Goal: Information Seeking & Learning: Learn about a topic

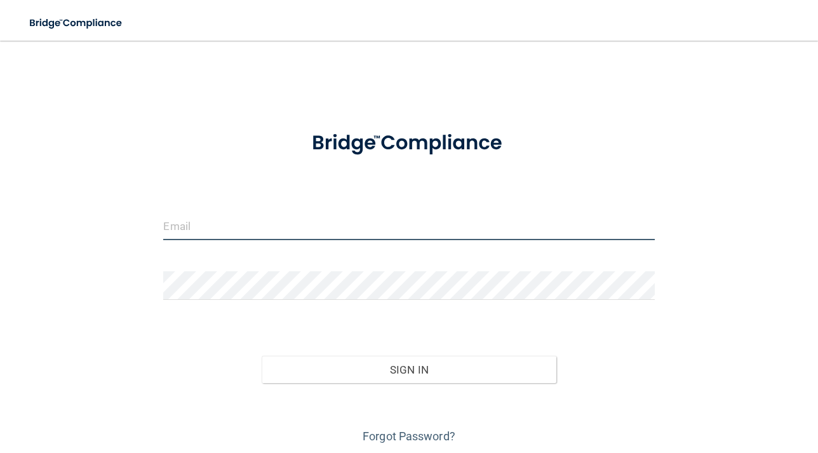
click at [325, 235] on input "email" at bounding box center [408, 225] width 491 height 29
type input "[EMAIL_ADDRESS][DOMAIN_NAME]"
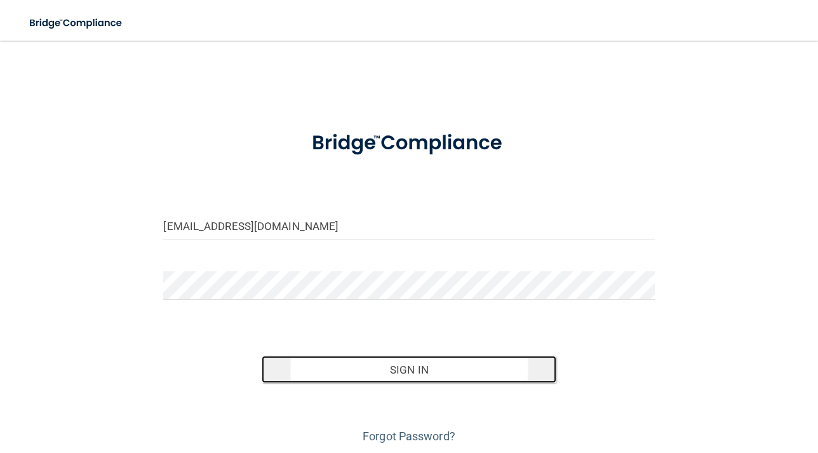
click at [328, 372] on button "Sign In" at bounding box center [409, 370] width 295 height 28
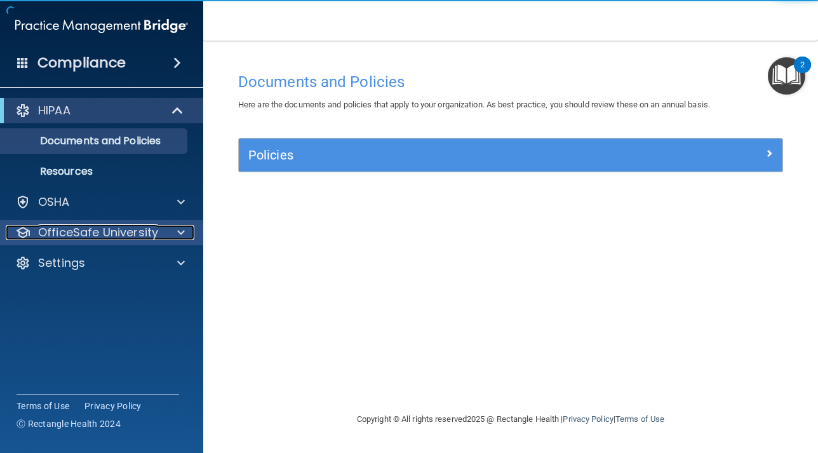
click at [181, 232] on span at bounding box center [181, 232] width 8 height 15
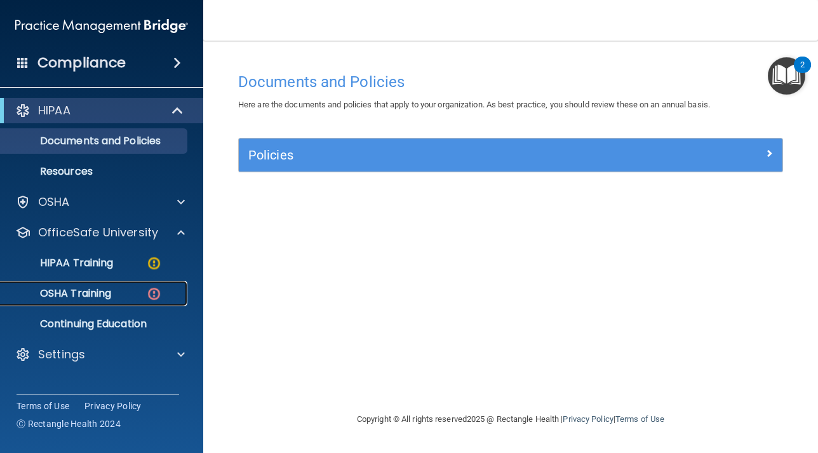
click at [46, 292] on p "OSHA Training" at bounding box center [59, 293] width 103 height 13
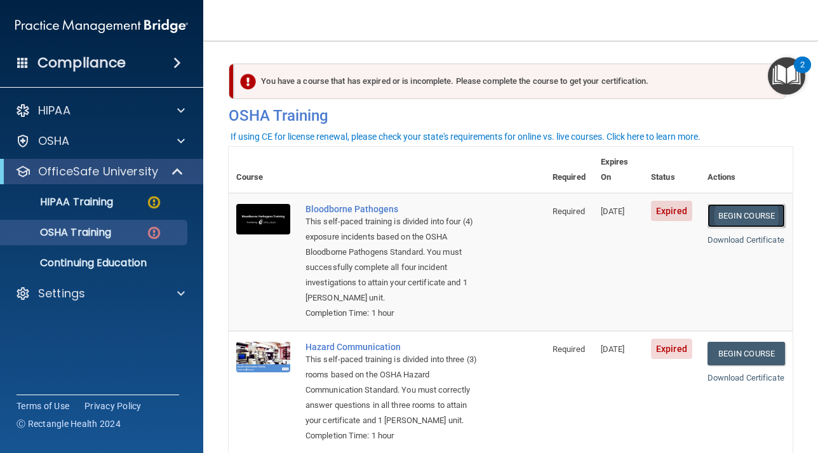
click at [732, 204] on link "Begin Course" at bounding box center [745, 215] width 77 height 23
click at [105, 207] on p "HIPAA Training" at bounding box center [60, 202] width 105 height 13
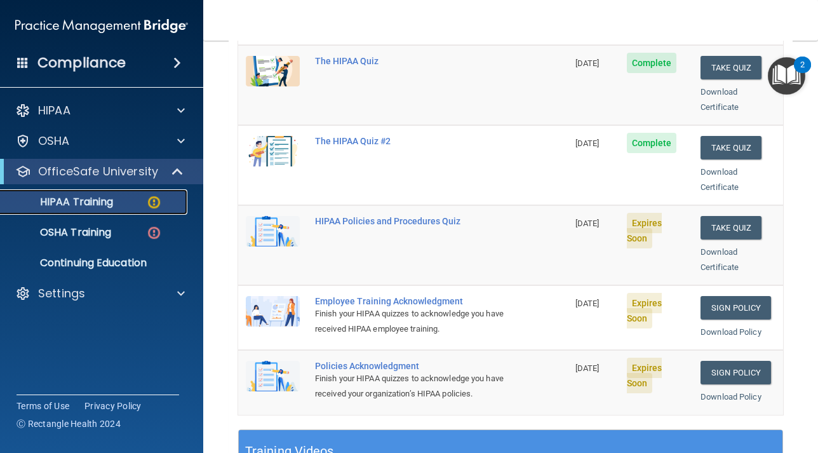
scroll to position [194, 0]
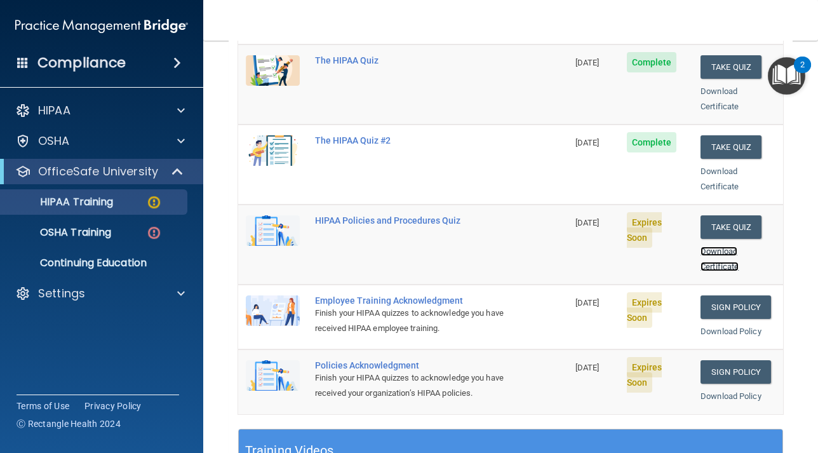
click at [710, 253] on link "Download Certificate" at bounding box center [719, 258] width 38 height 25
click at [722, 296] on link "Sign Policy" at bounding box center [735, 306] width 70 height 23
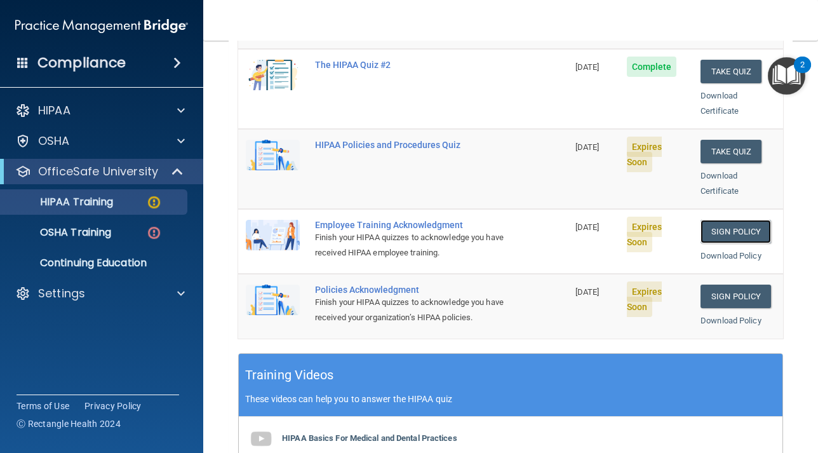
scroll to position [273, 0]
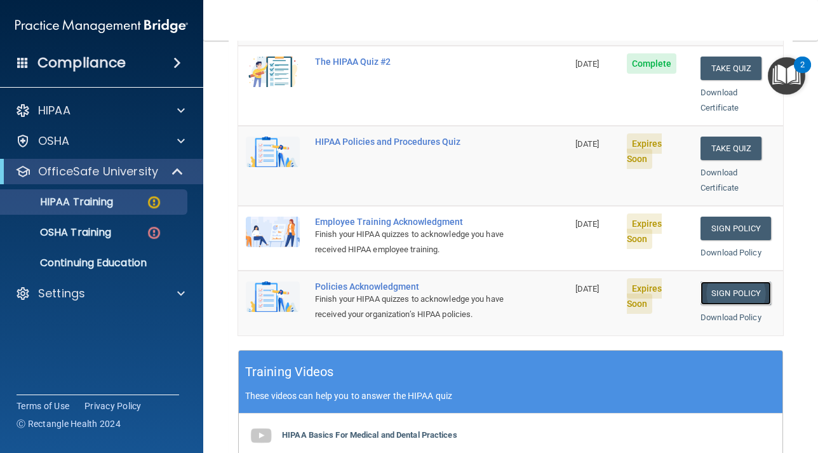
click at [723, 281] on link "Sign Policy" at bounding box center [735, 292] width 70 height 23
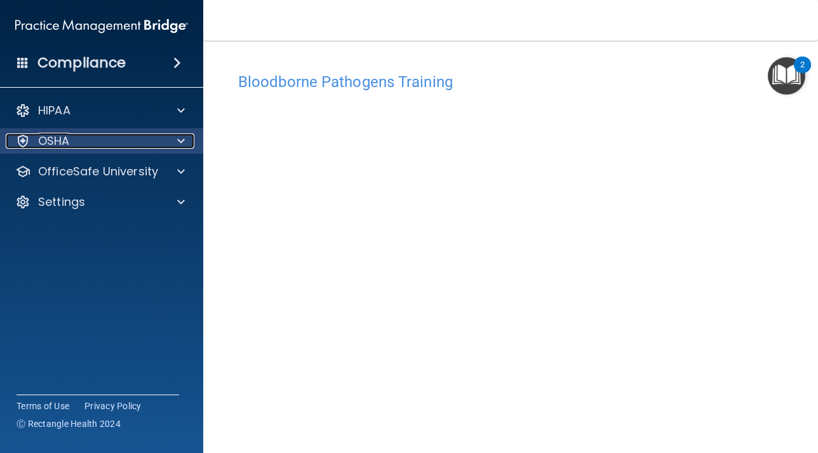
click at [183, 143] on span at bounding box center [181, 140] width 8 height 15
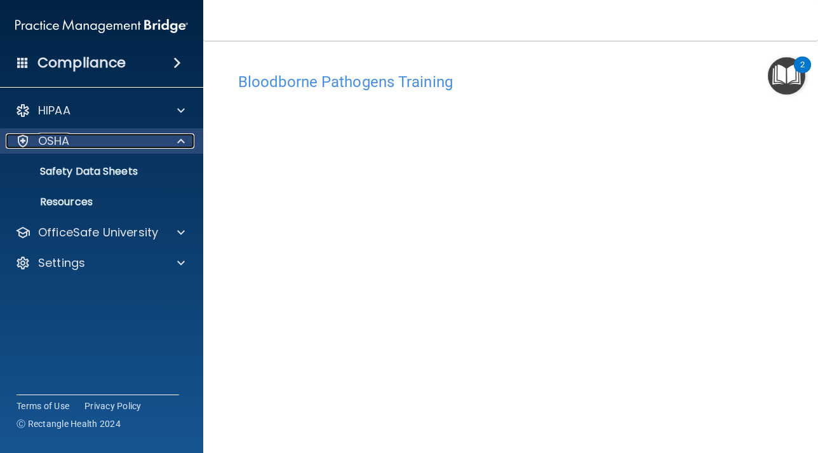
click at [178, 142] on span at bounding box center [181, 140] width 8 height 15
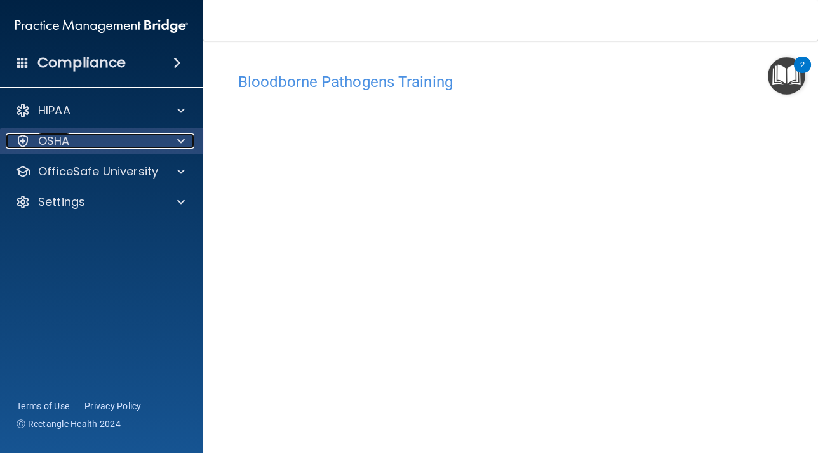
click at [178, 142] on span at bounding box center [181, 140] width 8 height 15
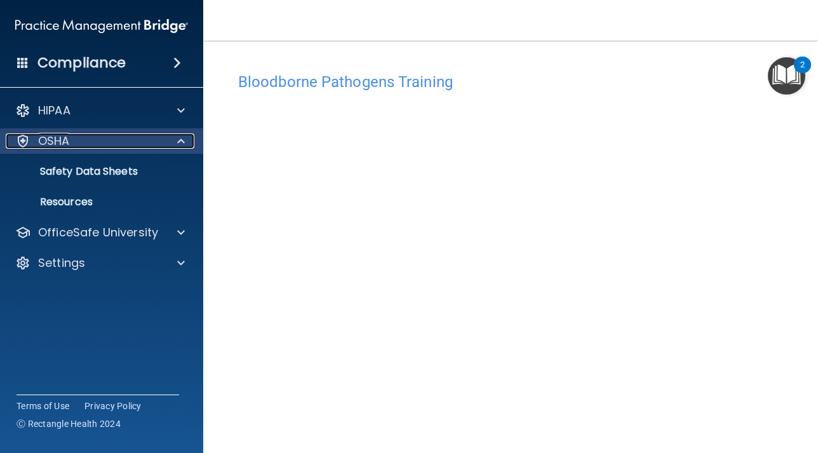
click at [93, 146] on div "OSHA" at bounding box center [84, 140] width 157 height 15
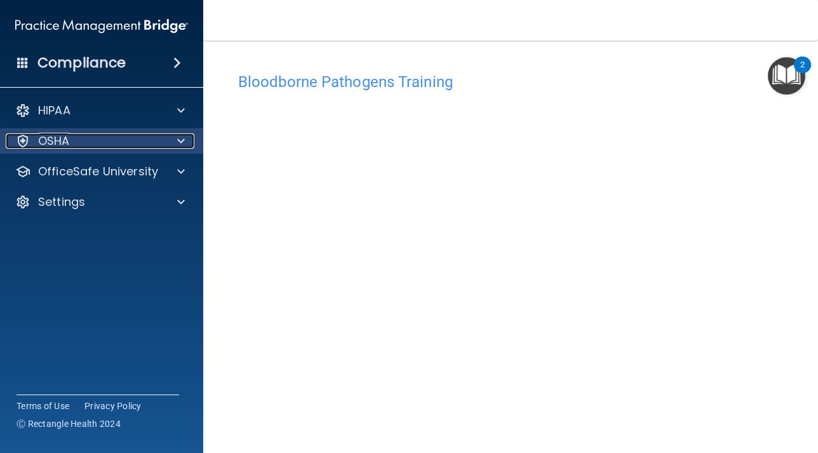
click at [93, 145] on div "OSHA" at bounding box center [84, 140] width 157 height 15
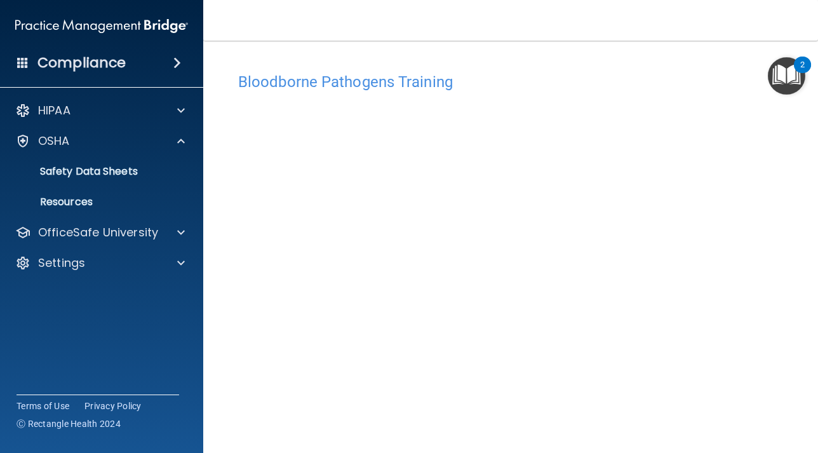
click at [781, 80] on img "Open Resource Center, 2 new notifications" at bounding box center [786, 75] width 37 height 37
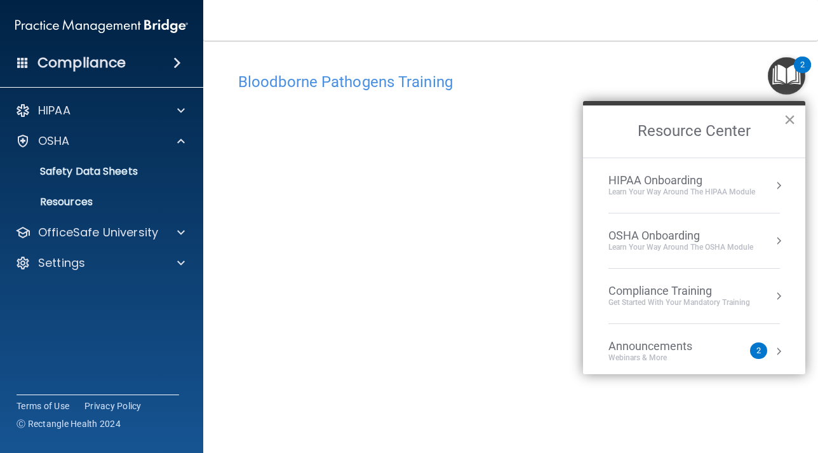
click at [788, 117] on button "×" at bounding box center [790, 119] width 12 height 20
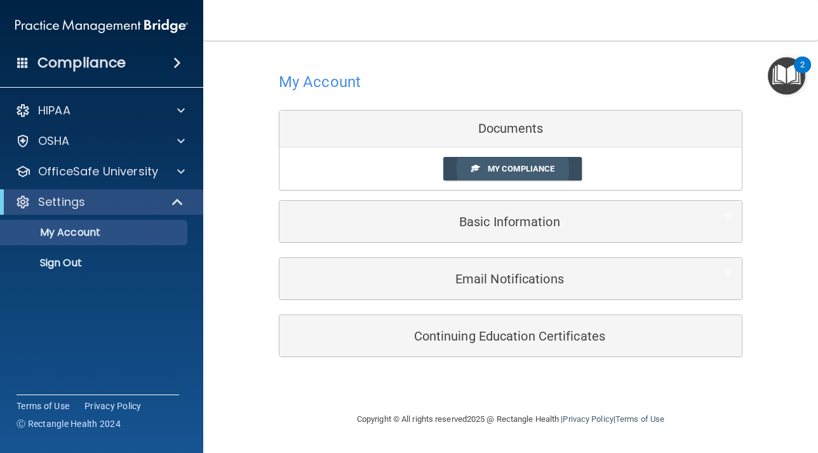
click at [499, 166] on span "My Compliance" at bounding box center [521, 169] width 67 height 10
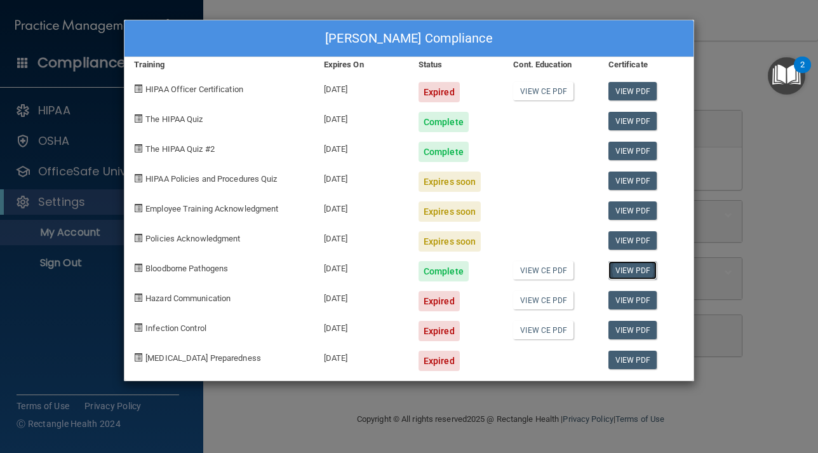
click at [622, 271] on link "View PDF" at bounding box center [632, 270] width 49 height 18
click at [94, 210] on div "Otilia Espinola's Compliance Training Expires On Status Cont. Education Certifi…" at bounding box center [409, 226] width 818 height 453
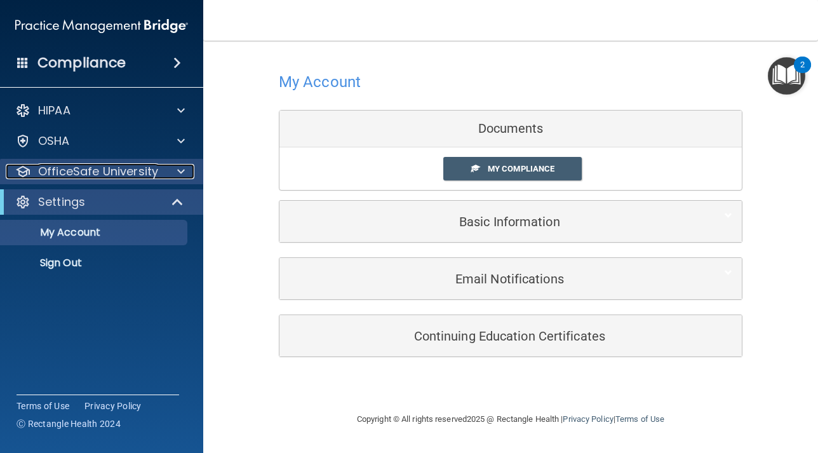
click at [124, 177] on p "OfficeSafe University" at bounding box center [98, 171] width 120 height 15
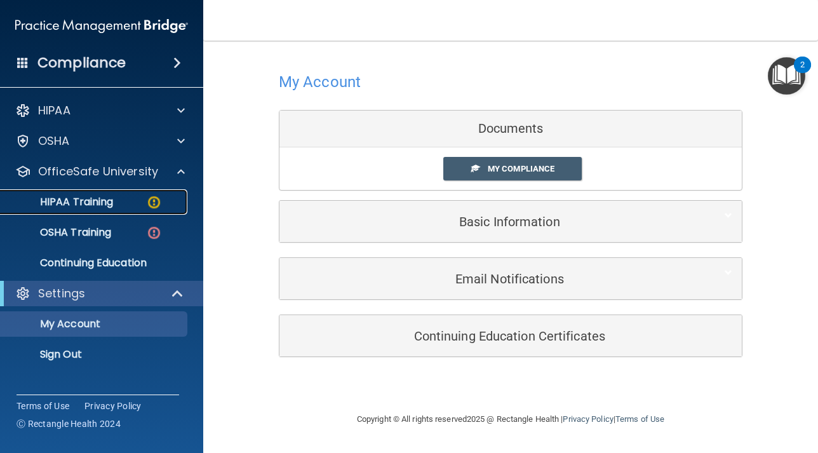
click at [107, 199] on p "HIPAA Training" at bounding box center [60, 202] width 105 height 13
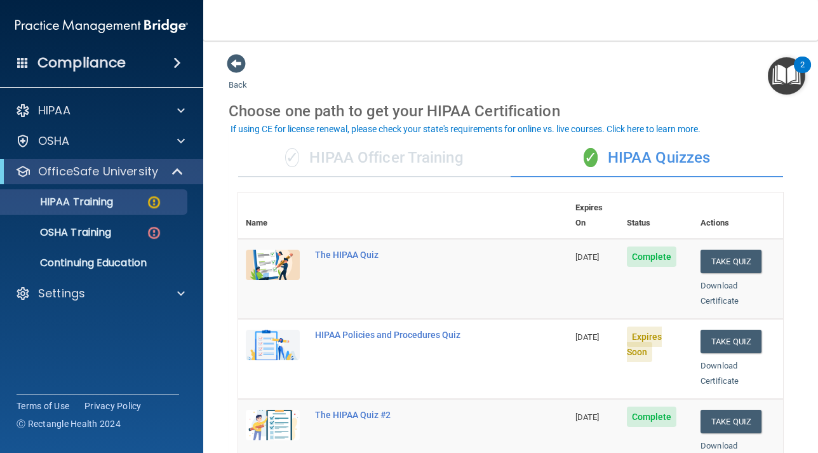
click at [371, 155] on div "✓ HIPAA Officer Training" at bounding box center [374, 158] width 272 height 38
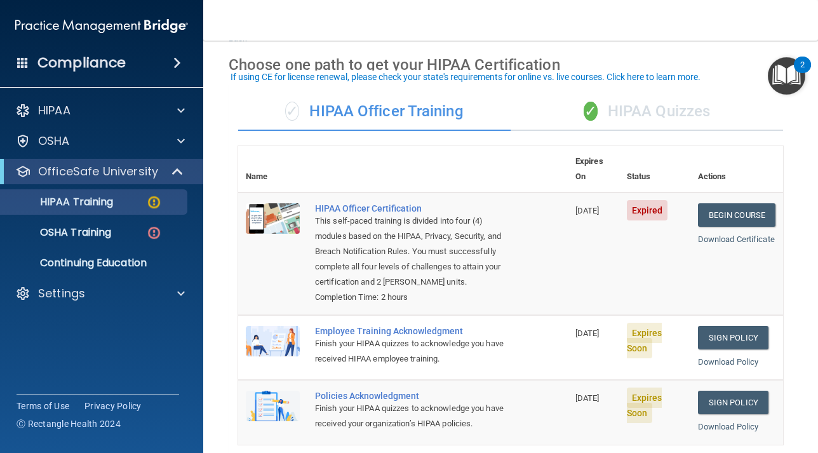
scroll to position [53, 0]
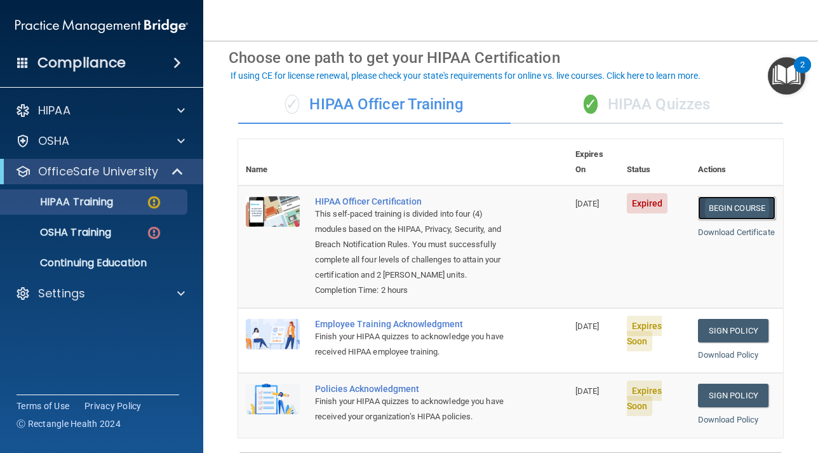
click at [714, 196] on link "Begin Course" at bounding box center [736, 207] width 77 height 23
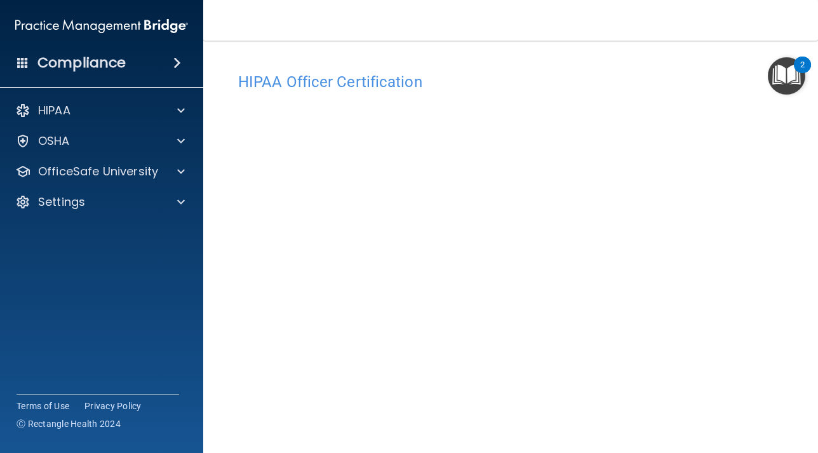
scroll to position [15, 0]
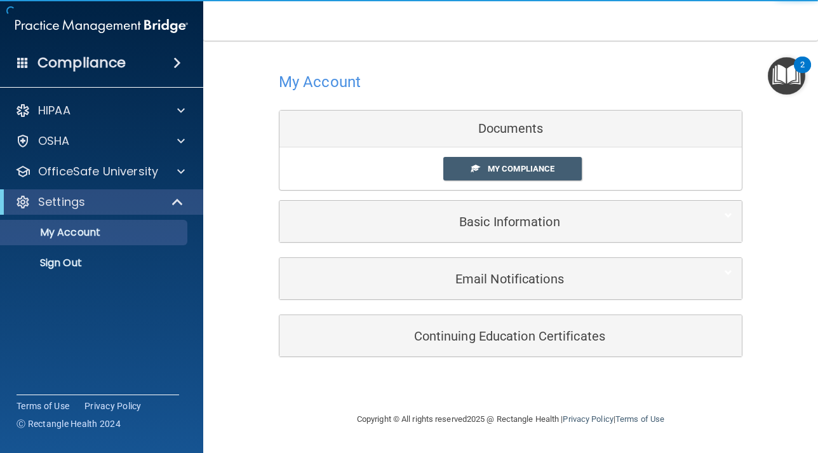
click at [646, 157] on div "My Compliance" at bounding box center [510, 168] width 462 height 23
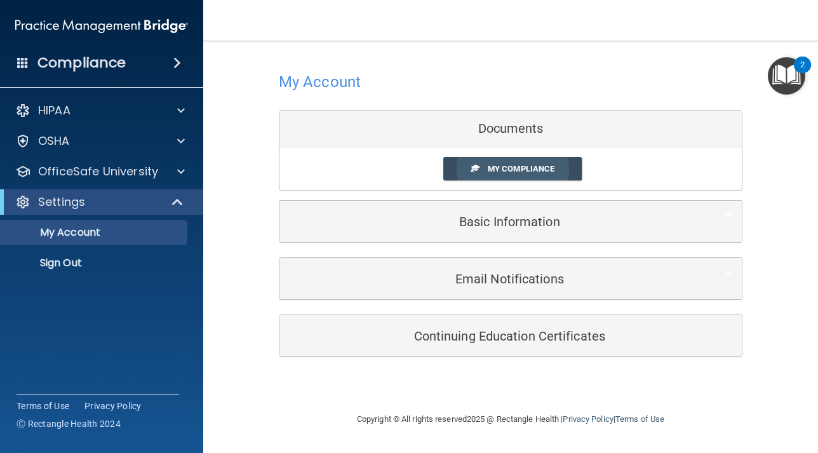
click at [540, 177] on link "My Compliance" at bounding box center [512, 168] width 139 height 23
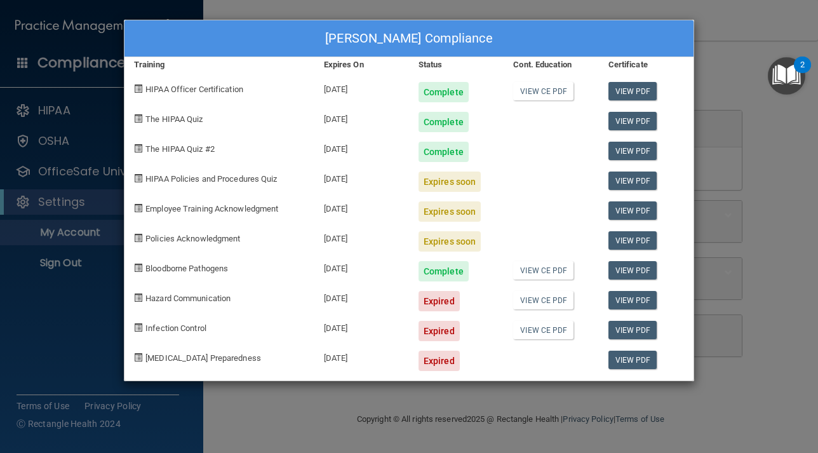
click at [293, 403] on div "Otilia Espinola's Compliance Training Expires On Status Cont. Education Certifi…" at bounding box center [409, 226] width 818 height 453
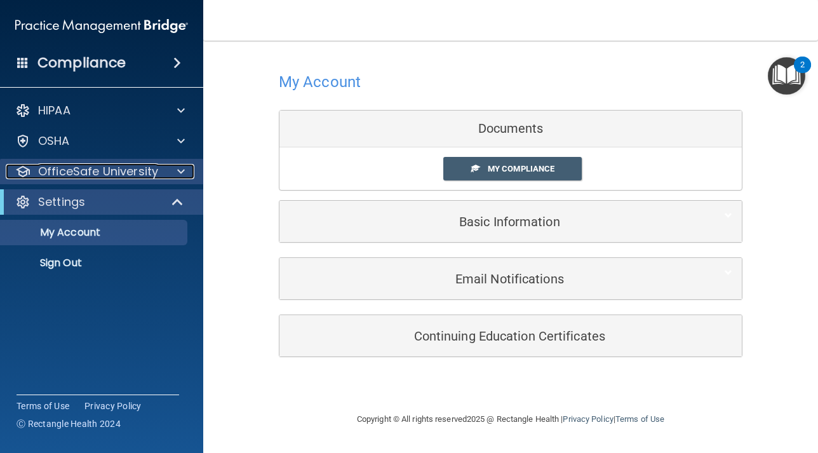
click at [69, 168] on p "OfficeSafe University" at bounding box center [98, 171] width 120 height 15
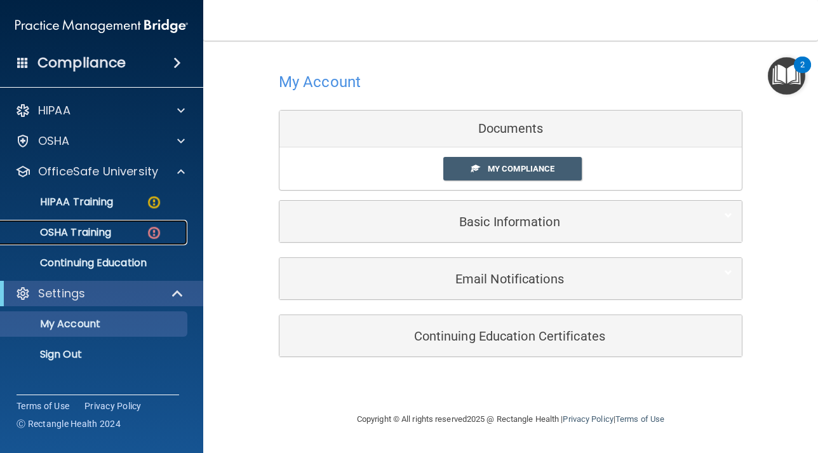
click at [103, 232] on p "OSHA Training" at bounding box center [59, 232] width 103 height 13
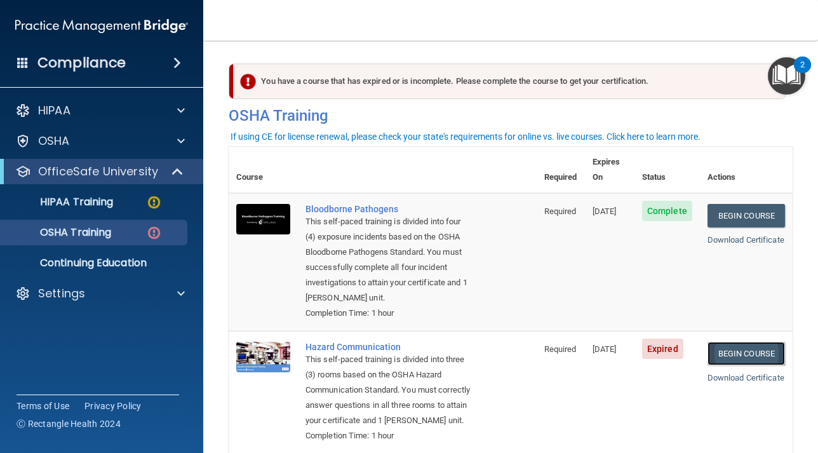
click at [744, 342] on link "Begin Course" at bounding box center [745, 353] width 77 height 23
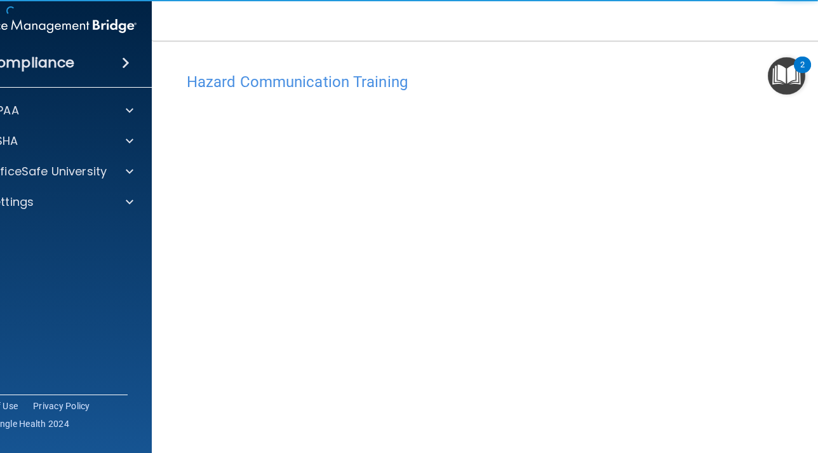
scroll to position [25, 0]
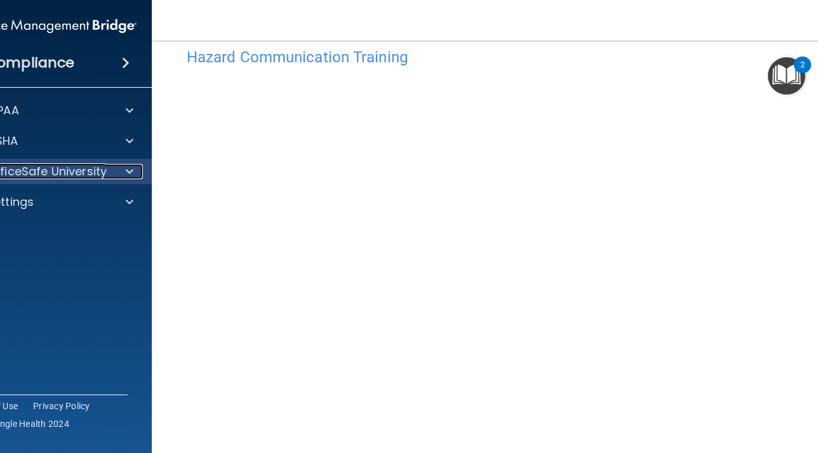
click at [77, 170] on p "OfficeSafe University" at bounding box center [47, 171] width 120 height 15
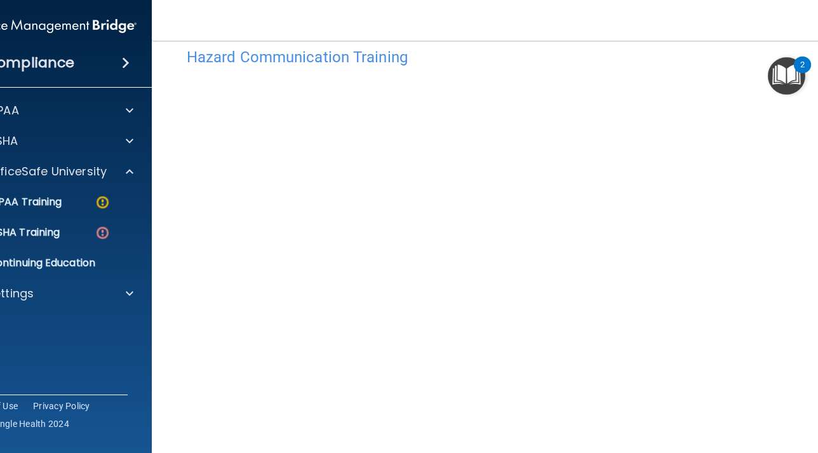
click at [62, 124] on div "HIPAA Documents and Policies Report an Incident Business Associates Emergency P…" at bounding box center [51, 205] width 204 height 224
click at [57, 234] on p "OSHA Training" at bounding box center [8, 232] width 103 height 13
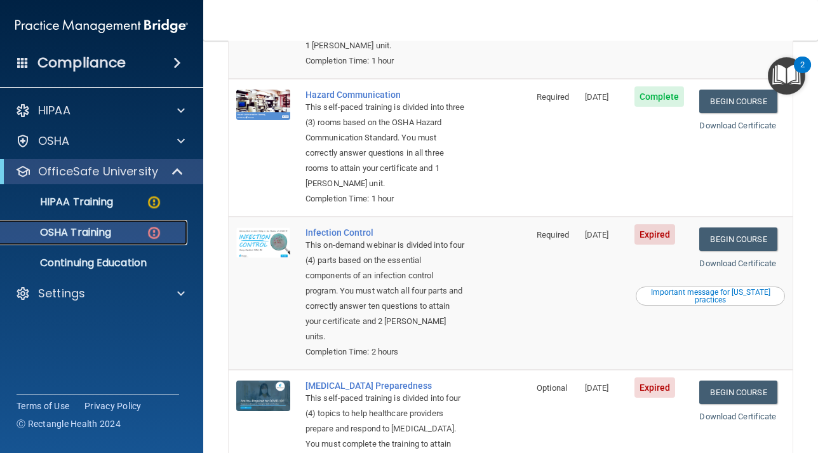
scroll to position [254, 0]
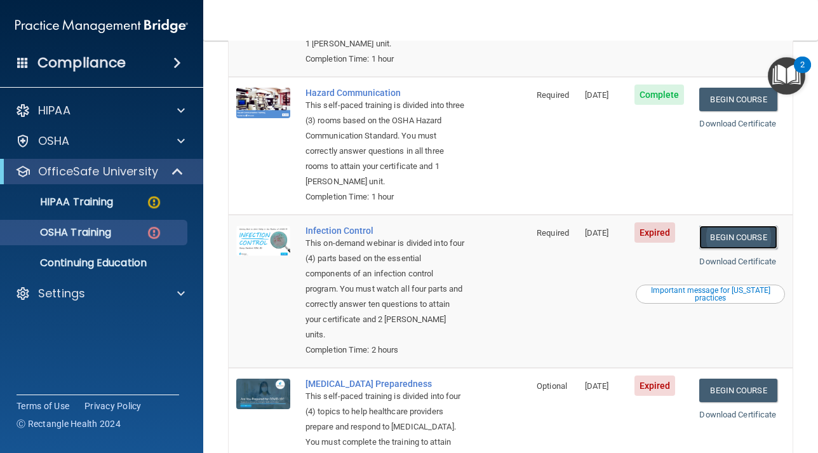
click at [746, 225] on link "Begin Course" at bounding box center [737, 236] width 77 height 23
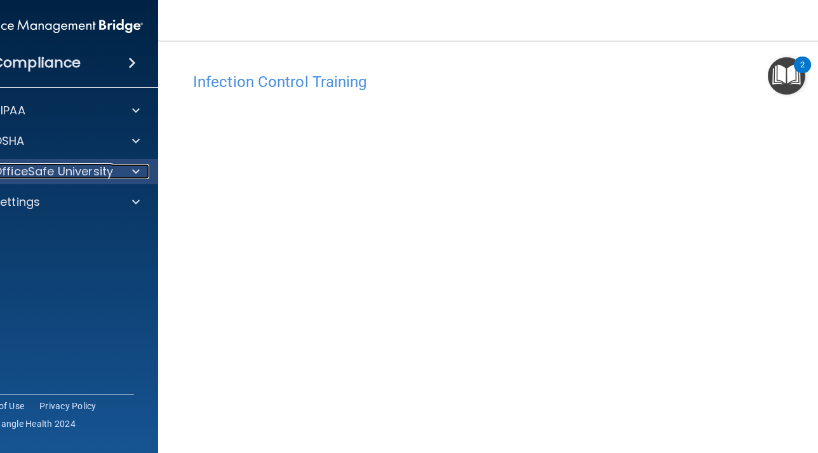
click at [70, 177] on p "OfficeSafe University" at bounding box center [53, 171] width 120 height 15
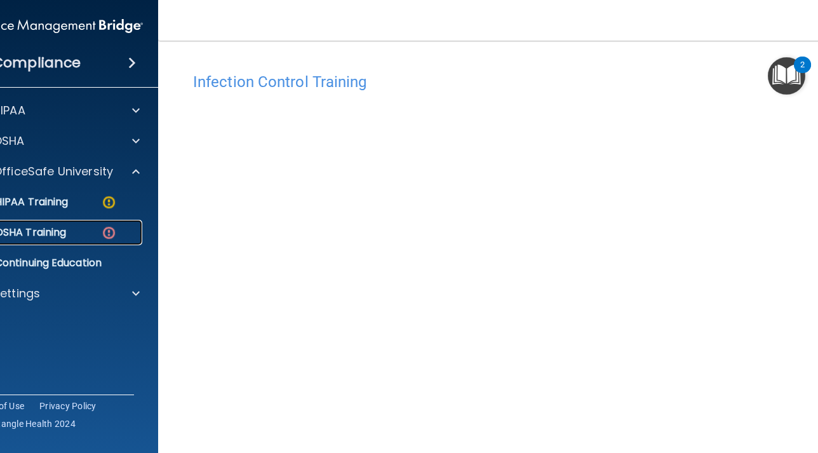
click at [3, 233] on p "OSHA Training" at bounding box center [14, 232] width 103 height 13
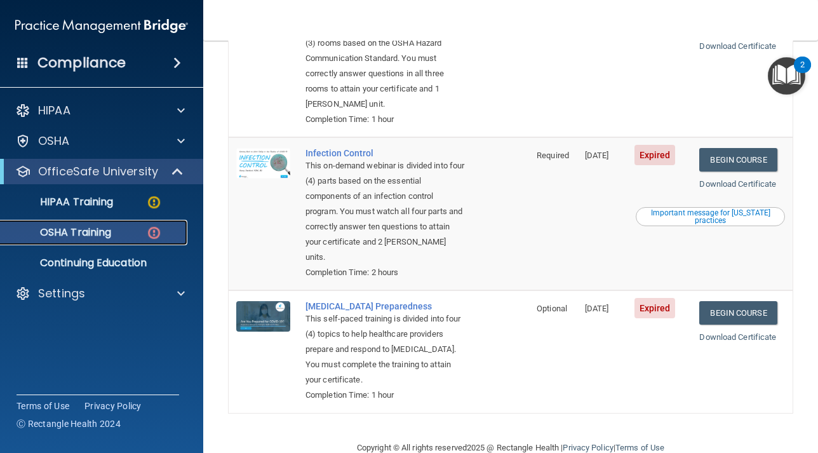
scroll to position [340, 0]
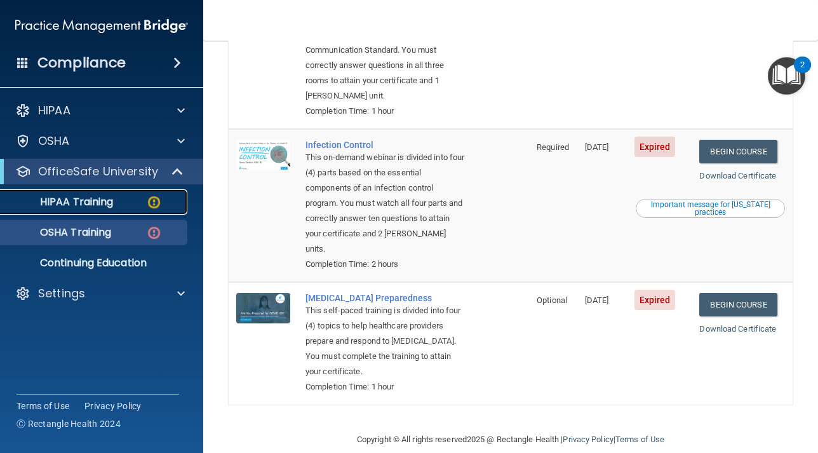
click at [97, 196] on p "HIPAA Training" at bounding box center [60, 202] width 105 height 13
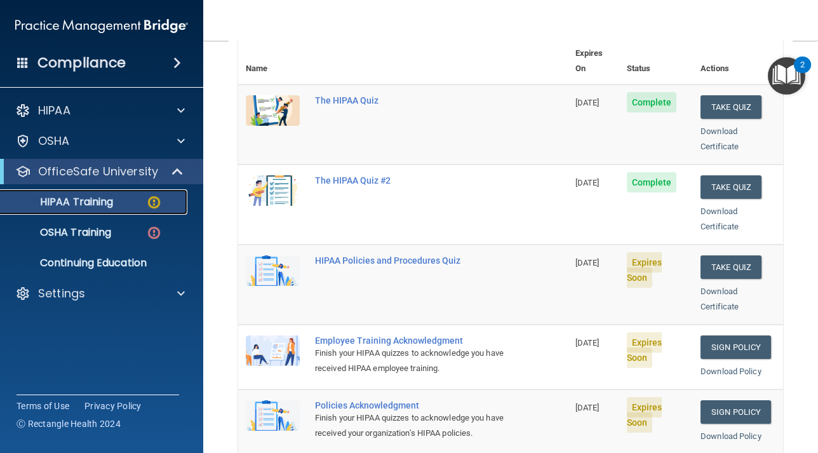
scroll to position [156, 0]
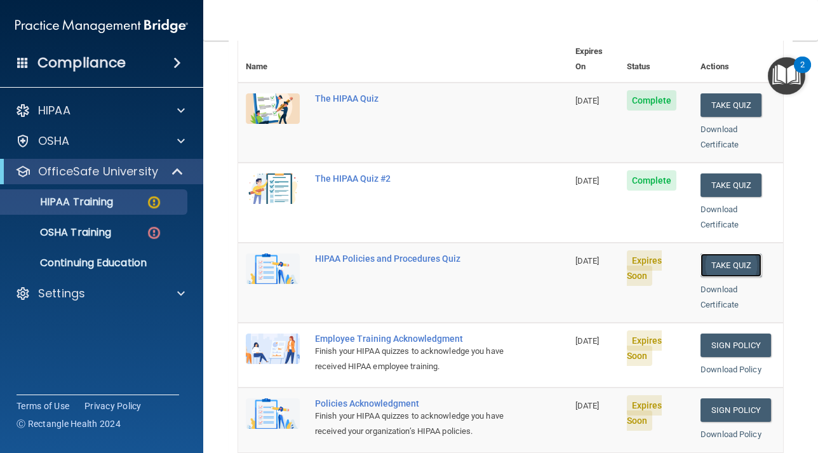
click at [733, 253] on button "Take Quiz" at bounding box center [730, 264] width 61 height 23
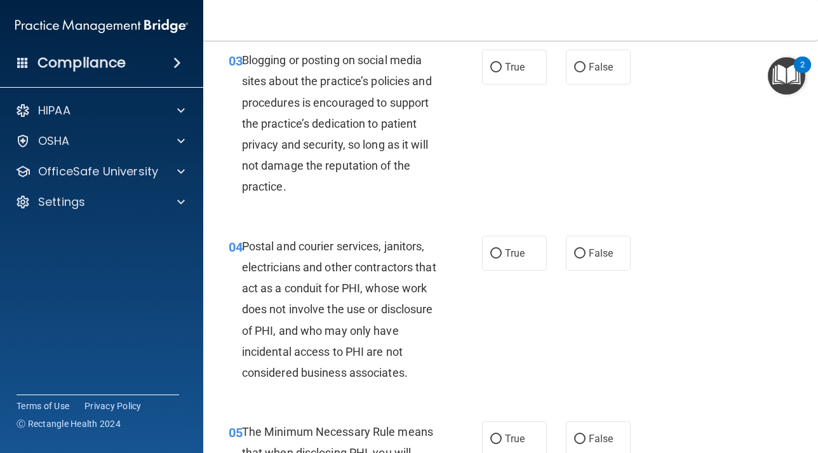
scroll to position [298, 0]
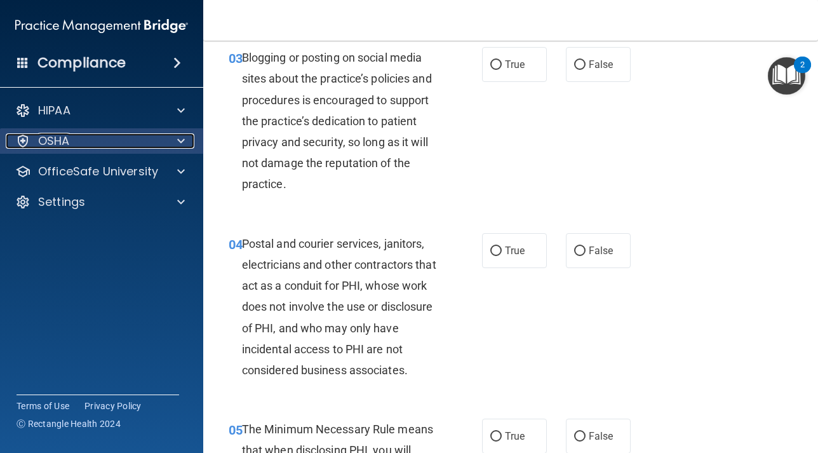
click at [168, 134] on div at bounding box center [179, 140] width 32 height 15
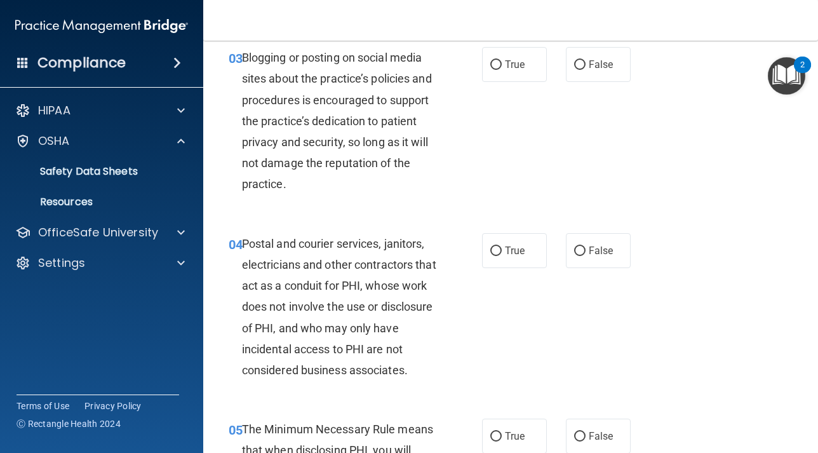
click at [137, 124] on div "HIPAA Documents and Policies Report an Incident Business Associates Emergency P…" at bounding box center [102, 189] width 204 height 193
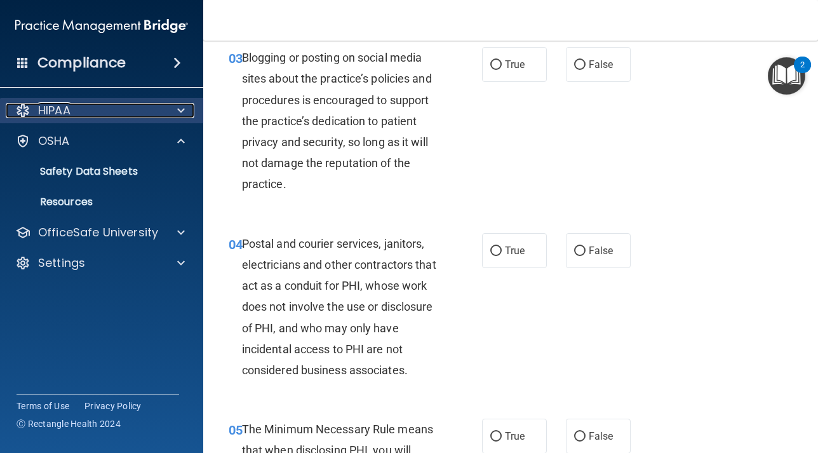
click at [175, 116] on div at bounding box center [179, 110] width 32 height 15
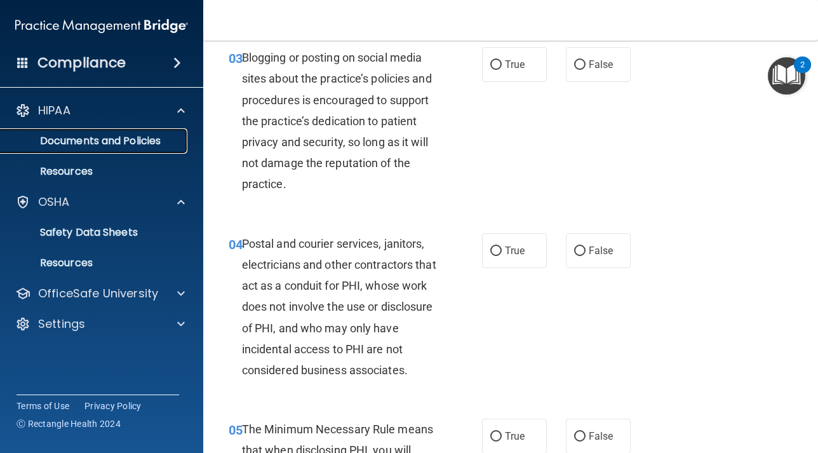
click at [137, 145] on p "Documents and Policies" at bounding box center [94, 141] width 173 height 13
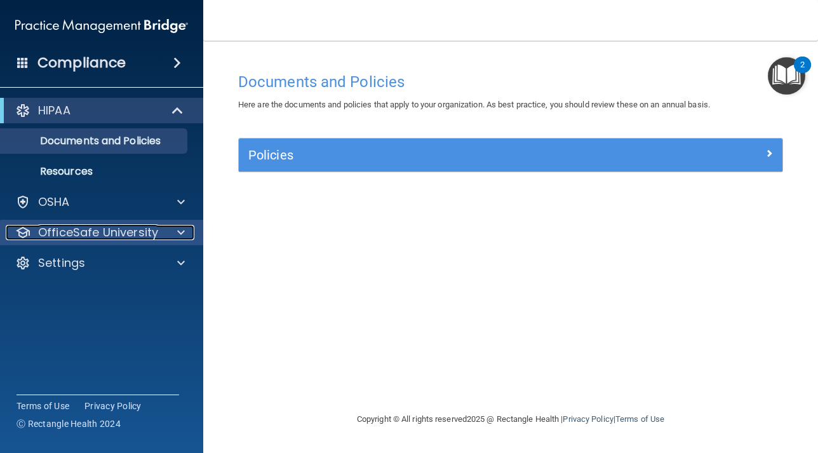
click at [177, 231] on div at bounding box center [179, 232] width 32 height 15
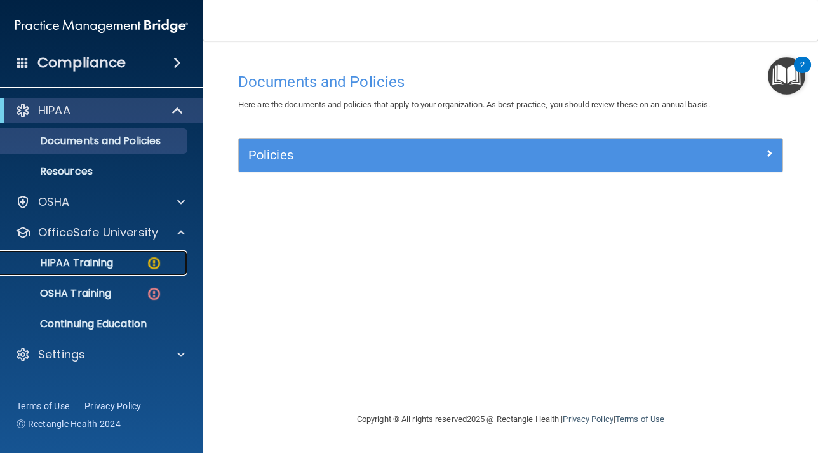
click at [97, 262] on p "HIPAA Training" at bounding box center [60, 263] width 105 height 13
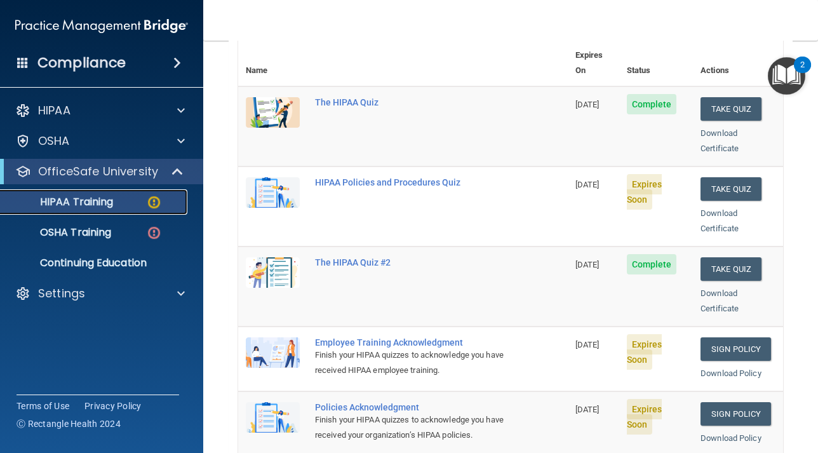
scroll to position [154, 0]
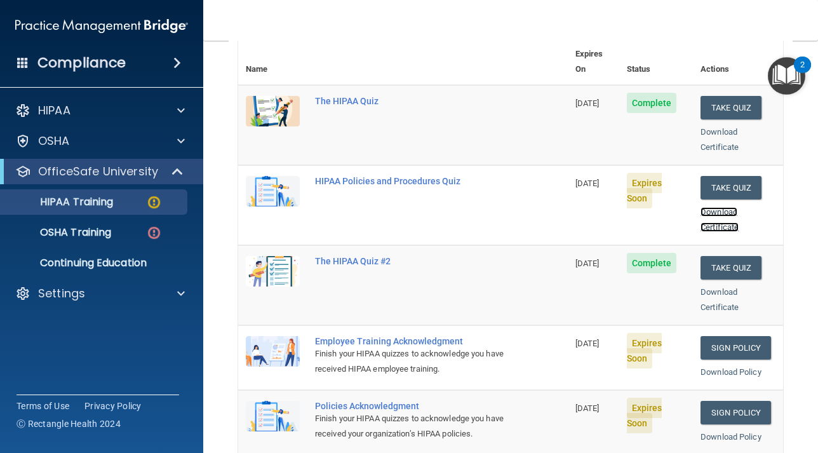
click at [719, 212] on link "Download Certificate" at bounding box center [719, 219] width 38 height 25
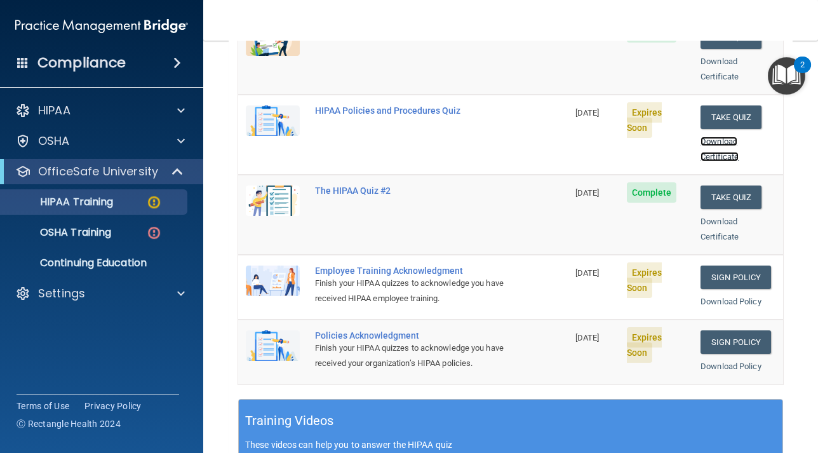
scroll to position [232, 0]
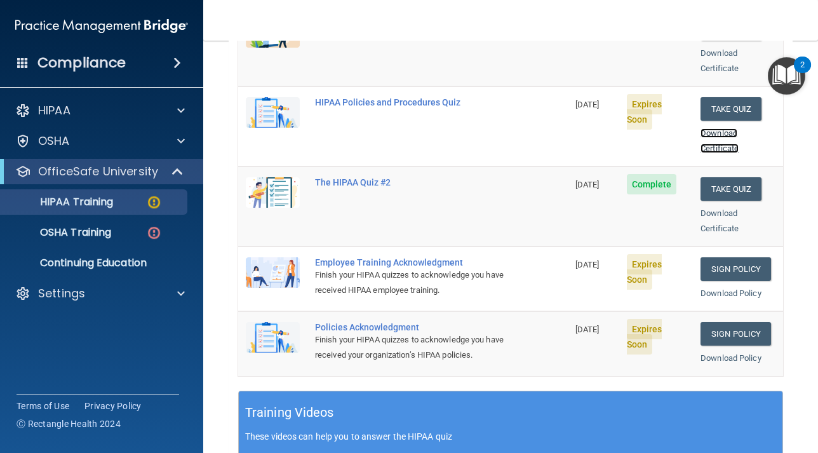
click at [714, 131] on link "Download Certificate" at bounding box center [719, 140] width 38 height 25
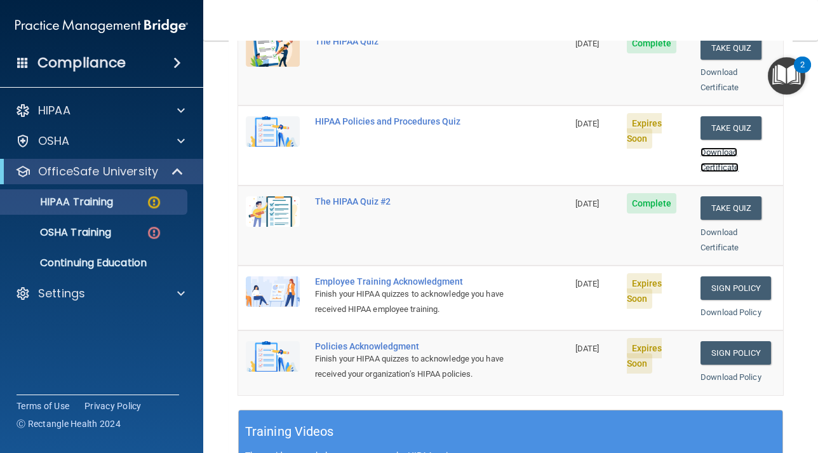
scroll to position [215, 0]
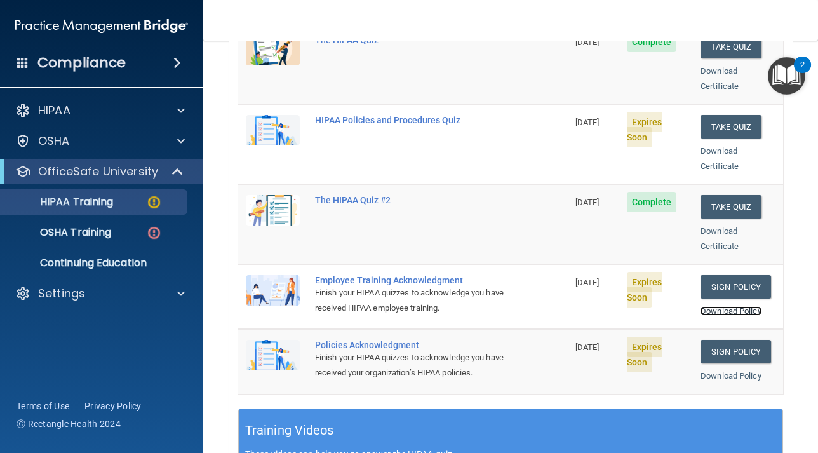
click at [712, 306] on link "Download Policy" at bounding box center [730, 311] width 61 height 10
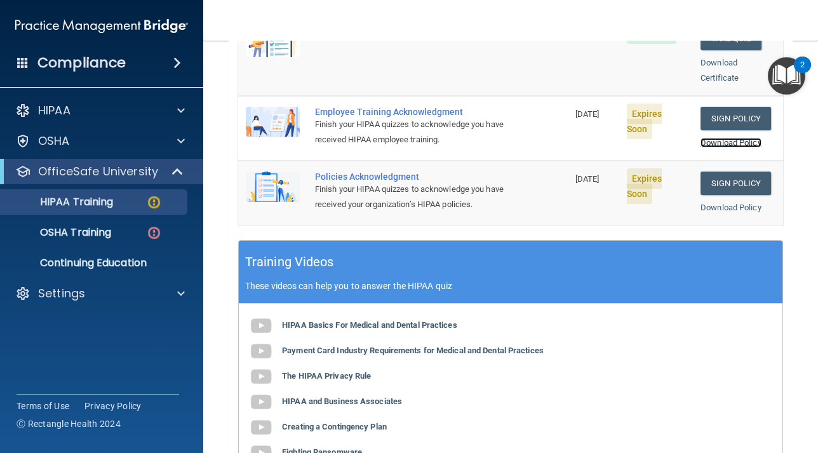
scroll to position [381, 0]
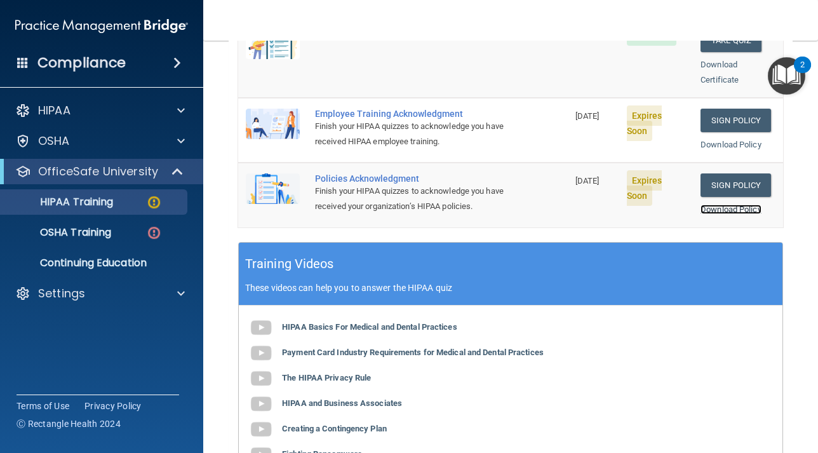
click at [712, 204] on link "Download Policy" at bounding box center [730, 209] width 61 height 10
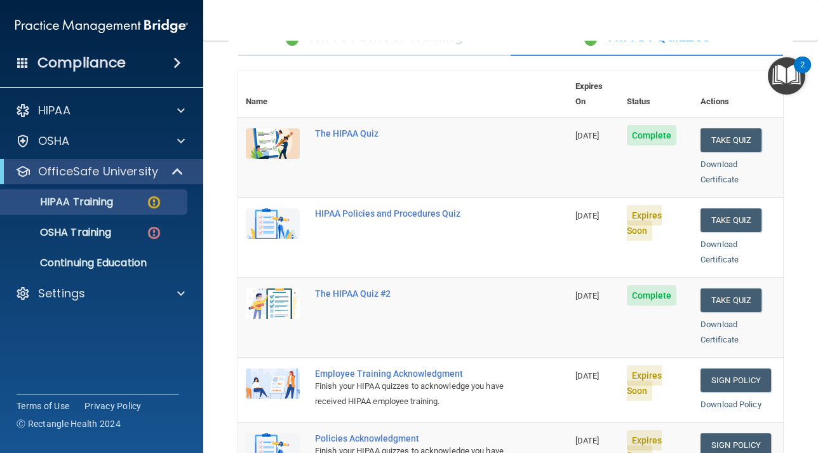
scroll to position [109, 0]
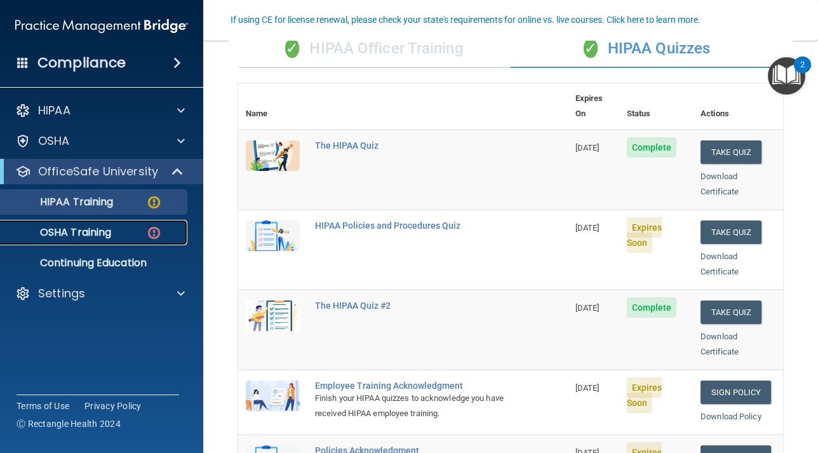
click at [101, 227] on p "OSHA Training" at bounding box center [59, 232] width 103 height 13
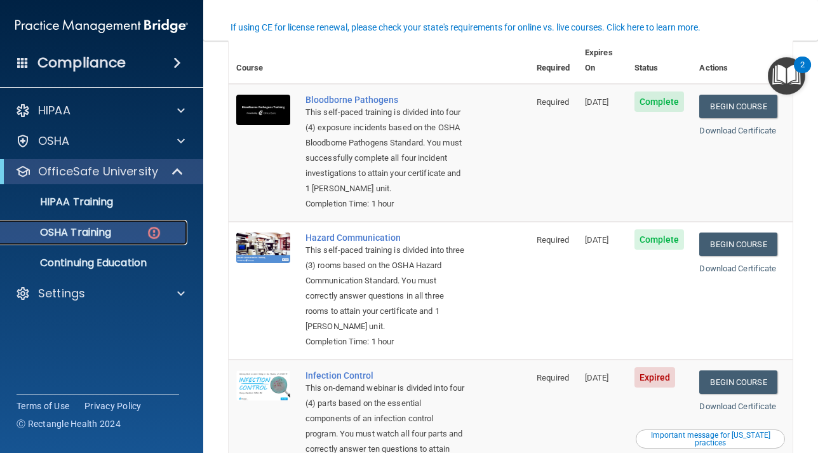
click at [81, 239] on link "OSHA Training" at bounding box center [87, 232] width 200 height 25
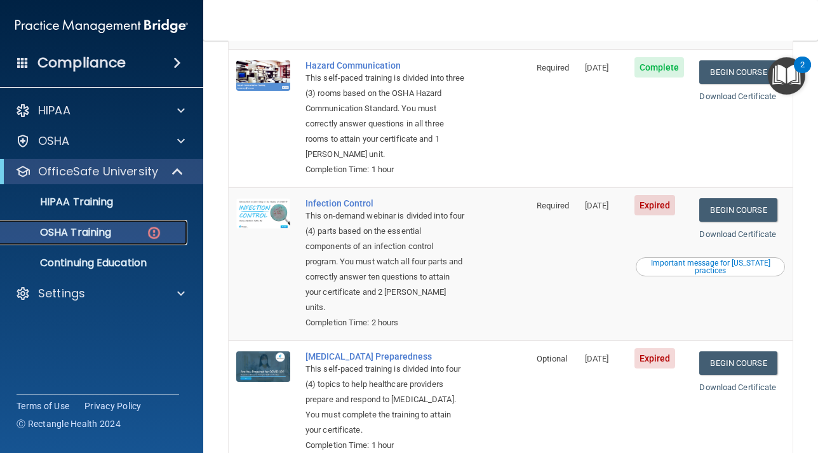
scroll to position [294, 0]
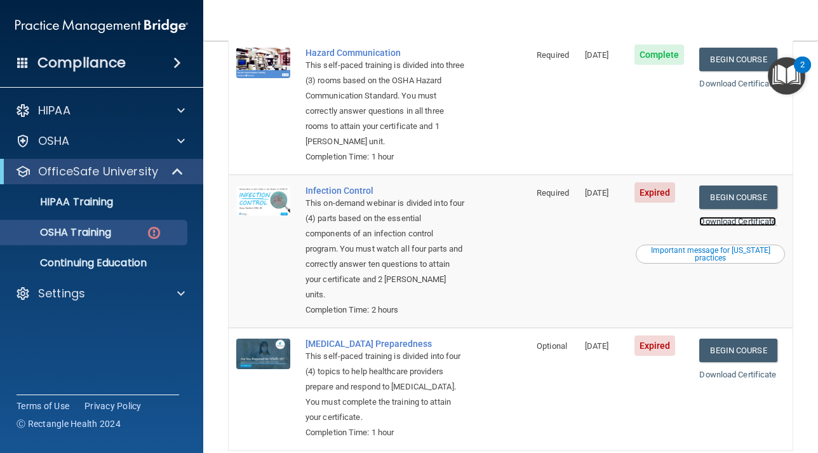
click at [729, 217] on link "Download Certificate" at bounding box center [737, 222] width 77 height 10
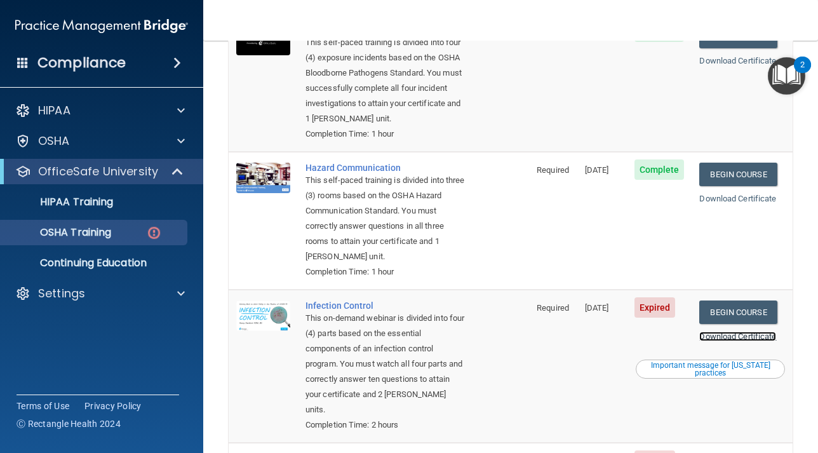
scroll to position [178, 0]
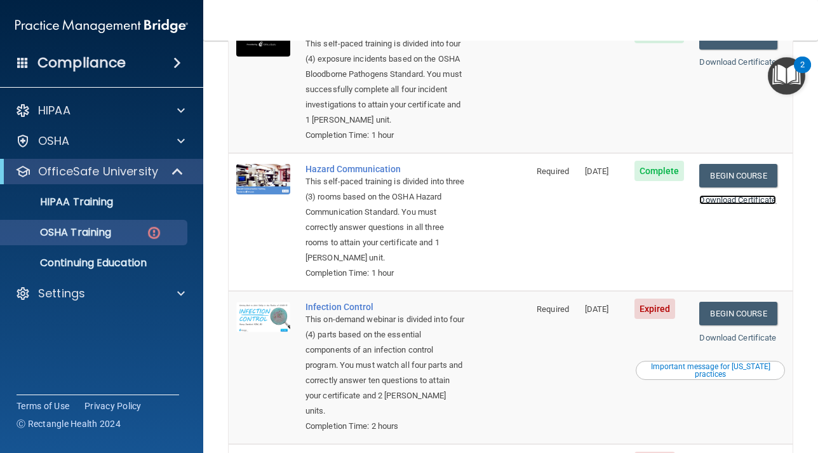
click at [723, 195] on link "Download Certificate" at bounding box center [737, 200] width 77 height 10
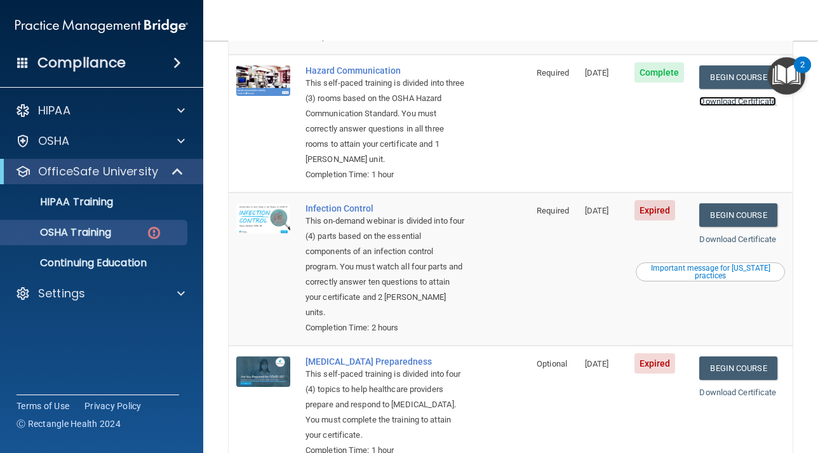
scroll to position [279, 0]
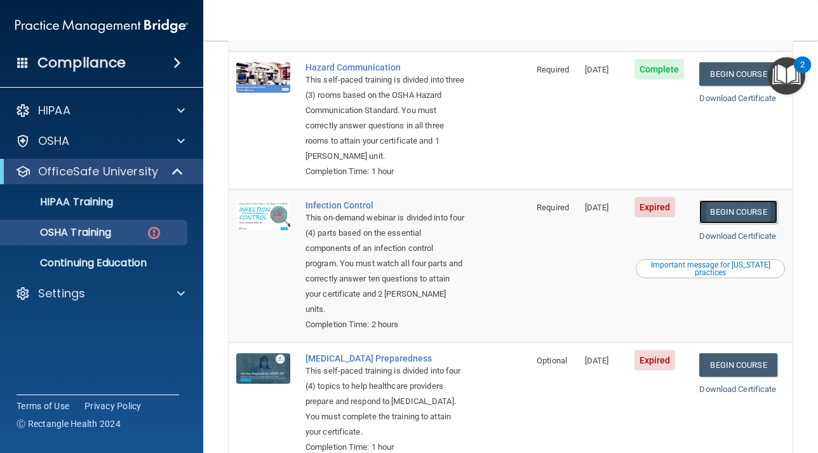
click at [721, 200] on link "Begin Course" at bounding box center [737, 211] width 77 height 23
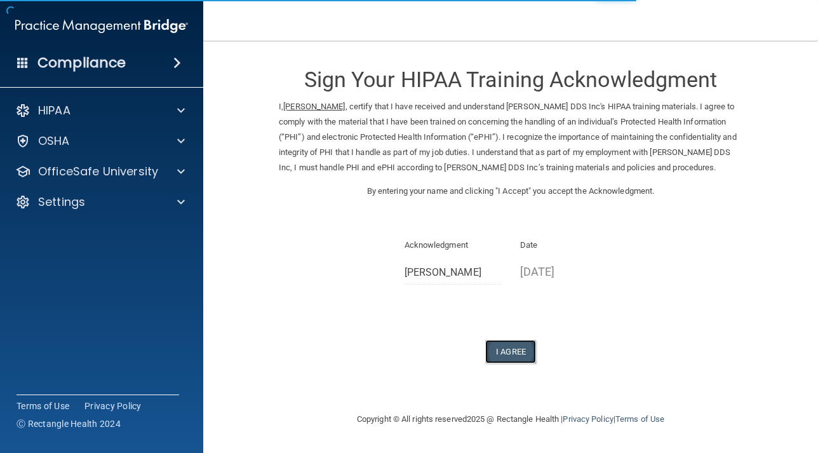
click at [515, 343] on button "I Agree" at bounding box center [510, 351] width 51 height 23
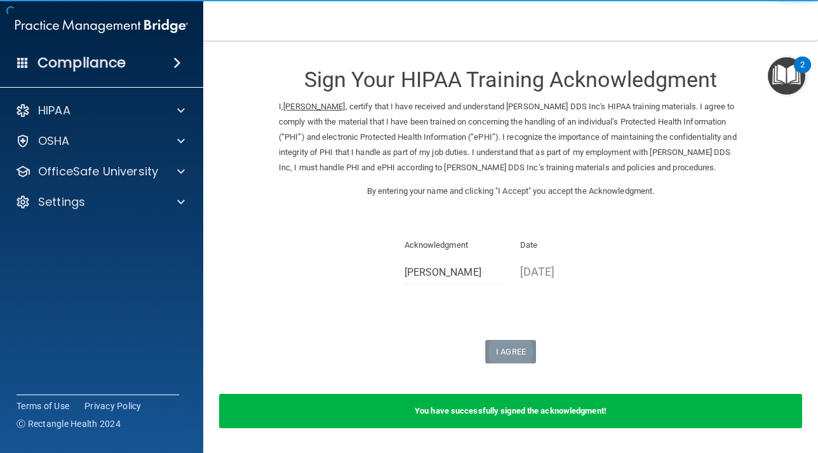
scroll to position [41, 0]
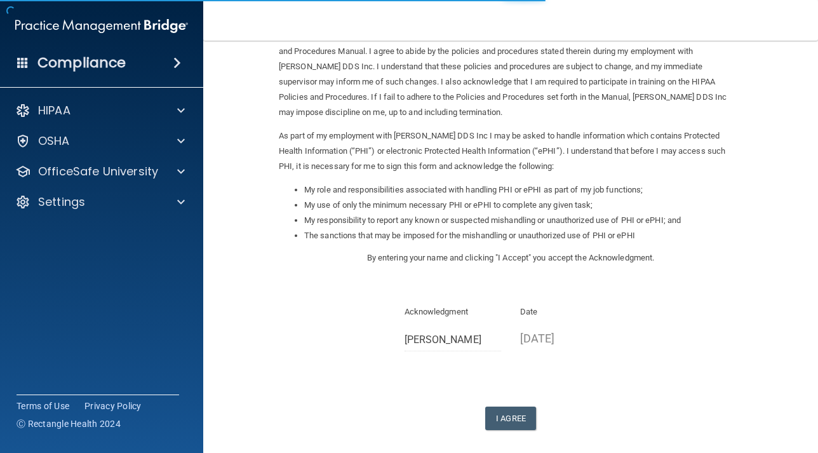
scroll to position [129, 0]
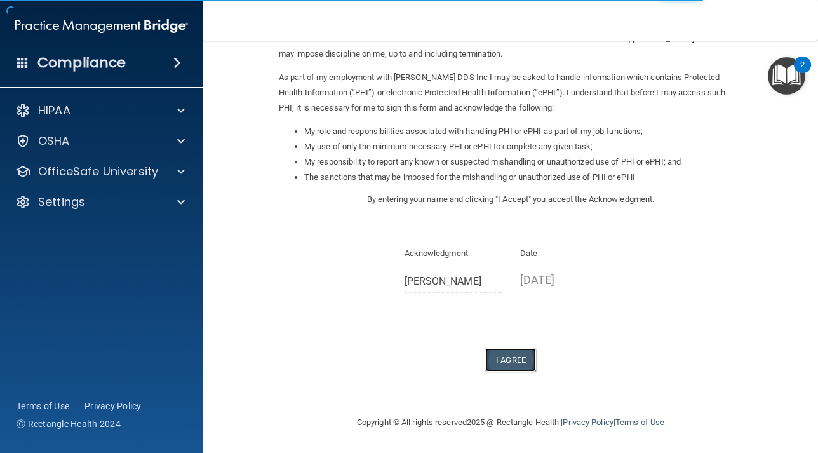
click at [502, 351] on button "I Agree" at bounding box center [510, 359] width 51 height 23
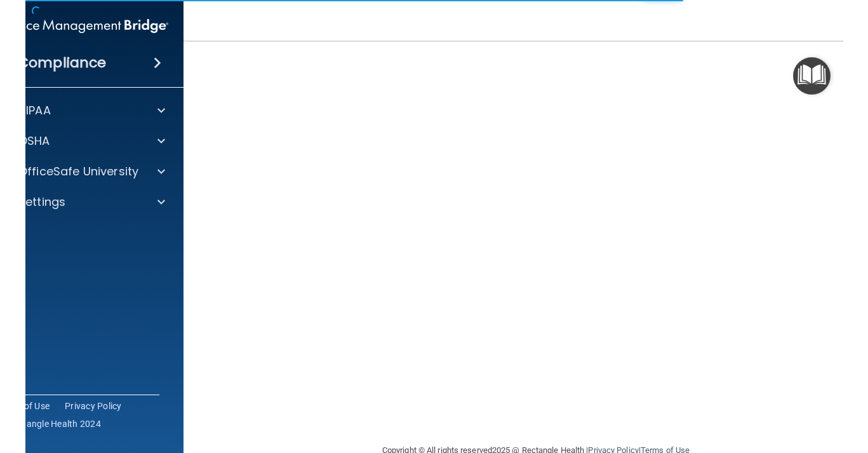
scroll to position [91, 0]
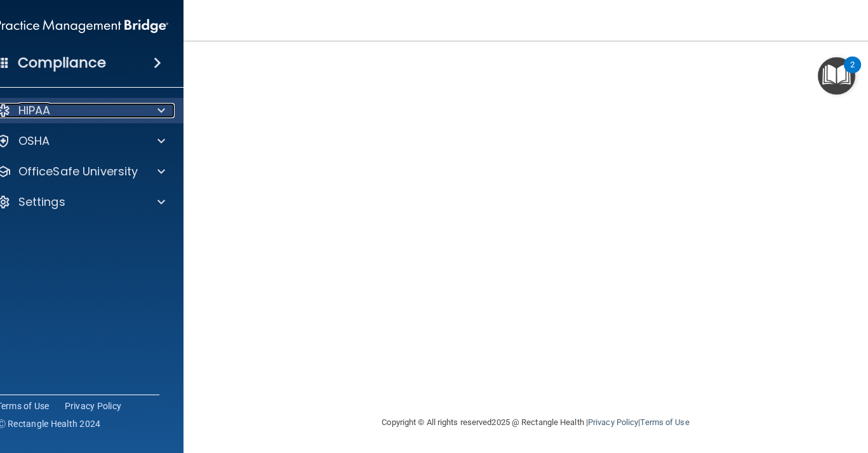
click at [156, 113] on div at bounding box center [159, 110] width 32 height 15
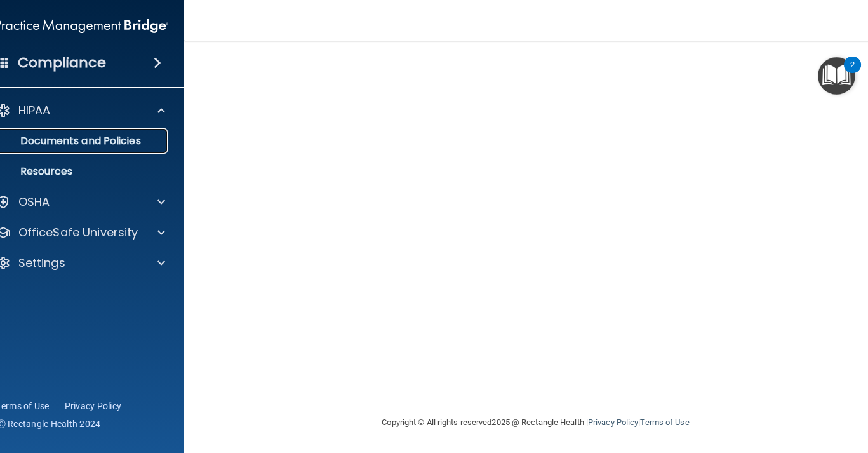
click at [135, 145] on p "Documents and Policies" at bounding box center [75, 141] width 173 height 13
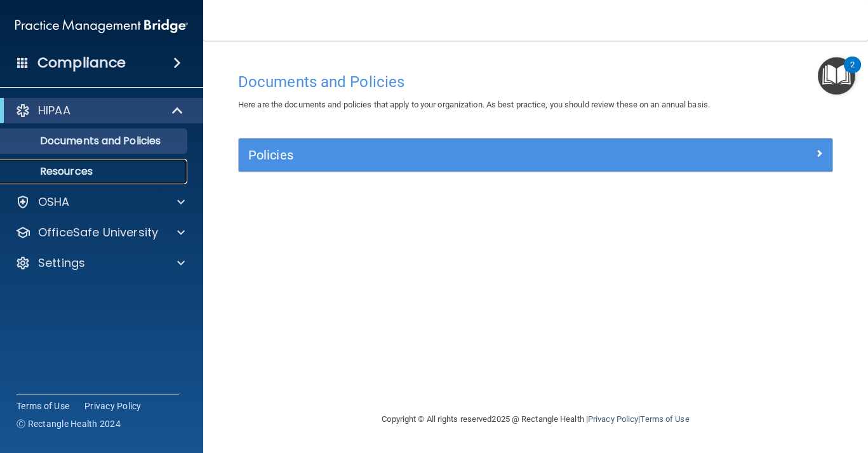
click at [122, 175] on p "Resources" at bounding box center [94, 171] width 173 height 13
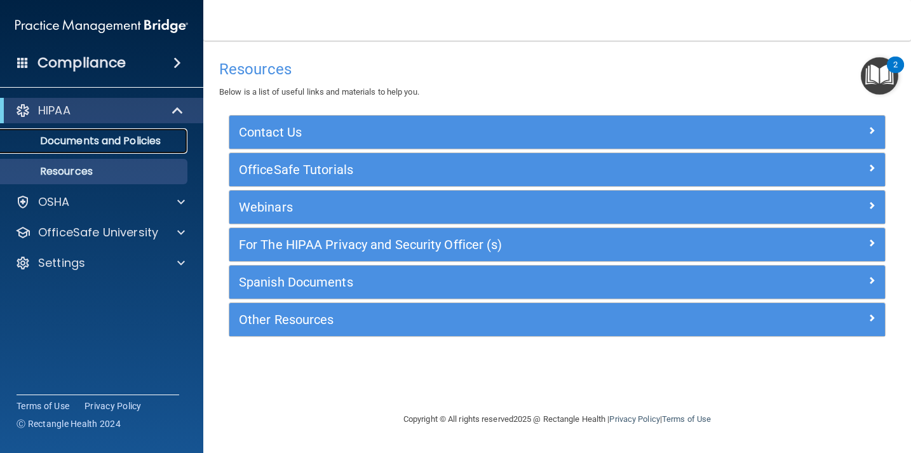
click at [167, 142] on p "Documents and Policies" at bounding box center [94, 141] width 173 height 13
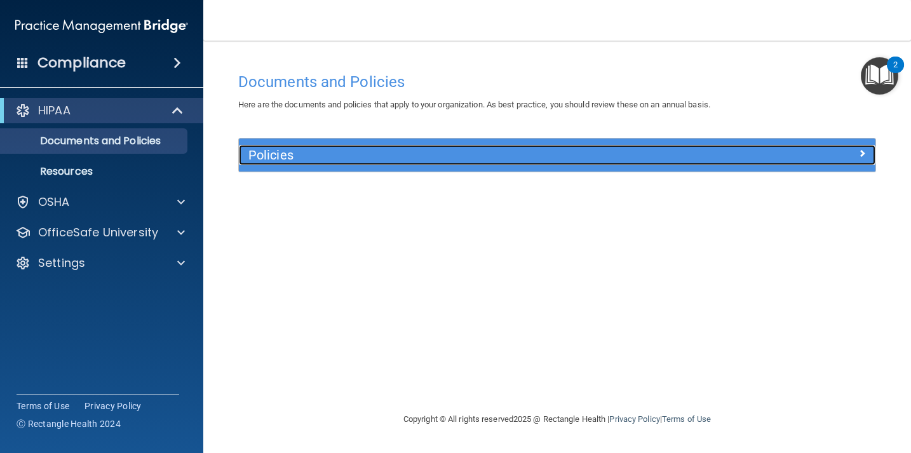
click at [817, 154] on span at bounding box center [862, 152] width 8 height 15
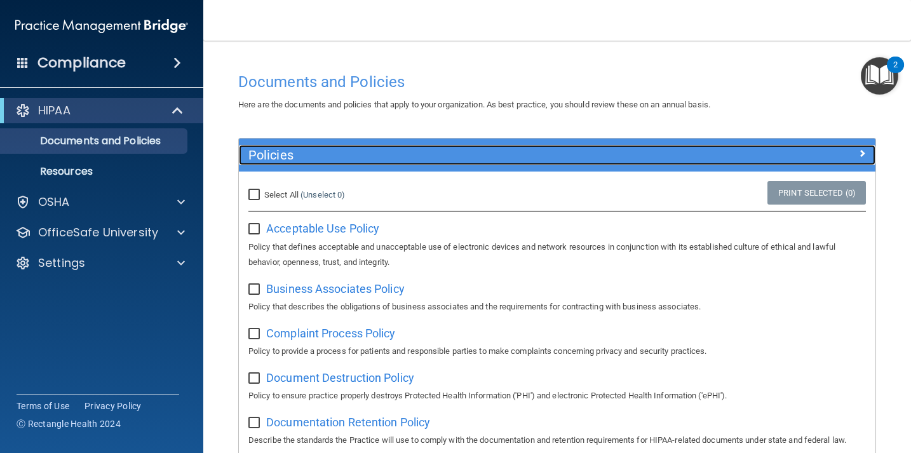
click at [817, 156] on span at bounding box center [862, 152] width 8 height 15
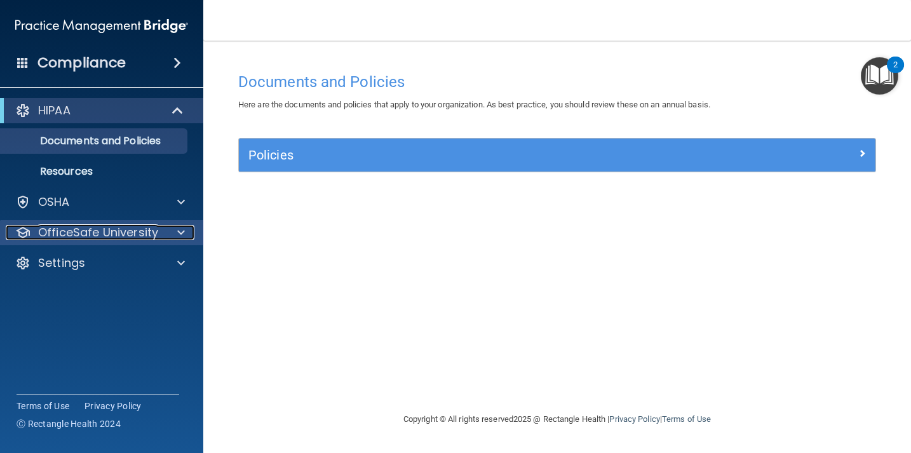
click at [178, 233] on span at bounding box center [181, 232] width 8 height 15
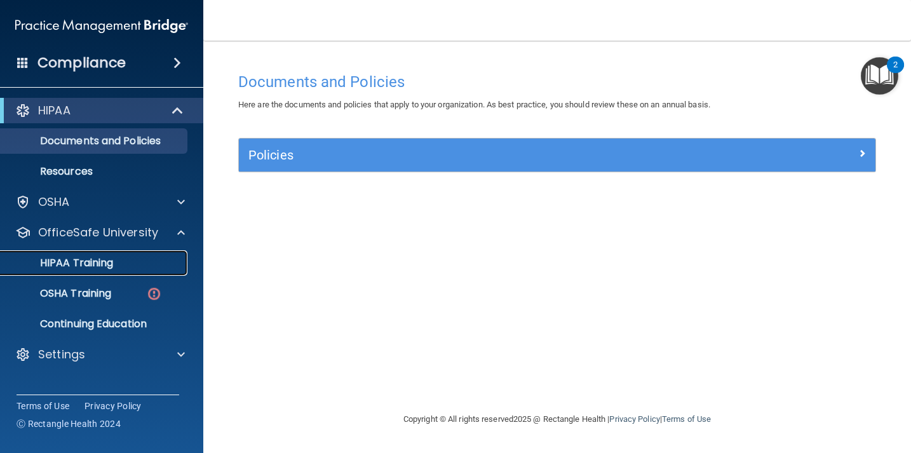
click at [114, 269] on link "HIPAA Training" at bounding box center [87, 262] width 200 height 25
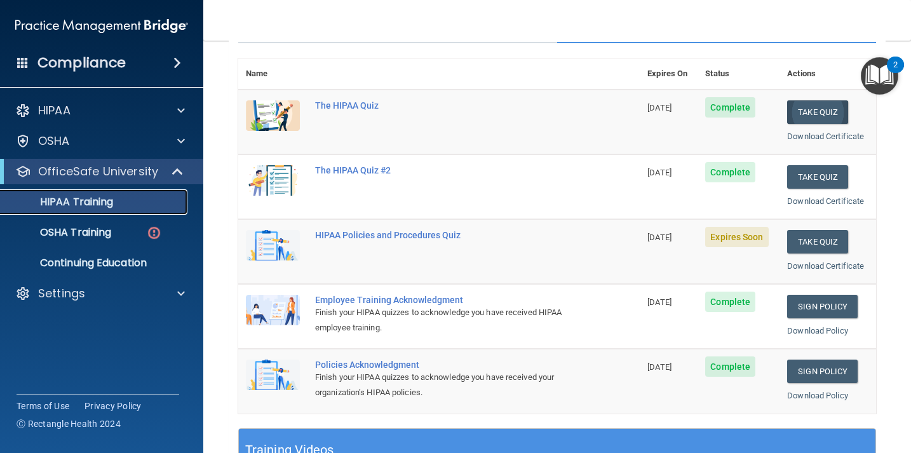
scroll to position [136, 0]
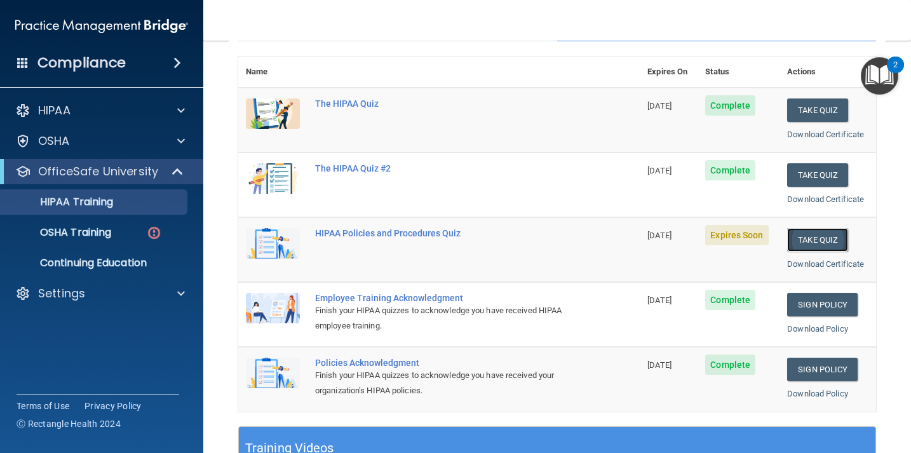
click at [813, 244] on button "Take Quiz" at bounding box center [817, 239] width 61 height 23
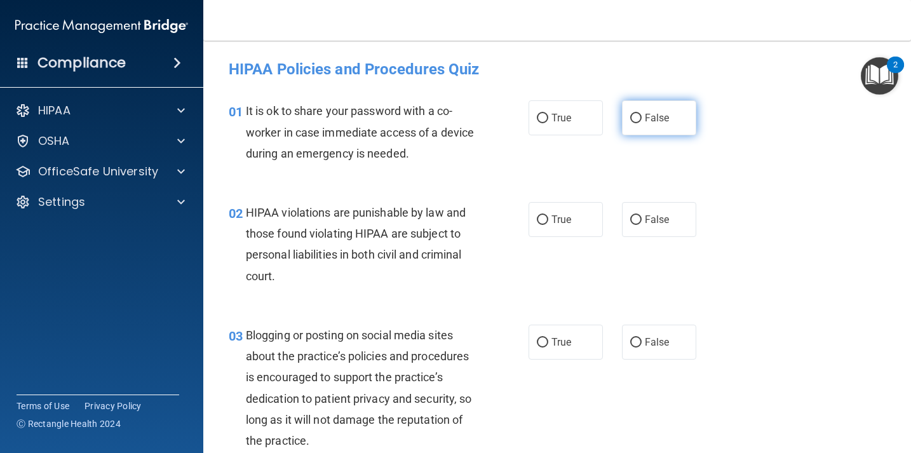
click at [634, 116] on input "False" at bounding box center [635, 119] width 11 height 10
radio input "true"
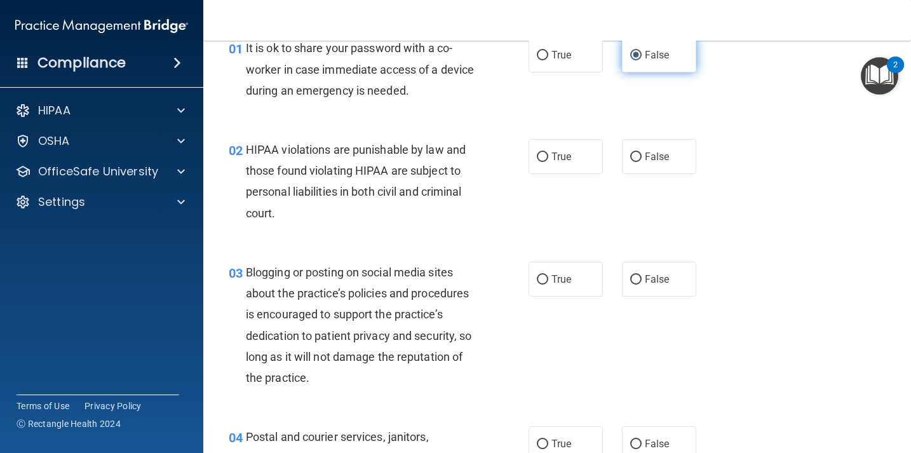
scroll to position [70, 0]
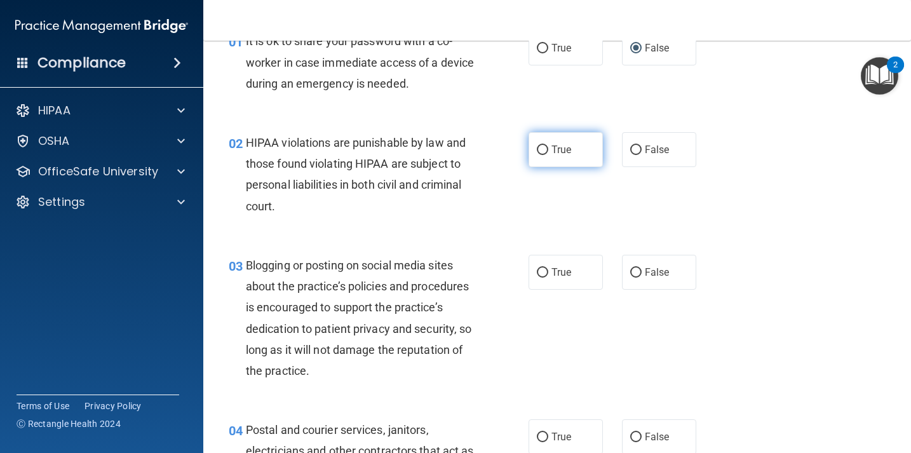
click at [540, 150] on input "True" at bounding box center [542, 150] width 11 height 10
radio input "true"
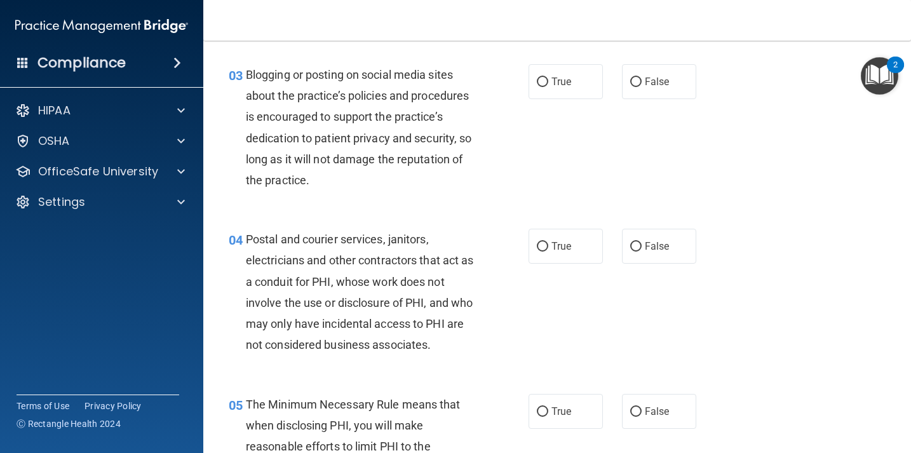
scroll to position [264, 0]
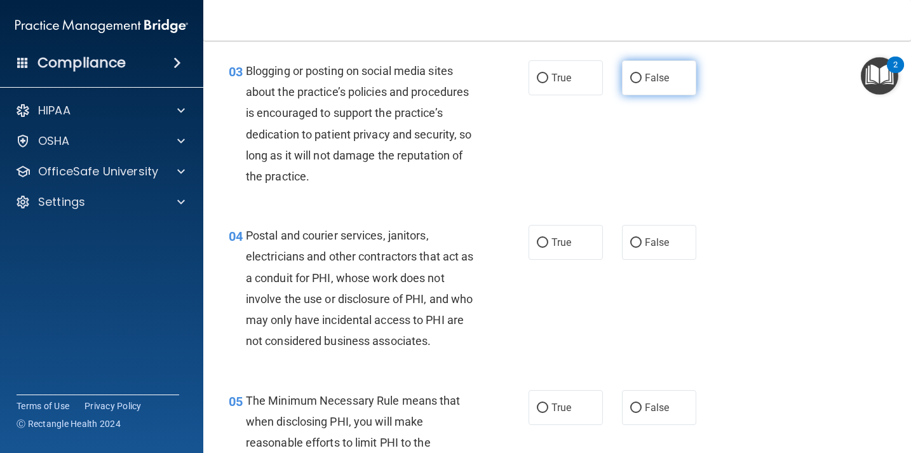
click at [633, 80] on input "False" at bounding box center [635, 79] width 11 height 10
radio input "true"
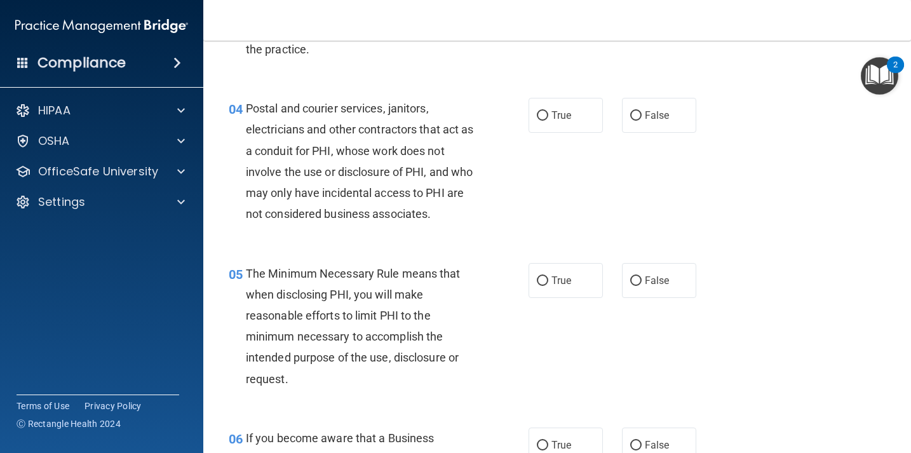
scroll to position [395, 0]
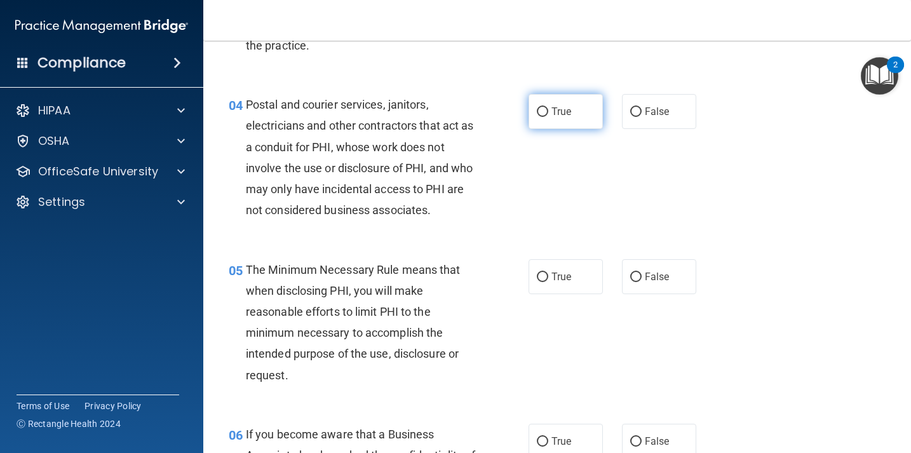
click at [542, 112] on input "True" at bounding box center [542, 112] width 11 height 10
radio input "true"
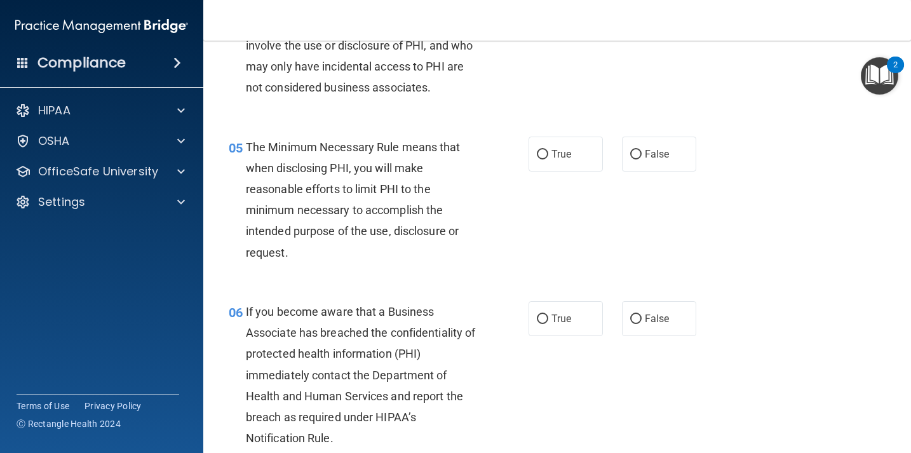
scroll to position [521, 0]
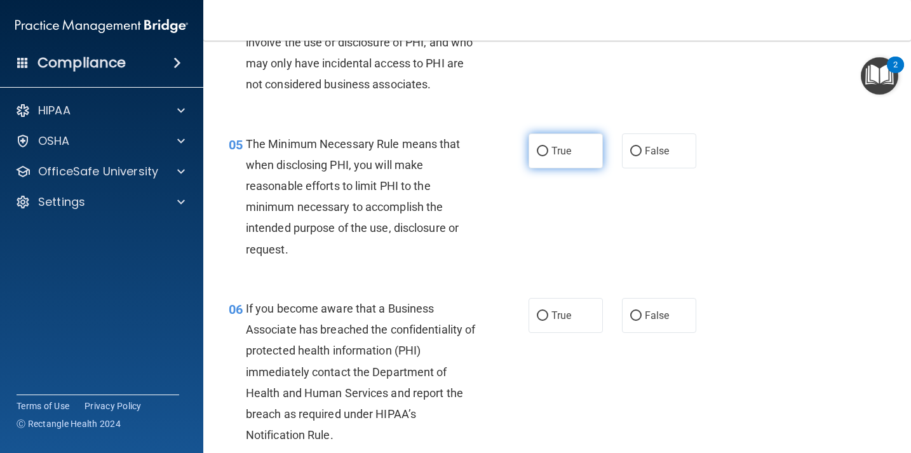
click at [542, 149] on input "True" at bounding box center [542, 152] width 11 height 10
radio input "true"
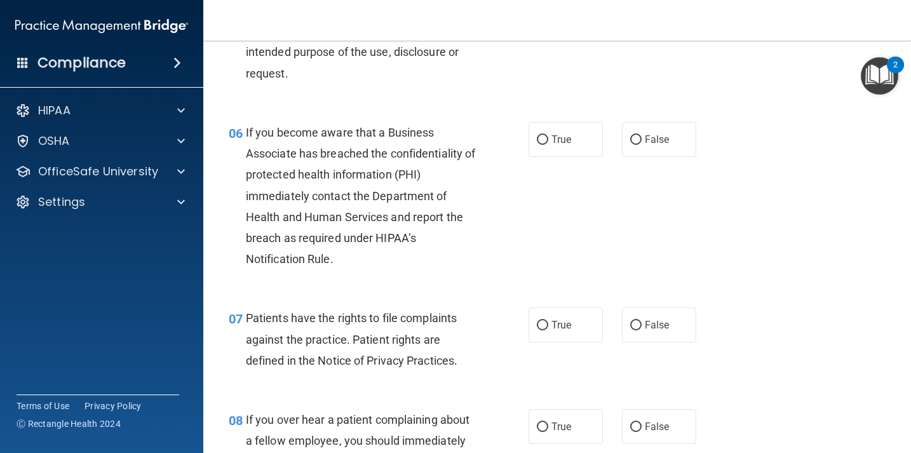
scroll to position [698, 0]
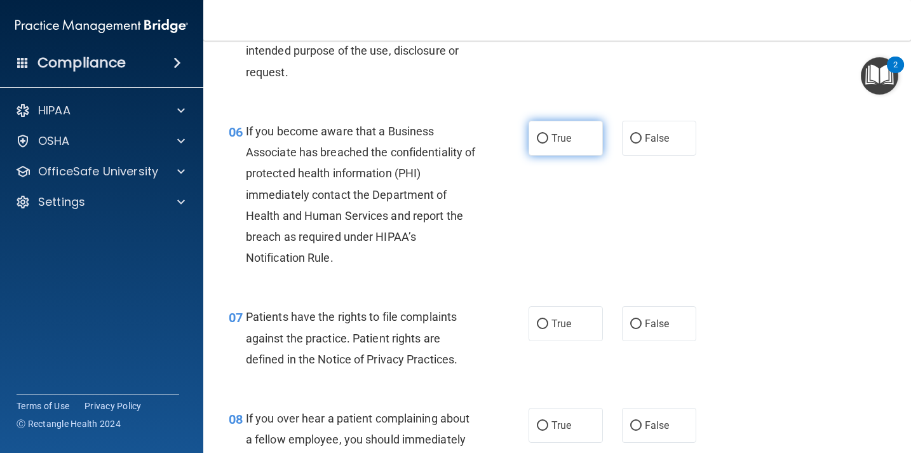
click at [544, 135] on input "True" at bounding box center [542, 139] width 11 height 10
radio input "true"
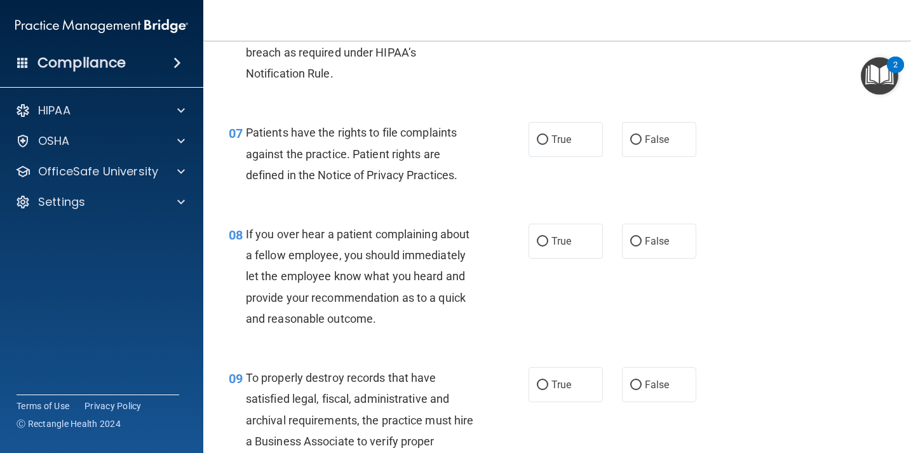
scroll to position [883, 0]
click at [539, 139] on input "True" at bounding box center [542, 140] width 11 height 10
radio input "true"
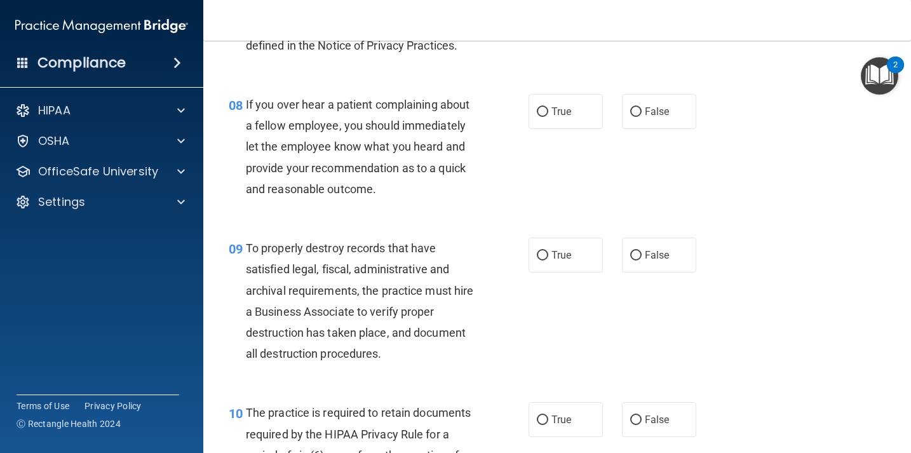
scroll to position [1010, 0]
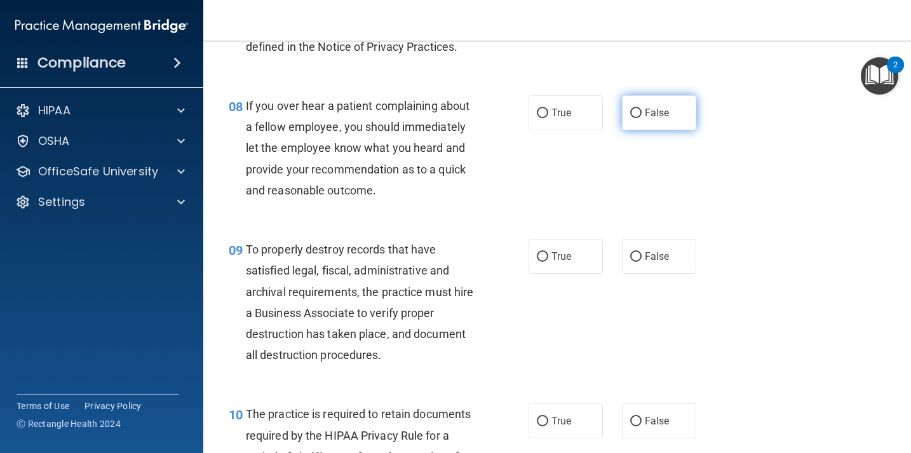
click at [636, 114] on input "False" at bounding box center [635, 114] width 11 height 10
radio input "true"
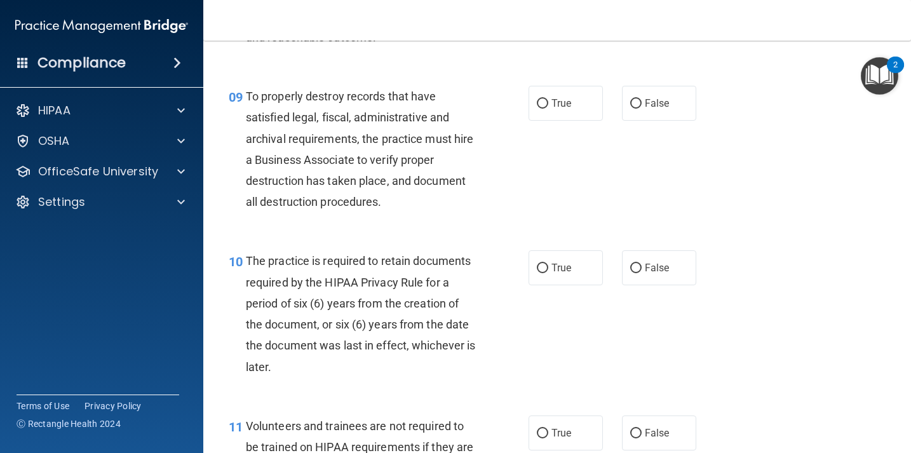
scroll to position [1170, 0]
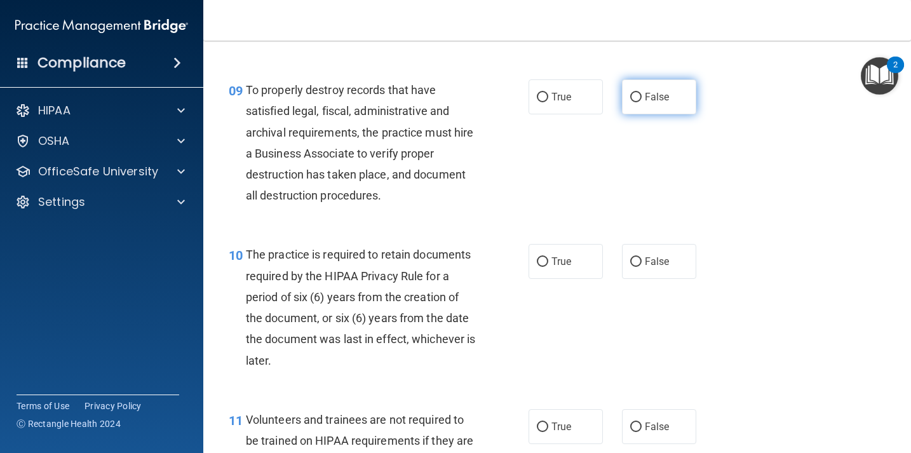
click at [635, 98] on input "False" at bounding box center [635, 98] width 11 height 10
radio input "true"
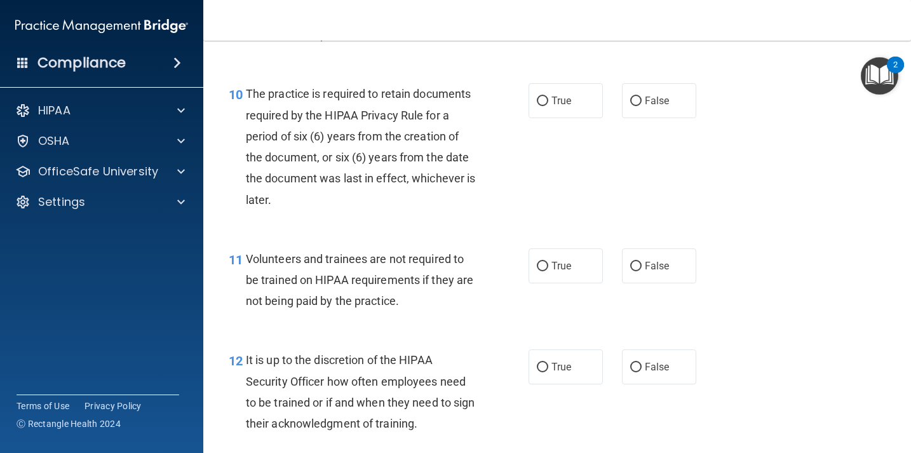
scroll to position [1331, 0]
click at [636, 102] on input "False" at bounding box center [635, 101] width 11 height 10
radio input "true"
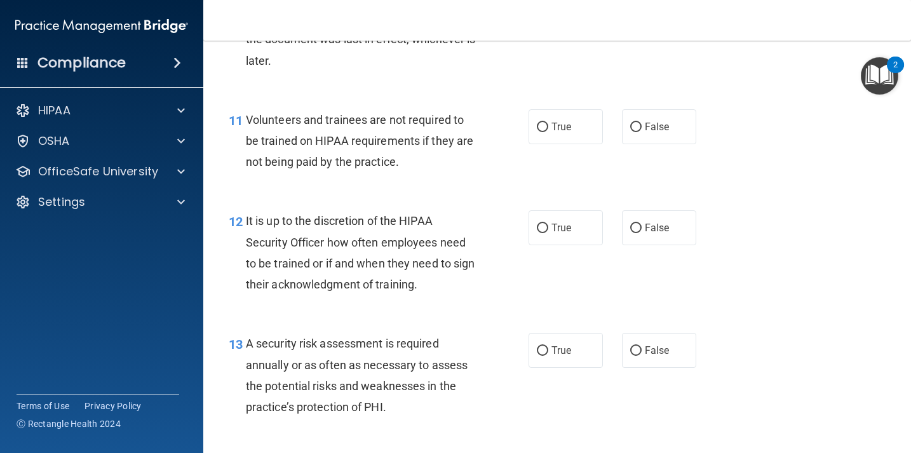
scroll to position [1470, 0]
click at [632, 130] on input "False" at bounding box center [635, 127] width 11 height 10
radio input "true"
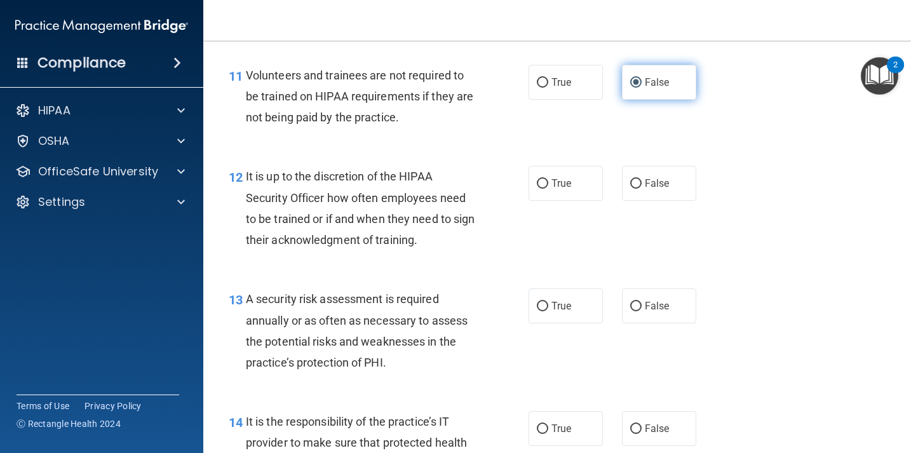
scroll to position [1516, 0]
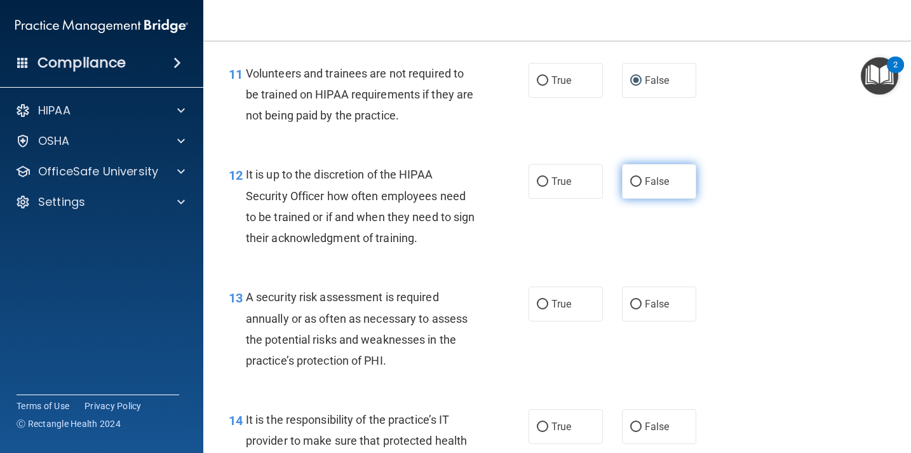
click at [634, 185] on input "False" at bounding box center [635, 182] width 11 height 10
radio input "true"
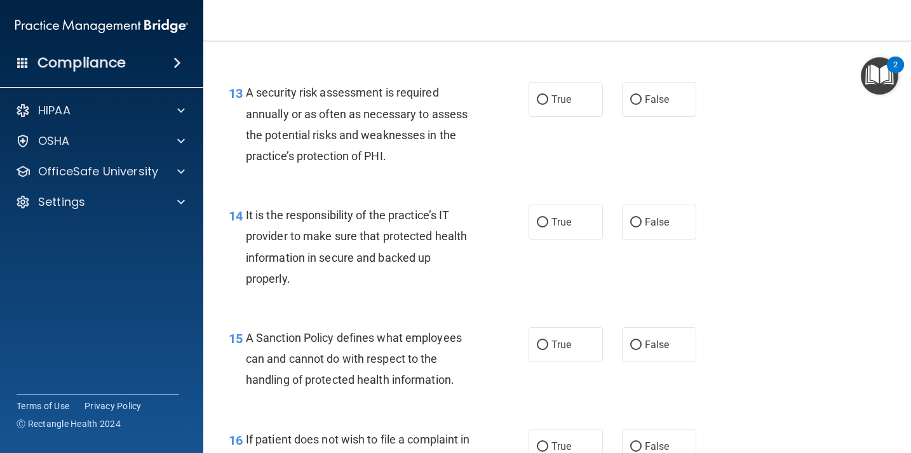
scroll to position [1721, 0]
click at [548, 95] on label "True" at bounding box center [565, 98] width 74 height 35
click at [548, 95] on input "True" at bounding box center [542, 100] width 11 height 10
radio input "true"
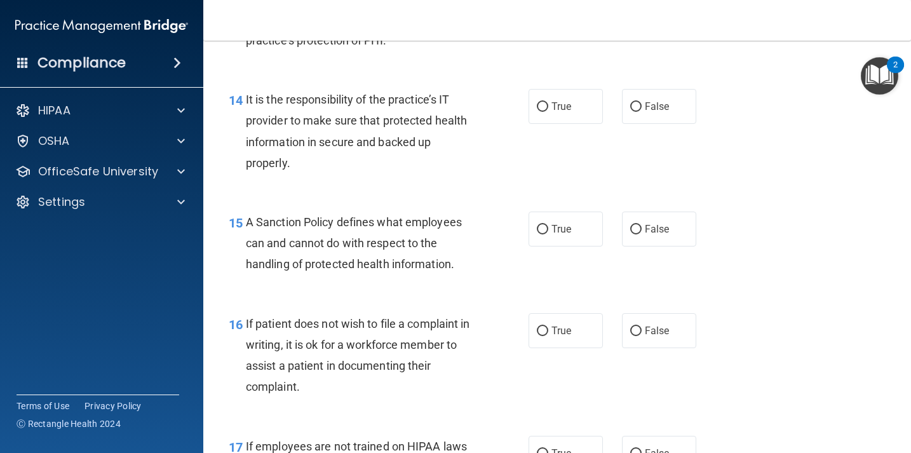
scroll to position [1838, 0]
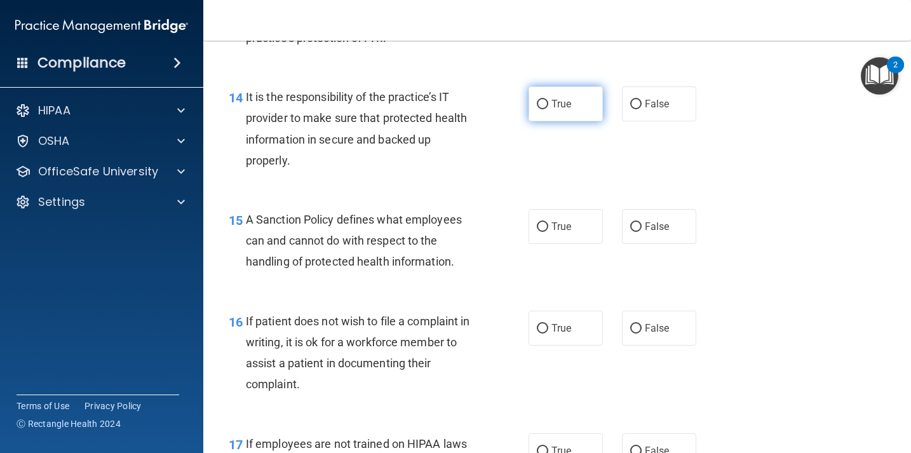
click at [539, 107] on input "True" at bounding box center [542, 105] width 11 height 10
radio input "true"
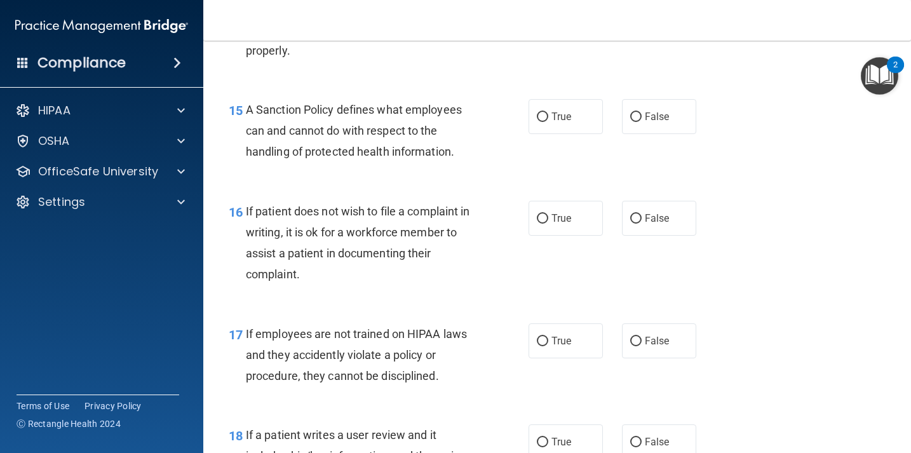
scroll to position [1955, 0]
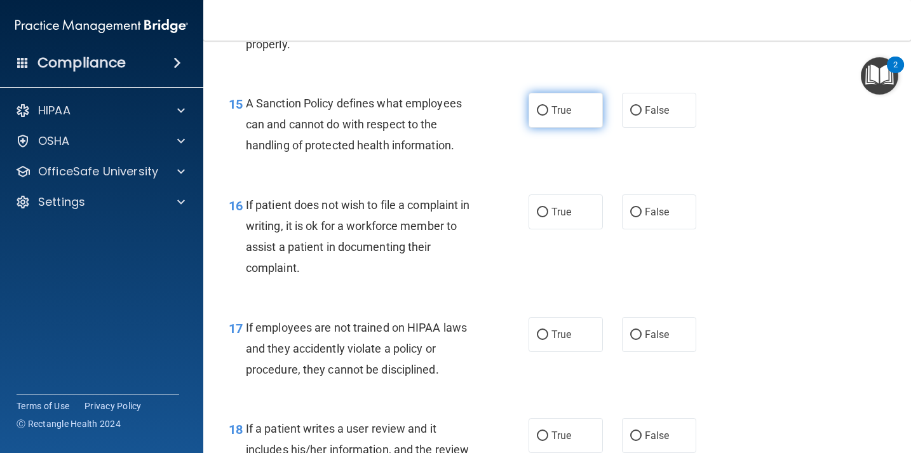
click at [551, 115] on span "True" at bounding box center [561, 110] width 20 height 12
click at [548, 115] on input "True" at bounding box center [542, 111] width 11 height 10
radio input "true"
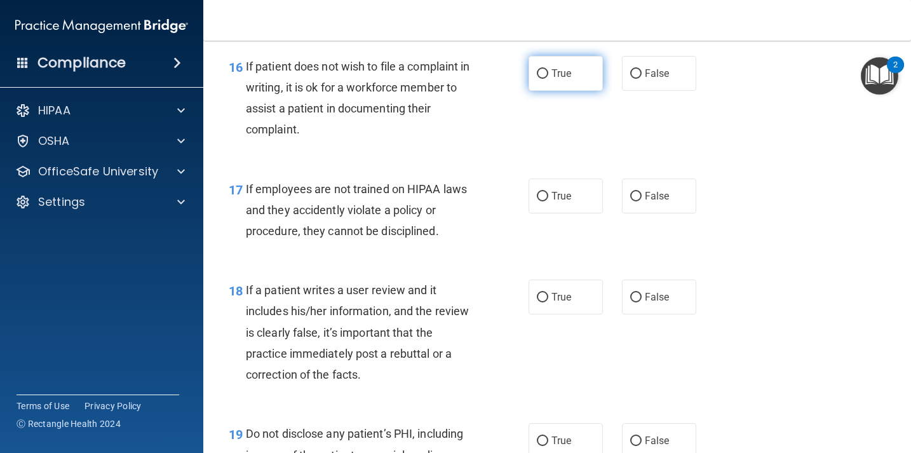
scroll to position [2090, 0]
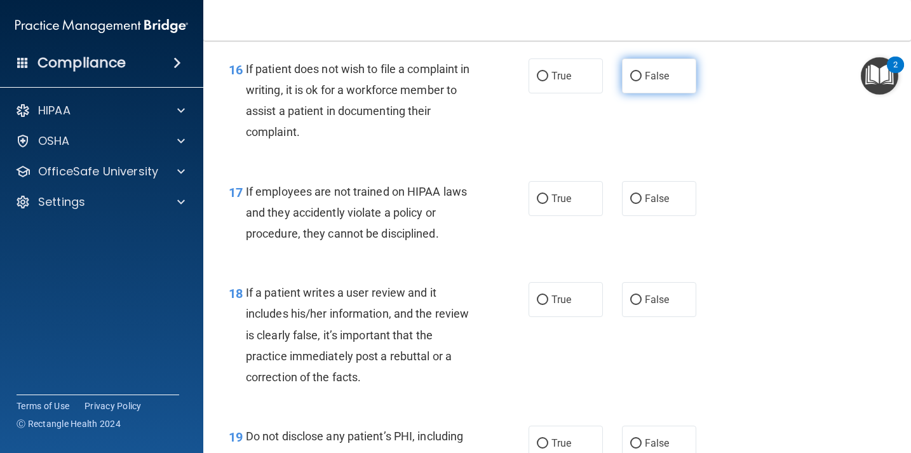
click at [633, 80] on input "False" at bounding box center [635, 77] width 11 height 10
radio input "true"
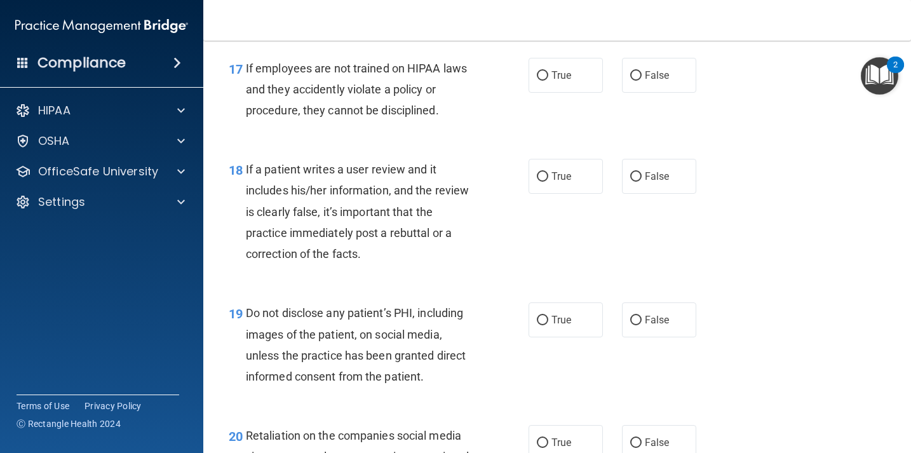
scroll to position [2210, 0]
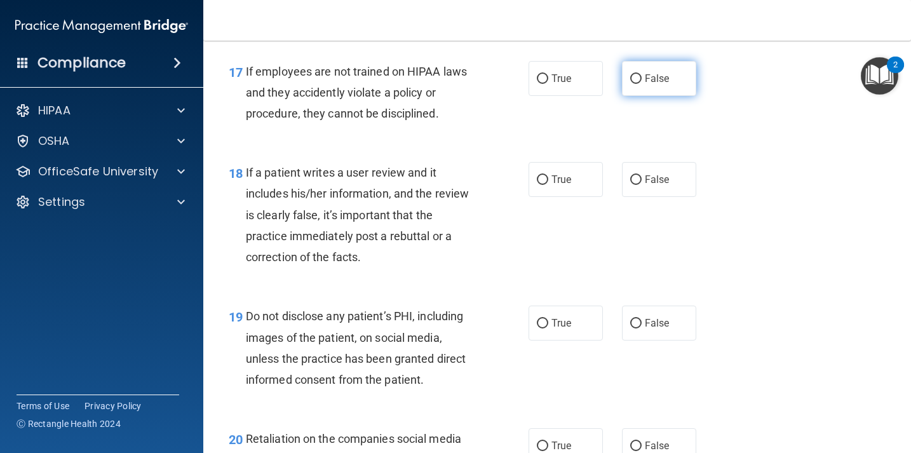
click at [645, 78] on span "False" at bounding box center [657, 78] width 25 height 12
click at [641, 78] on input "False" at bounding box center [635, 79] width 11 height 10
radio input "true"
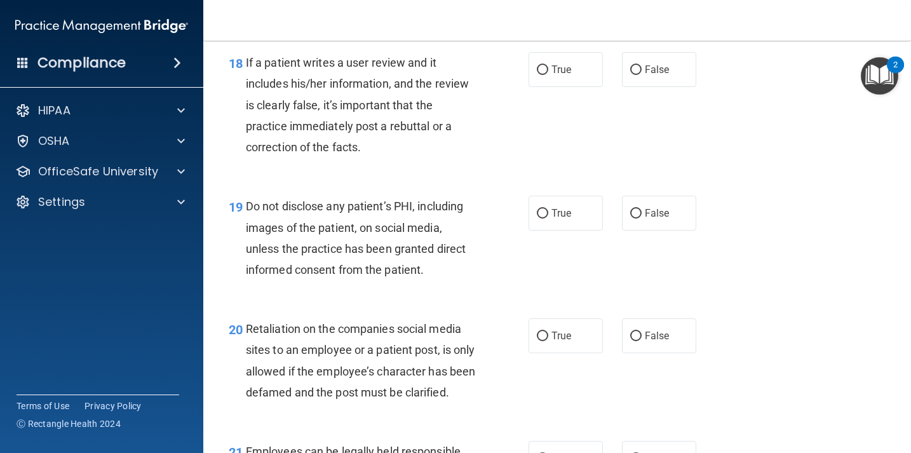
scroll to position [2319, 0]
click at [635, 72] on input "False" at bounding box center [635, 72] width 11 height 10
radio input "true"
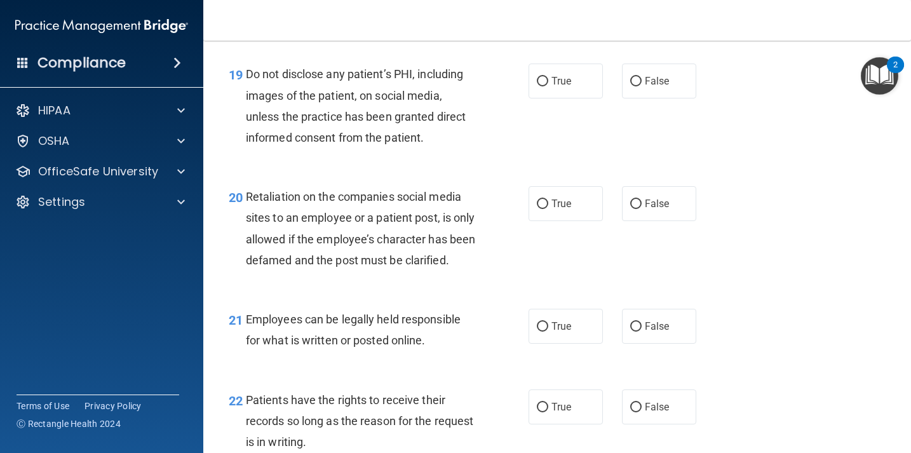
scroll to position [2451, 0]
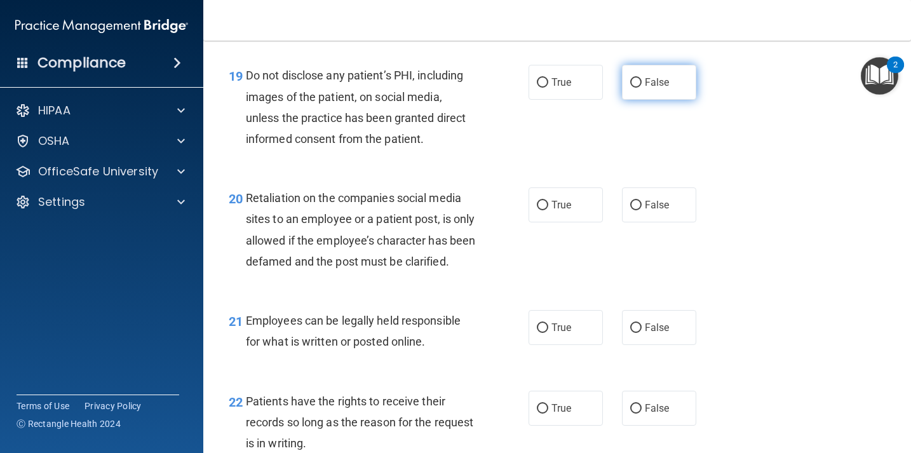
click at [639, 82] on input "False" at bounding box center [635, 83] width 11 height 10
radio input "true"
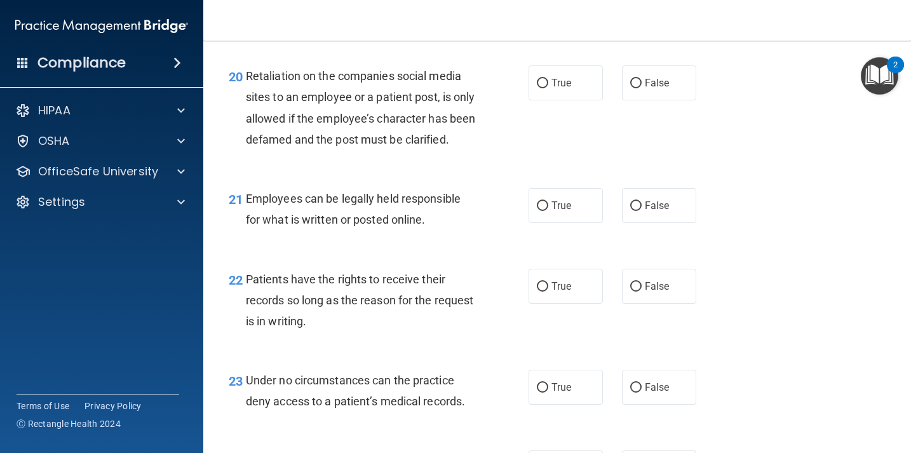
scroll to position [2571, 0]
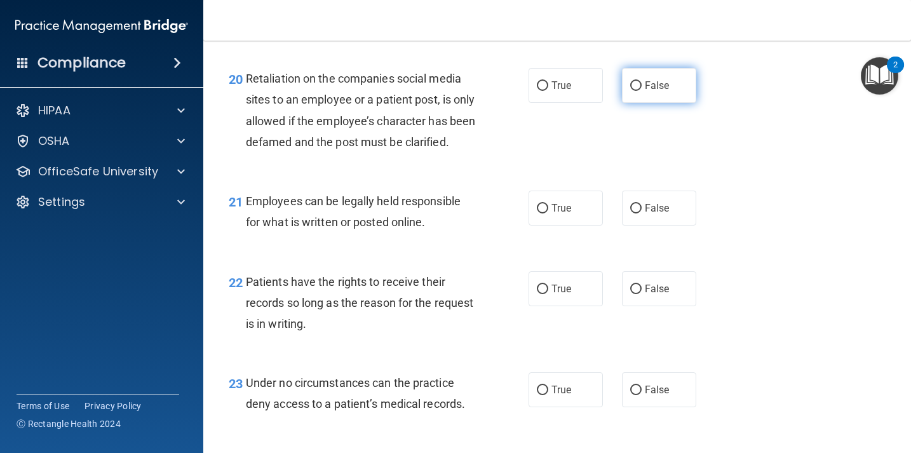
click at [634, 86] on input "False" at bounding box center [635, 86] width 11 height 10
radio input "true"
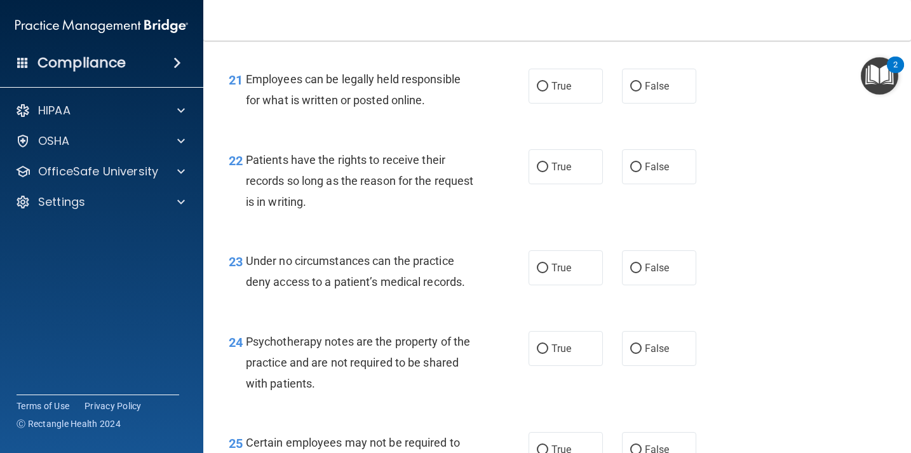
scroll to position [2699, 0]
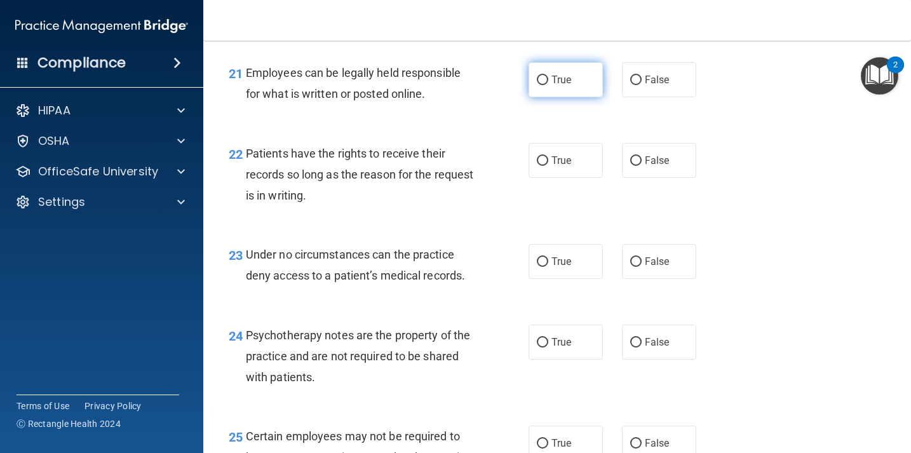
click at [537, 85] on input "True" at bounding box center [542, 81] width 11 height 10
radio input "true"
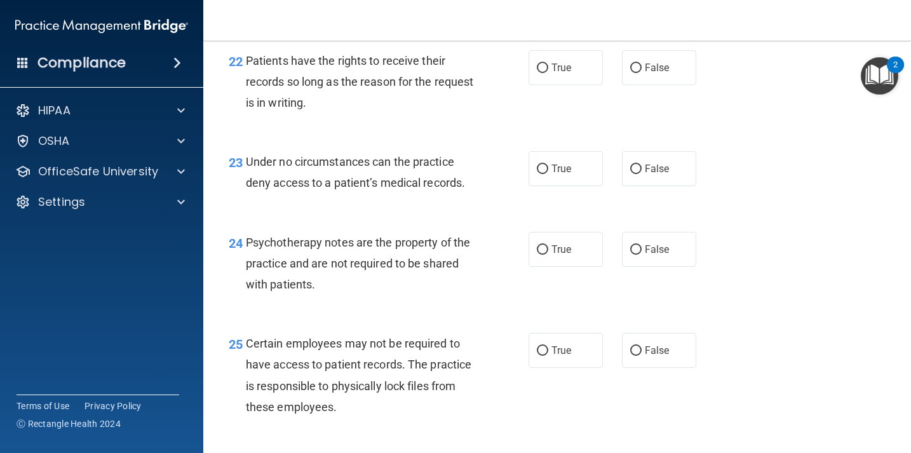
scroll to position [2792, 0]
click at [628, 84] on label "False" at bounding box center [659, 67] width 74 height 35
click at [630, 72] on input "False" at bounding box center [635, 68] width 11 height 10
radio input "true"
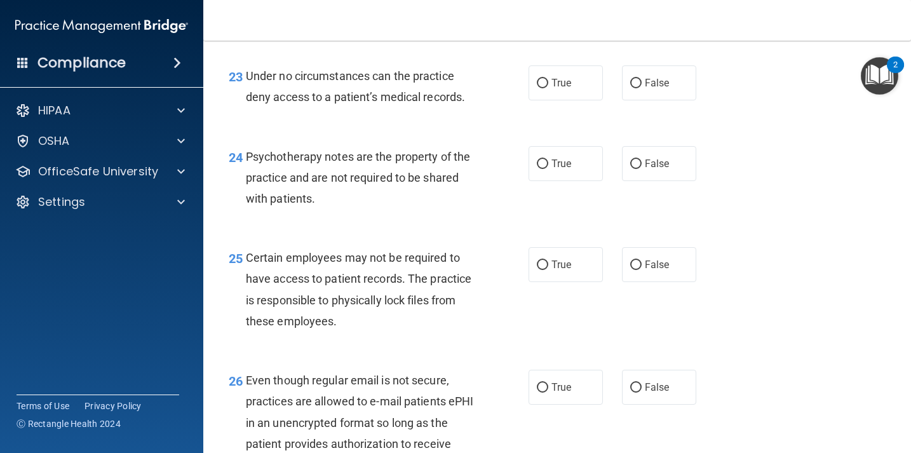
scroll to position [2877, 0]
click at [538, 89] on input "True" at bounding box center [542, 84] width 11 height 10
radio input "true"
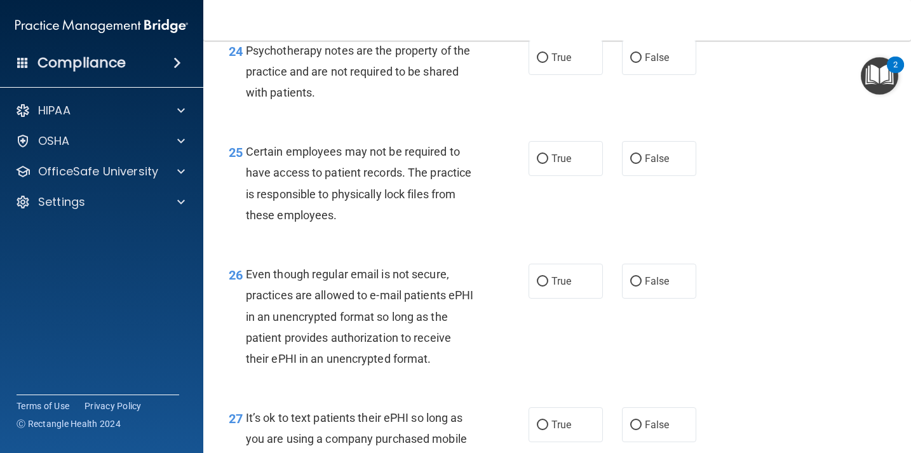
scroll to position [2979, 0]
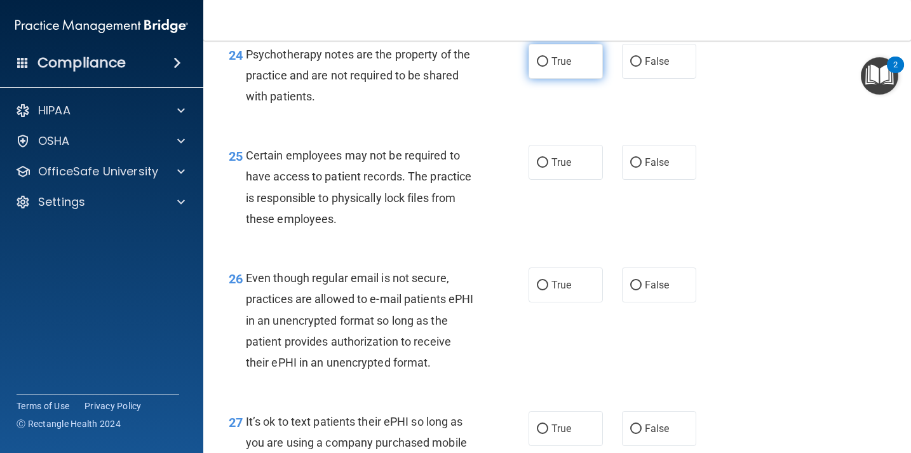
click at [543, 67] on input "True" at bounding box center [542, 62] width 11 height 10
radio input "true"
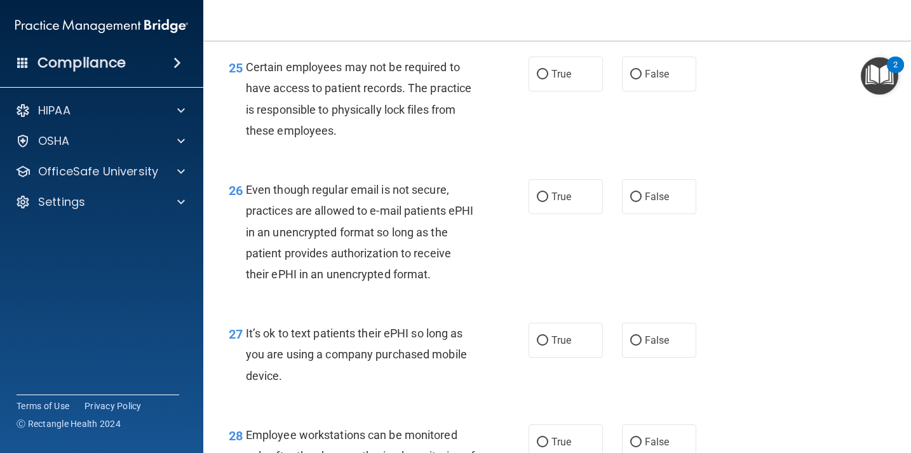
scroll to position [3084, 0]
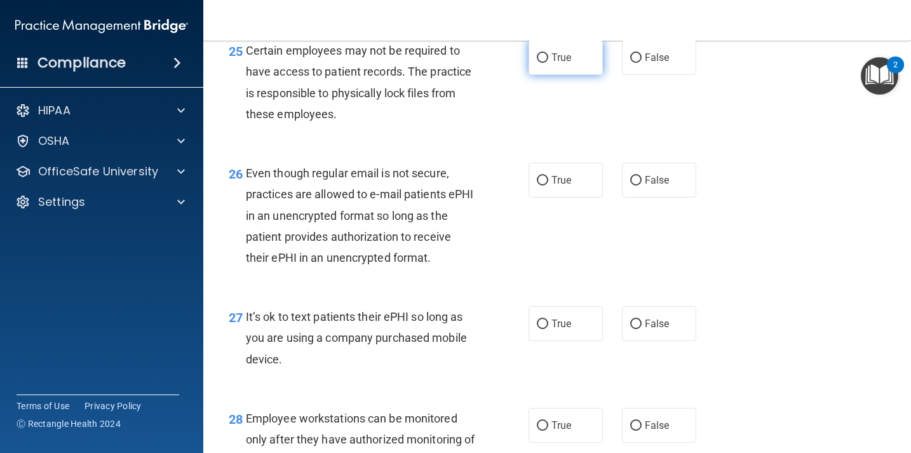
click at [545, 63] on input "True" at bounding box center [542, 58] width 11 height 10
radio input "true"
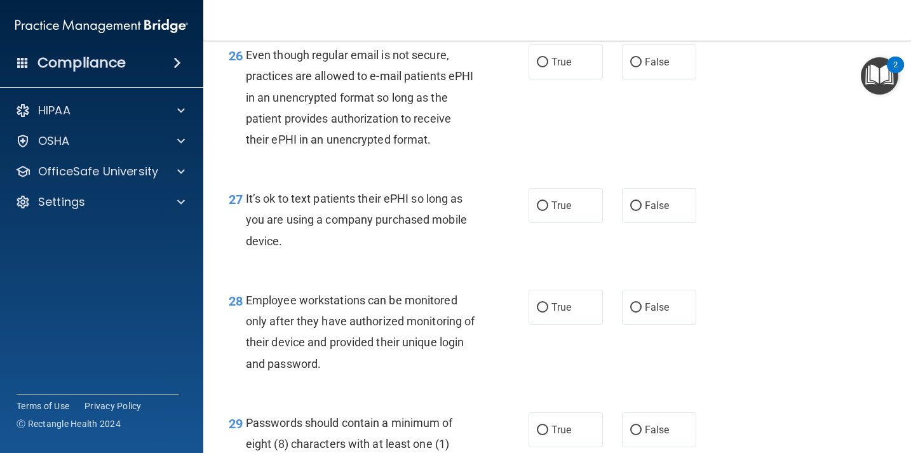
scroll to position [3203, 0]
click at [630, 79] on label "False" at bounding box center [659, 61] width 74 height 35
click at [630, 67] on input "False" at bounding box center [635, 62] width 11 height 10
radio input "true"
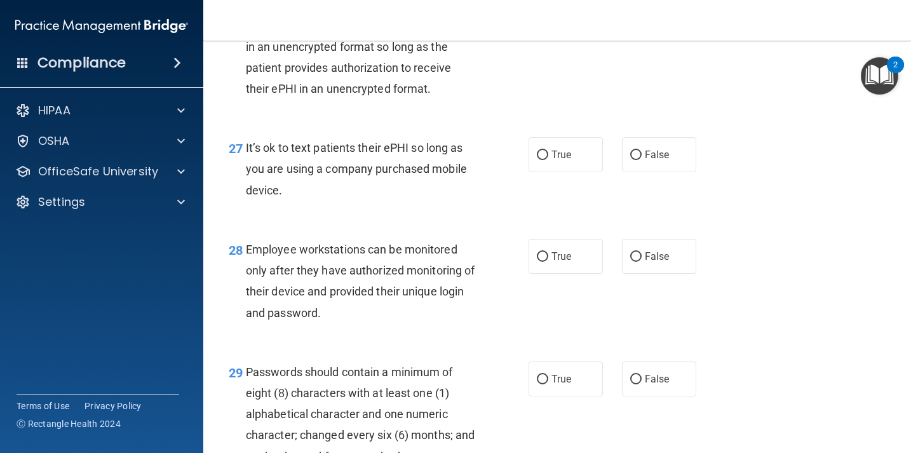
scroll to position [3258, 0]
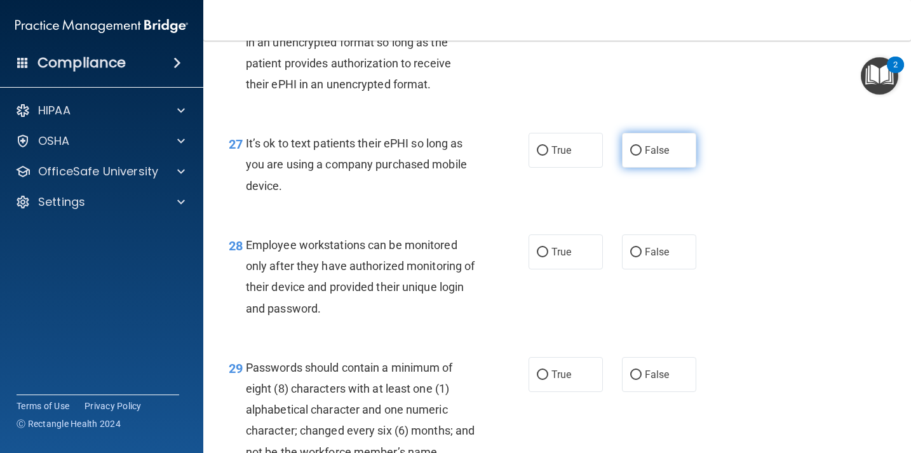
click at [636, 168] on label "False" at bounding box center [659, 150] width 74 height 35
click at [636, 156] on input "False" at bounding box center [635, 151] width 11 height 10
radio input "true"
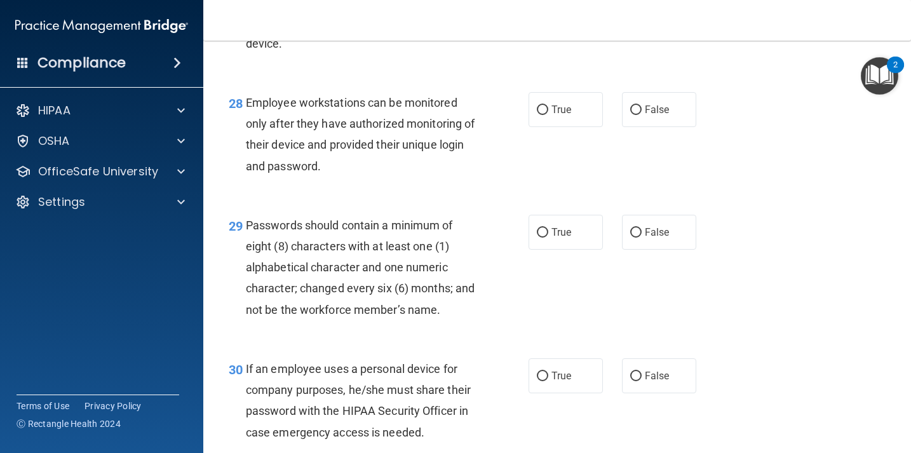
scroll to position [3399, 0]
click at [636, 116] on input "False" at bounding box center [635, 111] width 11 height 10
radio input "true"
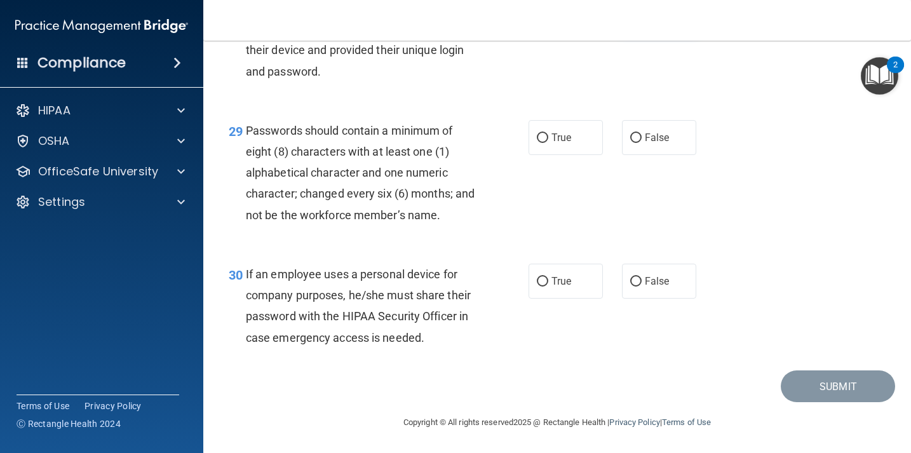
scroll to position [3512, 0]
click at [541, 140] on input "True" at bounding box center [542, 138] width 11 height 10
radio input "true"
click at [540, 284] on input "True" at bounding box center [542, 282] width 11 height 10
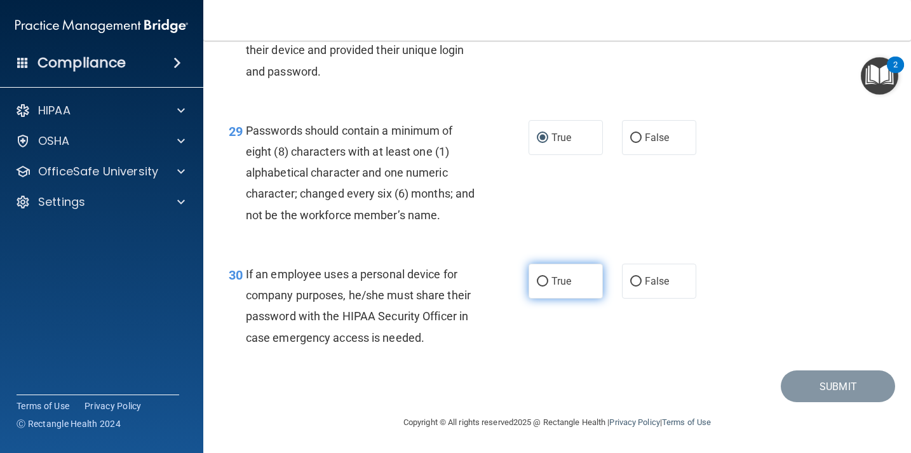
radio input "true"
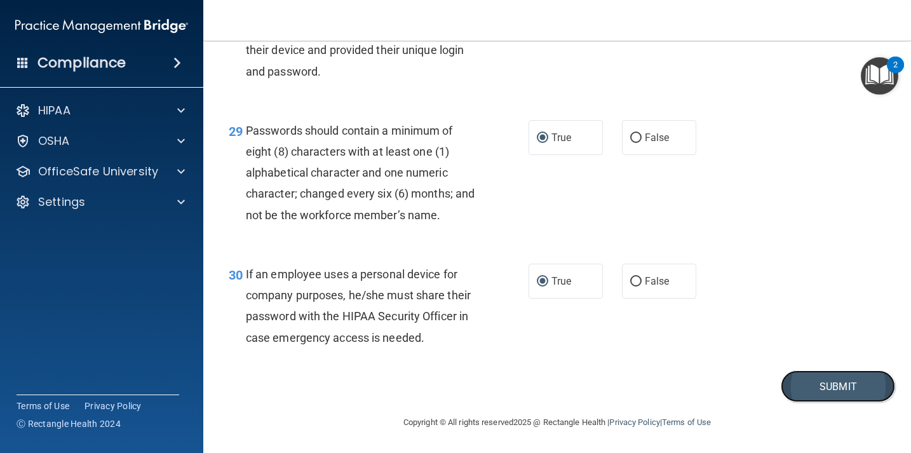
click at [804, 394] on button "Submit" at bounding box center [837, 386] width 114 height 32
click at [817, 390] on button "Submit" at bounding box center [837, 386] width 114 height 32
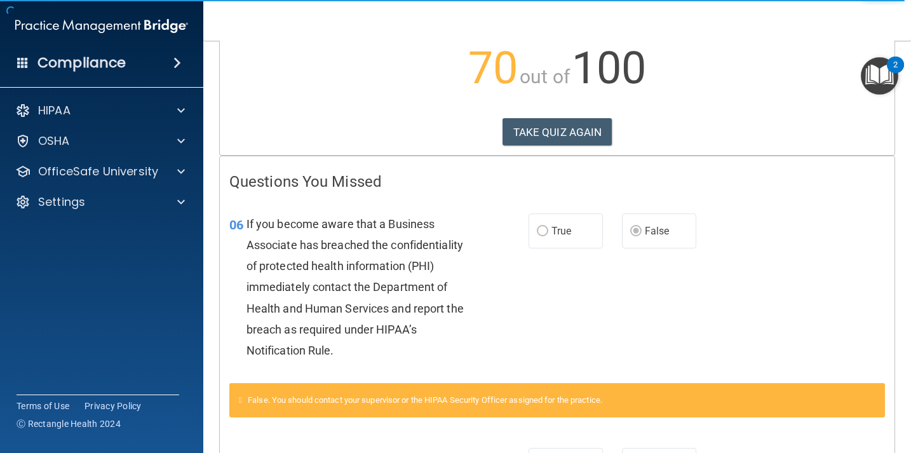
scroll to position [150, 0]
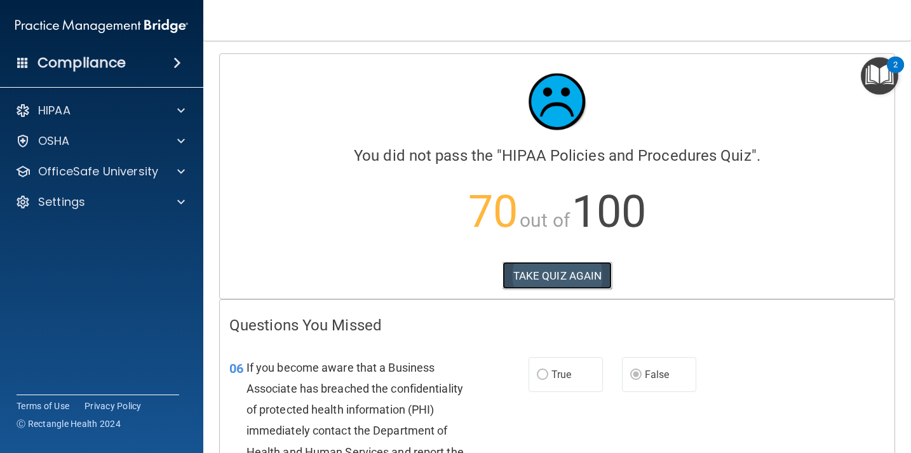
click at [521, 276] on button "TAKE QUIZ AGAIN" at bounding box center [557, 276] width 110 height 28
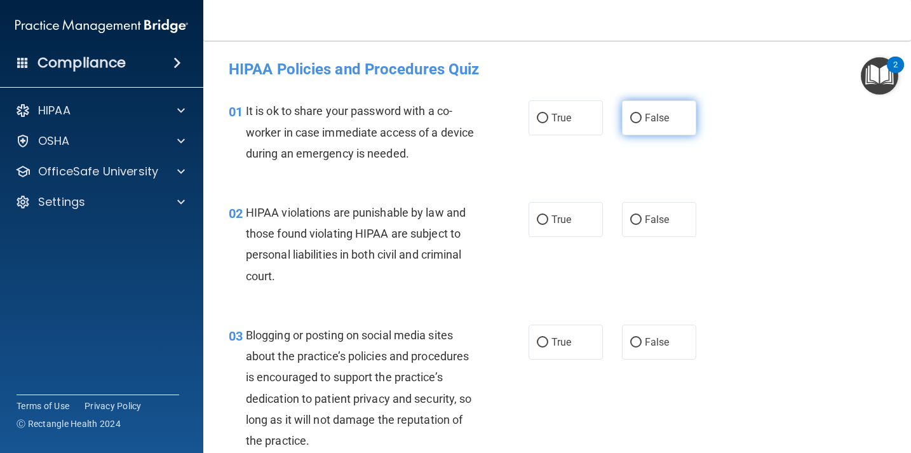
click at [635, 117] on input "False" at bounding box center [635, 119] width 11 height 10
radio input "true"
click at [542, 222] on input "True" at bounding box center [542, 220] width 11 height 10
radio input "true"
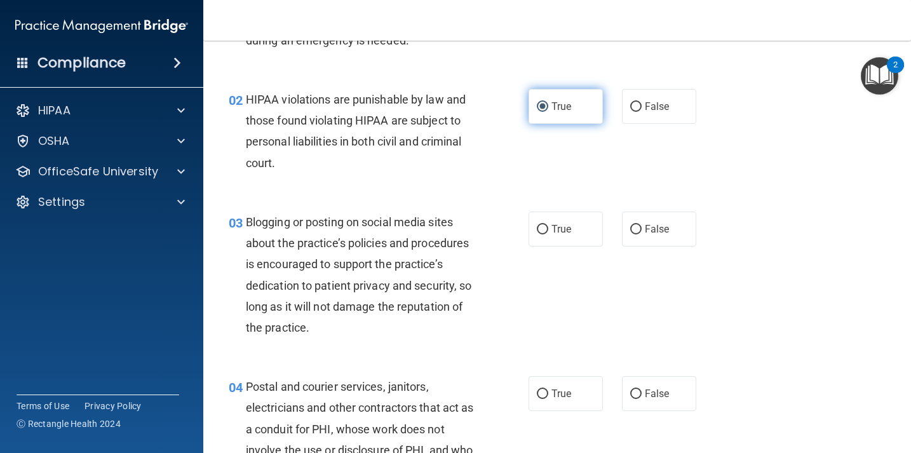
scroll to position [115, 0]
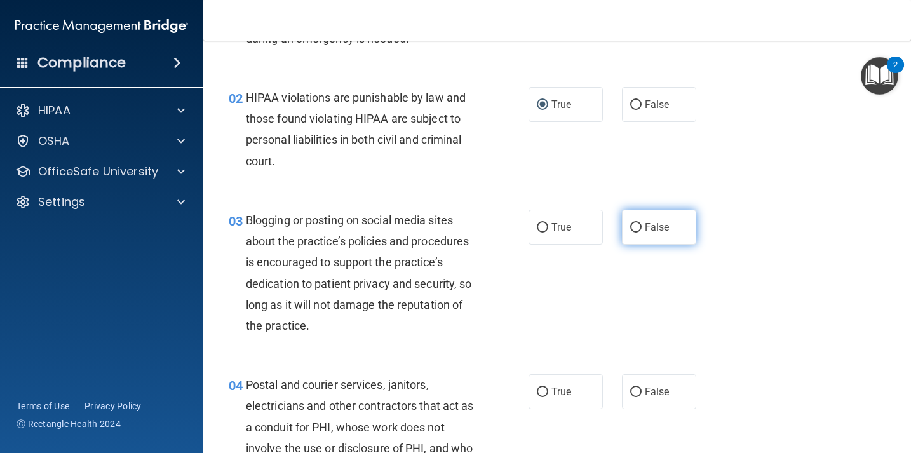
click at [634, 229] on input "False" at bounding box center [635, 228] width 11 height 10
radio input "true"
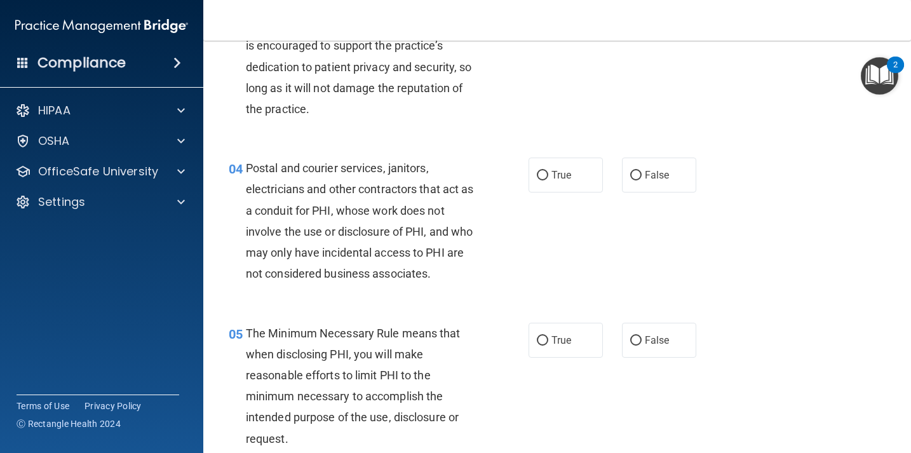
scroll to position [345, 0]
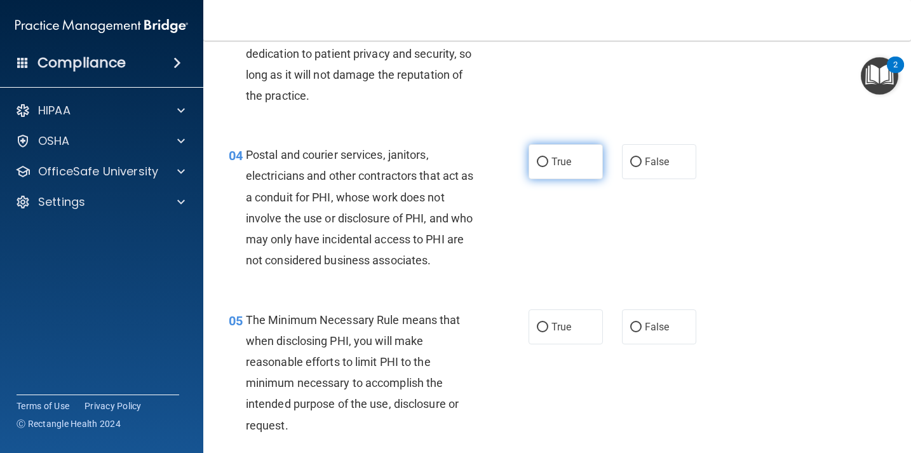
click at [540, 164] on input "True" at bounding box center [542, 162] width 11 height 10
radio input "true"
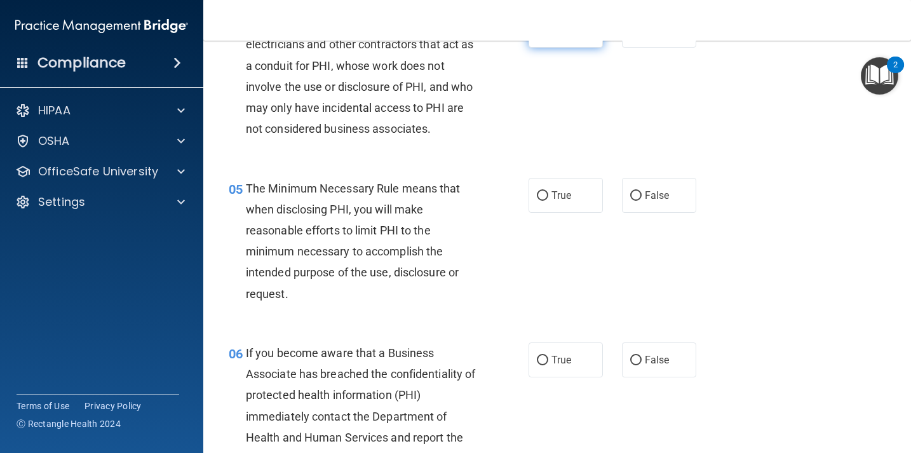
scroll to position [486, 0]
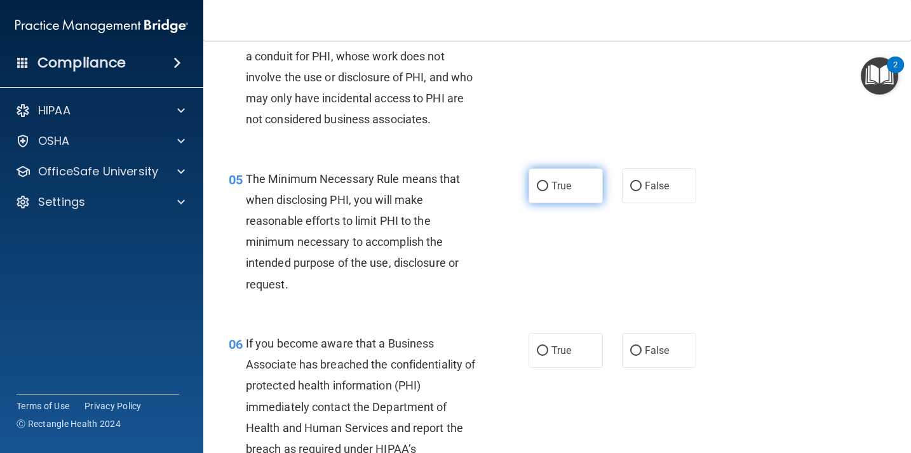
click at [541, 182] on input "True" at bounding box center [542, 187] width 11 height 10
radio input "true"
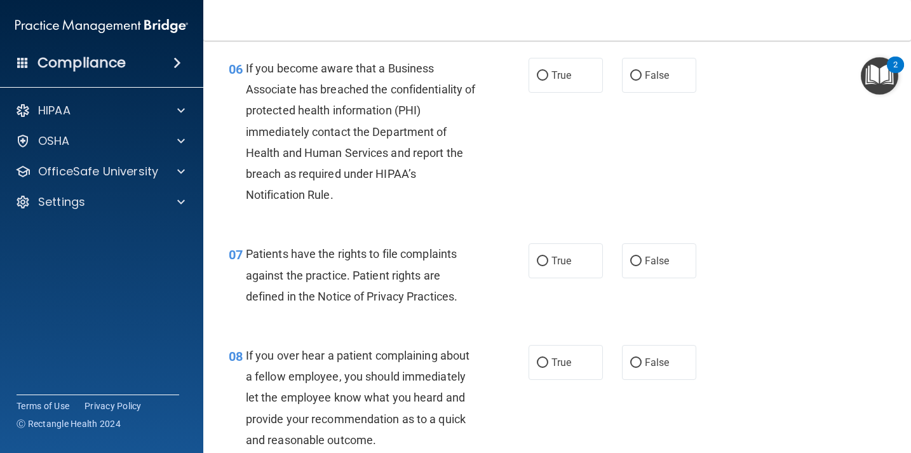
scroll to position [763, 0]
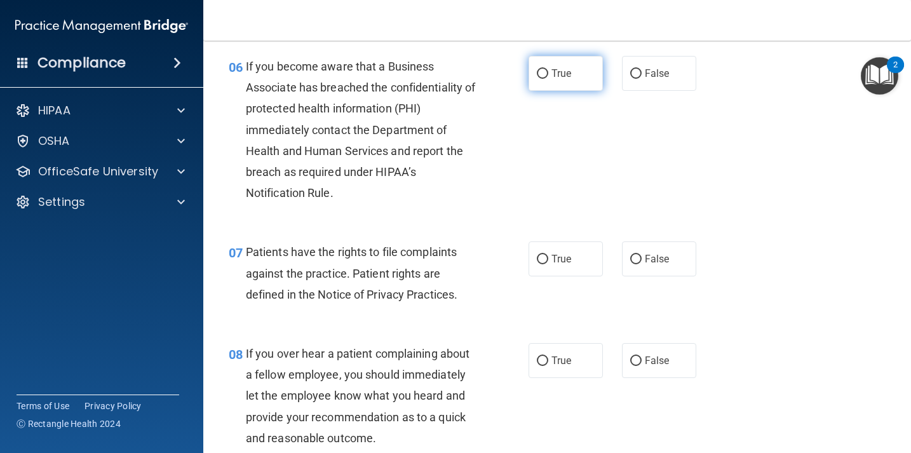
click at [538, 72] on input "True" at bounding box center [542, 74] width 11 height 10
radio input "true"
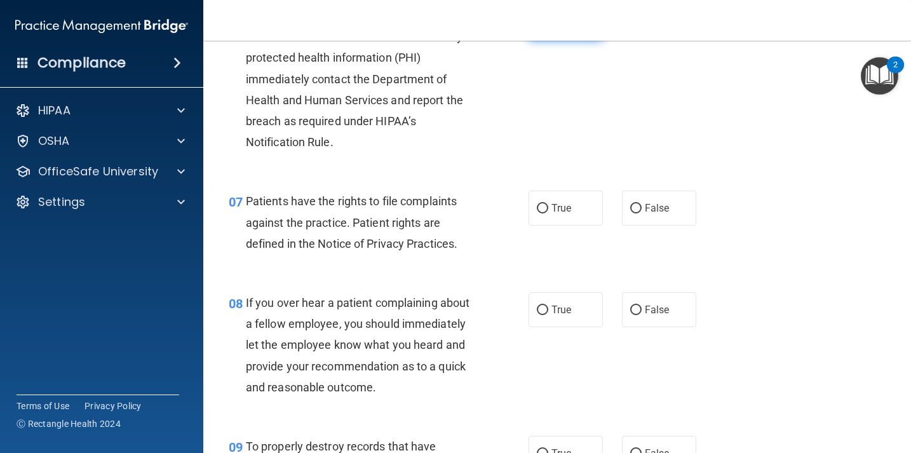
scroll to position [823, 0]
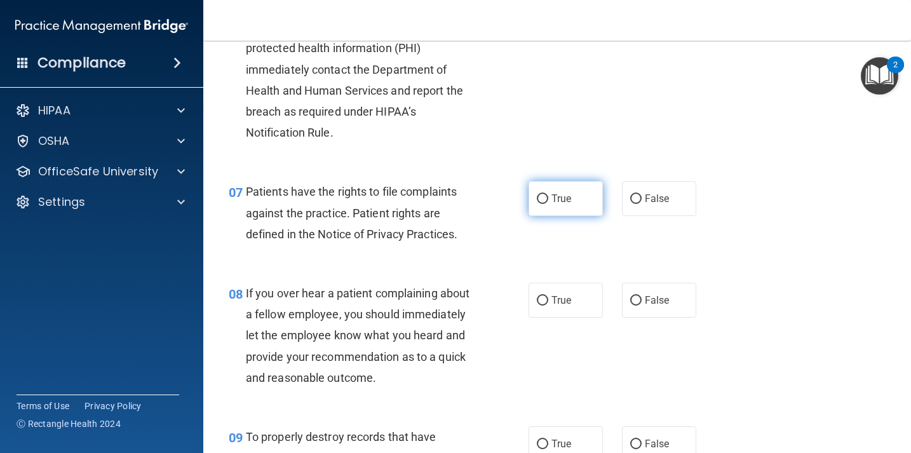
click at [538, 196] on input "True" at bounding box center [542, 199] width 11 height 10
radio input "true"
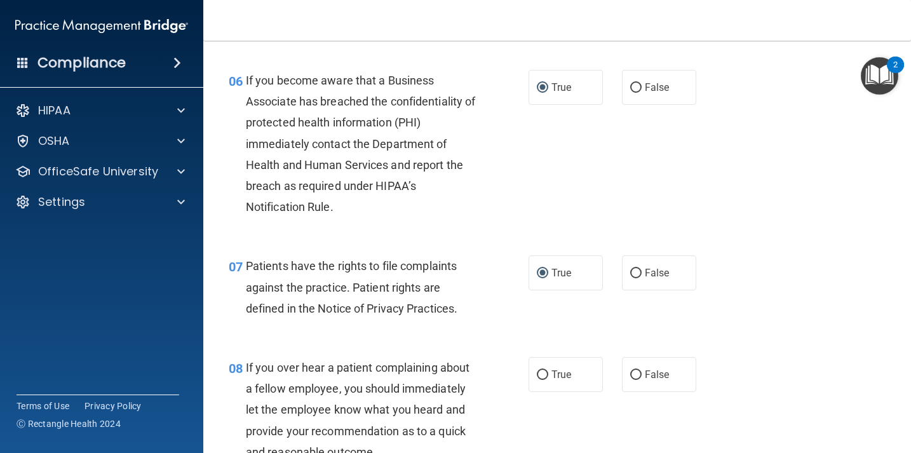
scroll to position [749, 0]
click at [629, 88] on label "False" at bounding box center [659, 86] width 74 height 35
click at [630, 88] on input "False" at bounding box center [635, 88] width 11 height 10
radio input "true"
radio input "false"
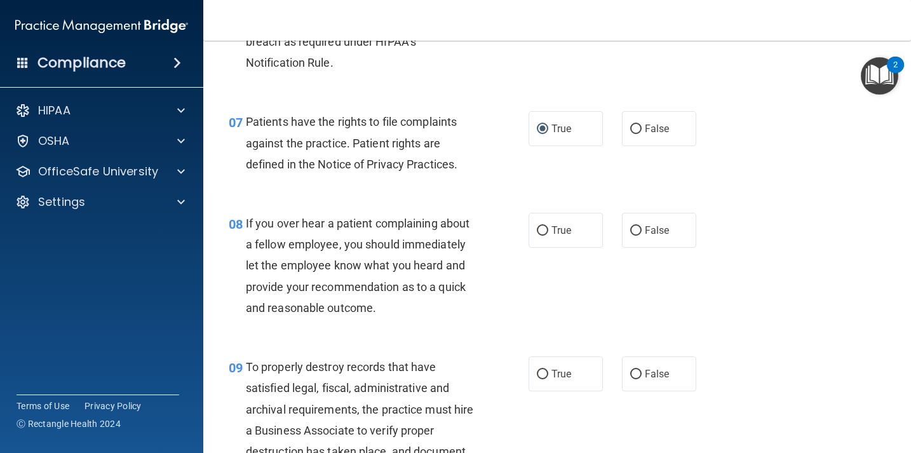
scroll to position [896, 0]
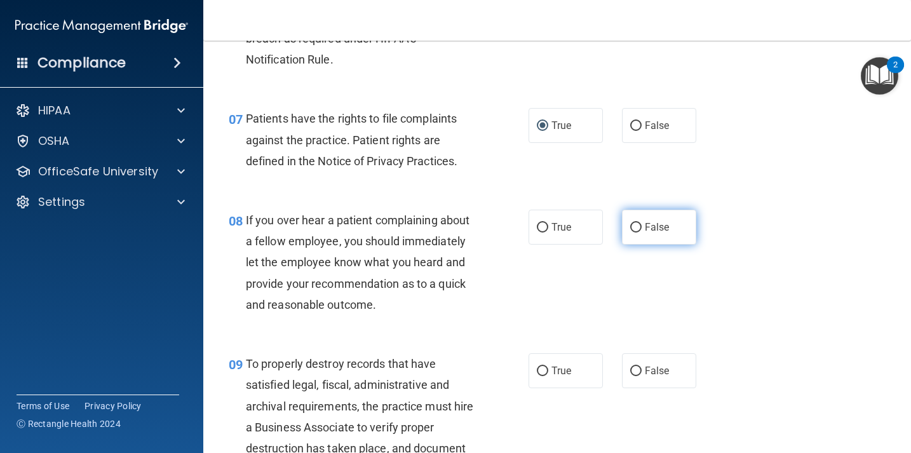
click at [632, 229] on input "False" at bounding box center [635, 228] width 11 height 10
radio input "true"
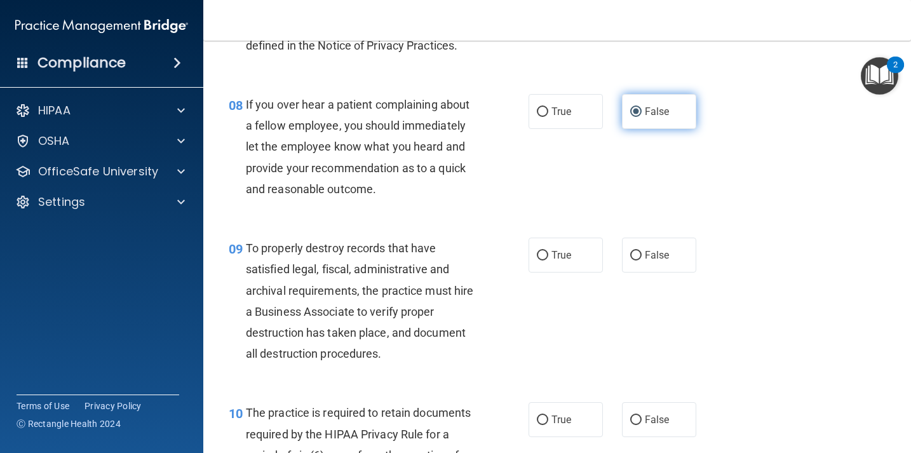
scroll to position [1041, 0]
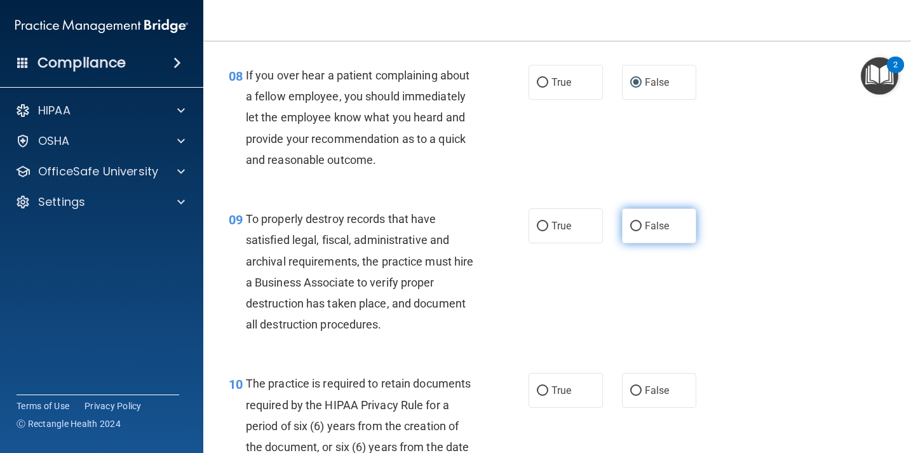
click at [636, 223] on input "False" at bounding box center [635, 227] width 11 height 10
radio input "true"
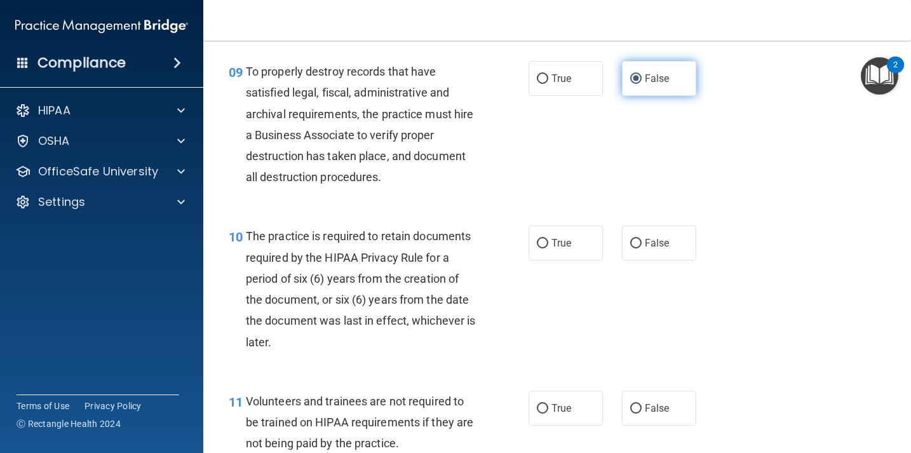
scroll to position [1194, 0]
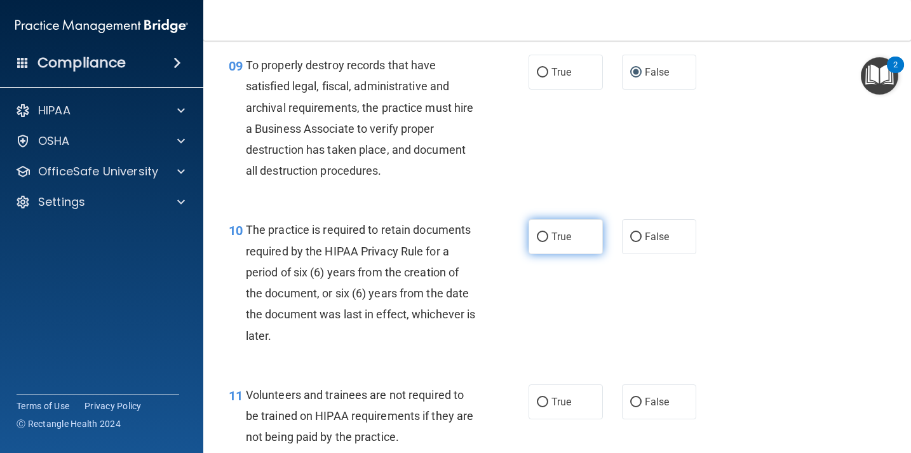
click at [549, 226] on label "True" at bounding box center [565, 236] width 74 height 35
click at [548, 232] on input "True" at bounding box center [542, 237] width 11 height 10
radio input "true"
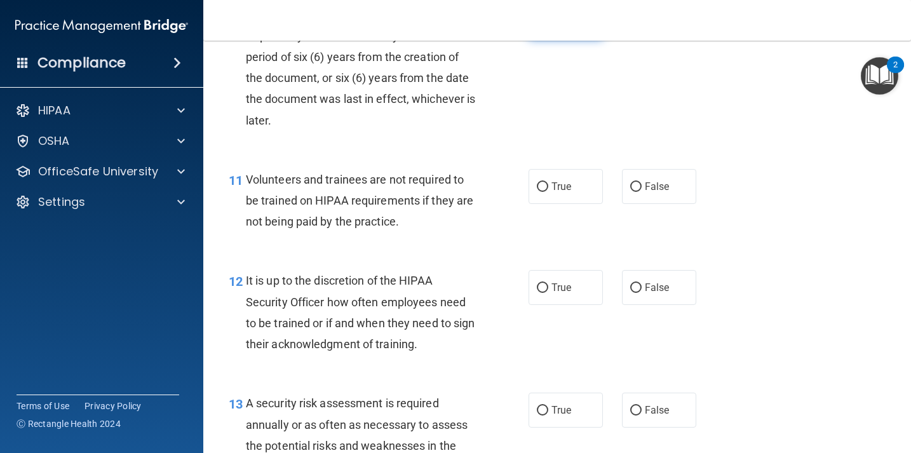
scroll to position [1420, 0]
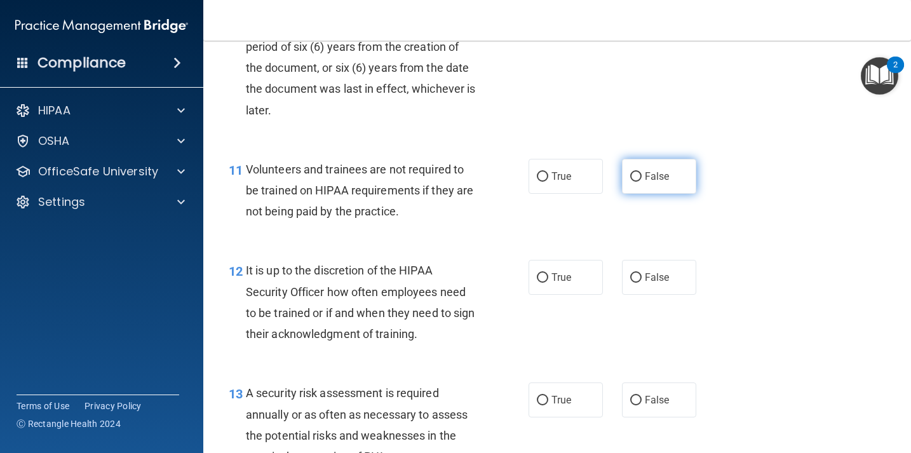
click at [633, 179] on input "False" at bounding box center [635, 177] width 11 height 10
radio input "true"
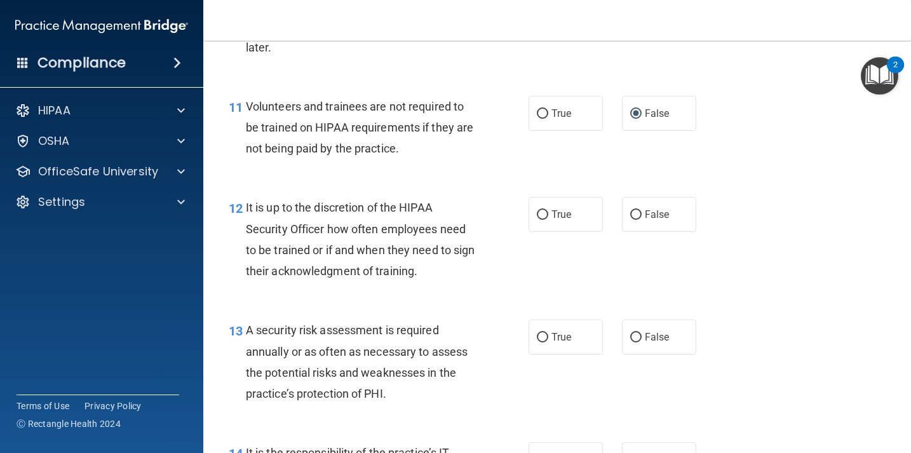
scroll to position [1491, 0]
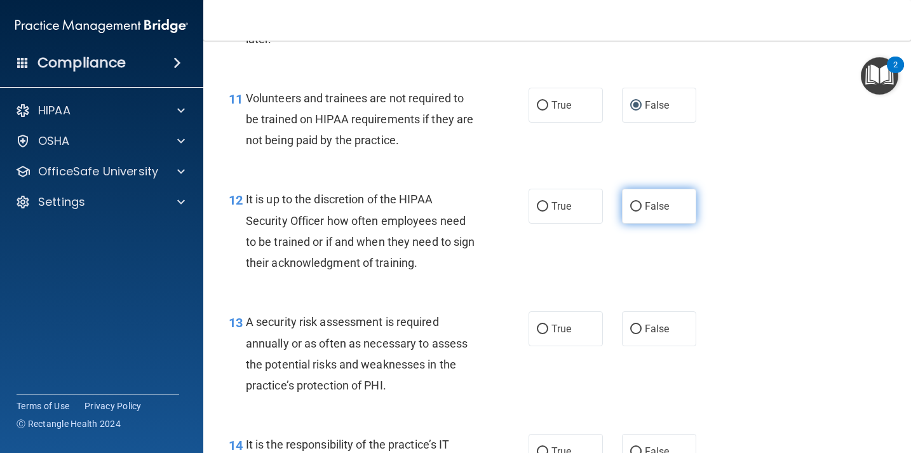
click at [632, 210] on input "False" at bounding box center [635, 207] width 11 height 10
radio input "true"
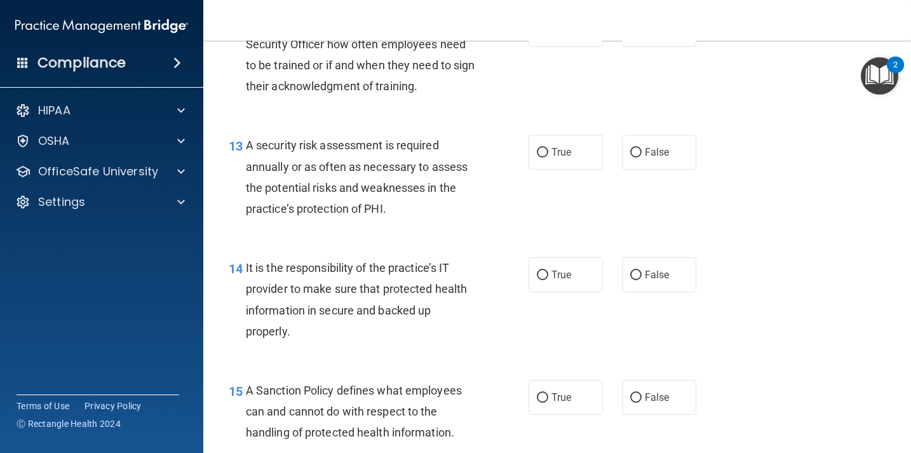
scroll to position [1671, 0]
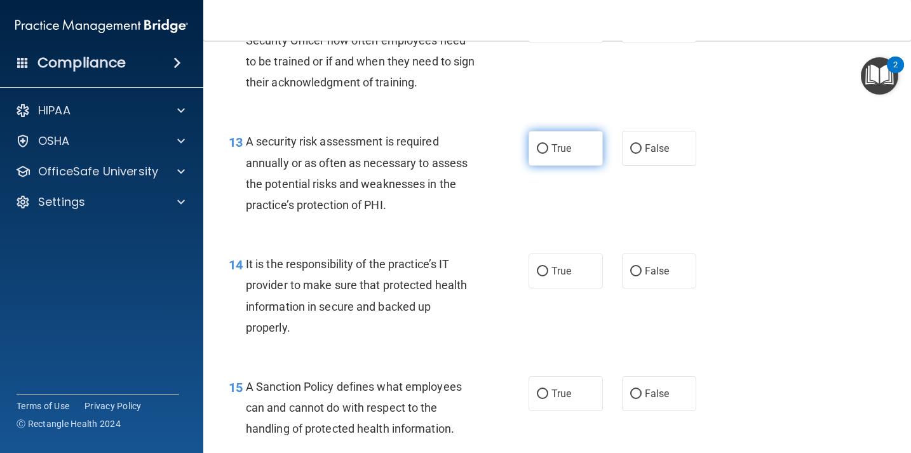
click at [545, 148] on input "True" at bounding box center [542, 149] width 11 height 10
radio input "true"
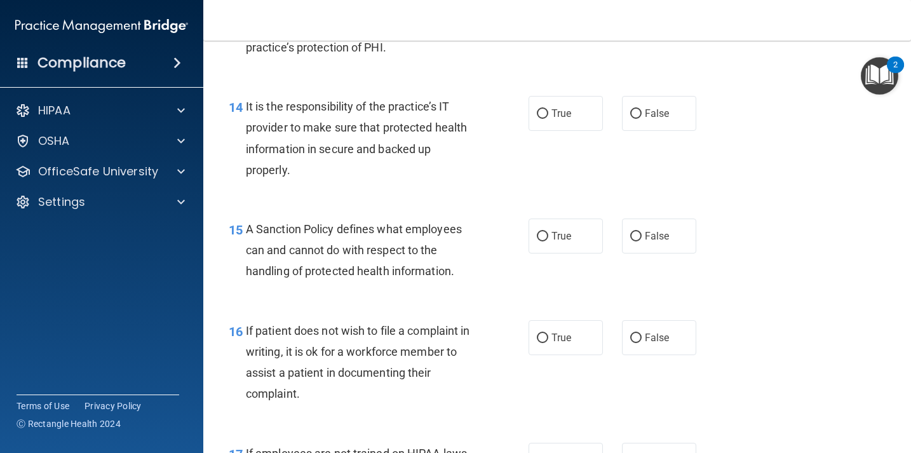
scroll to position [1833, 0]
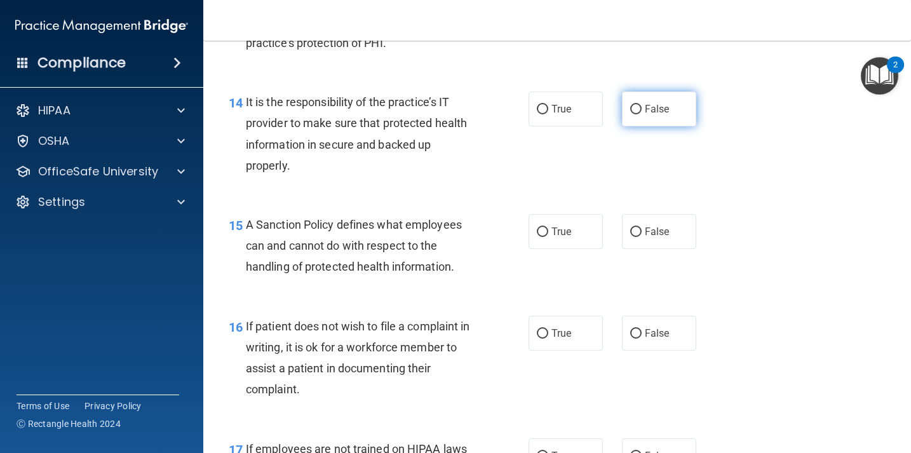
click at [636, 109] on input "False" at bounding box center [635, 110] width 11 height 10
radio input "true"
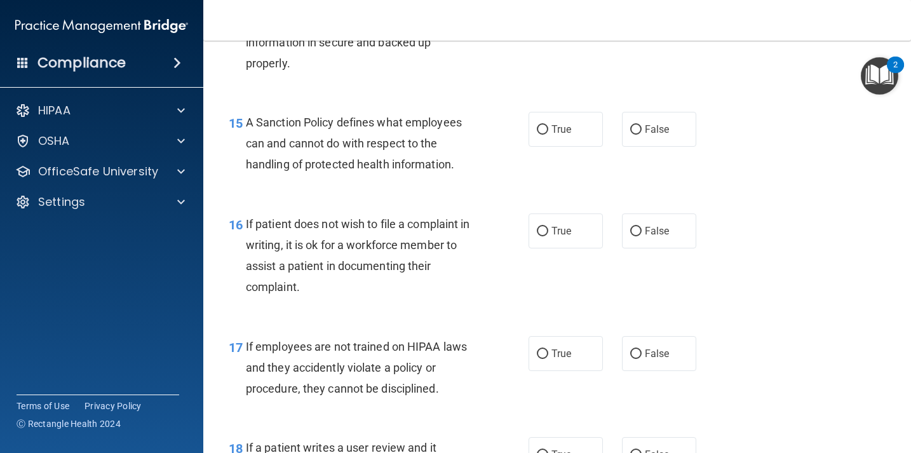
scroll to position [1945, 0]
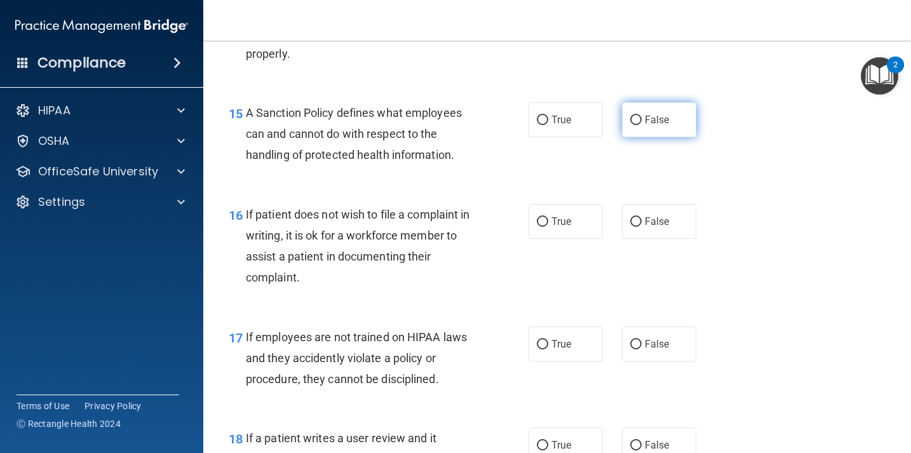
click at [638, 123] on input "False" at bounding box center [635, 121] width 11 height 10
radio input "true"
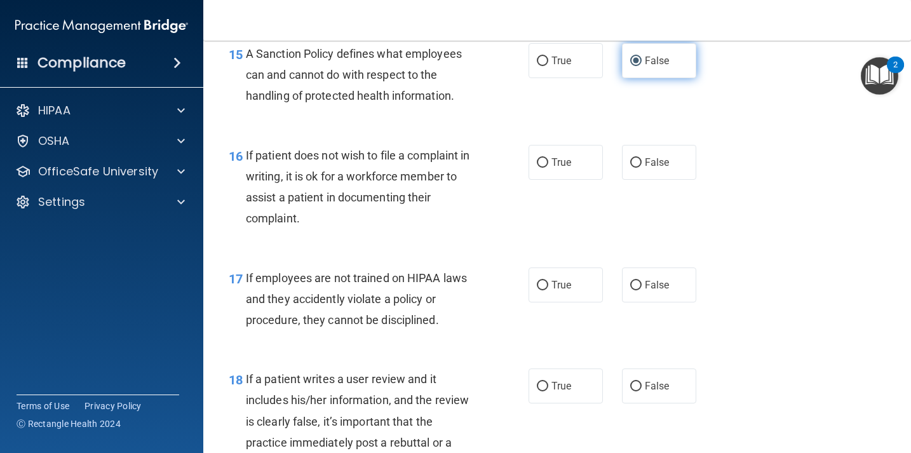
scroll to position [2007, 0]
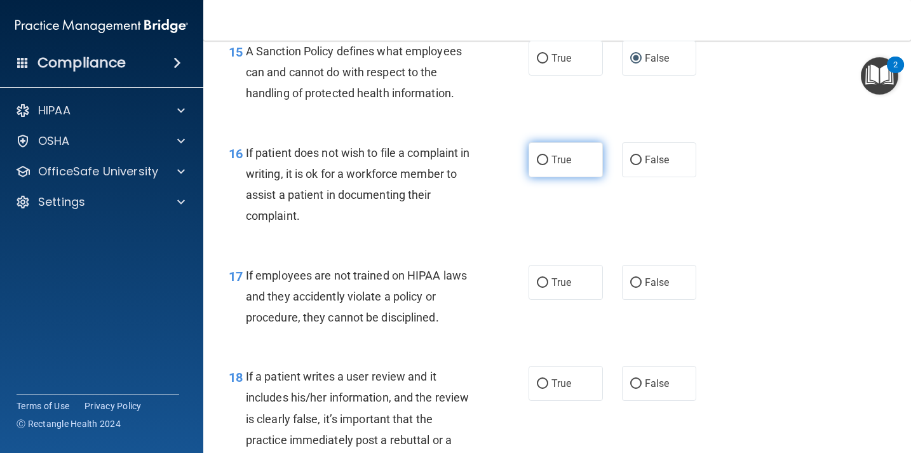
click at [544, 161] on input "True" at bounding box center [542, 161] width 11 height 10
radio input "true"
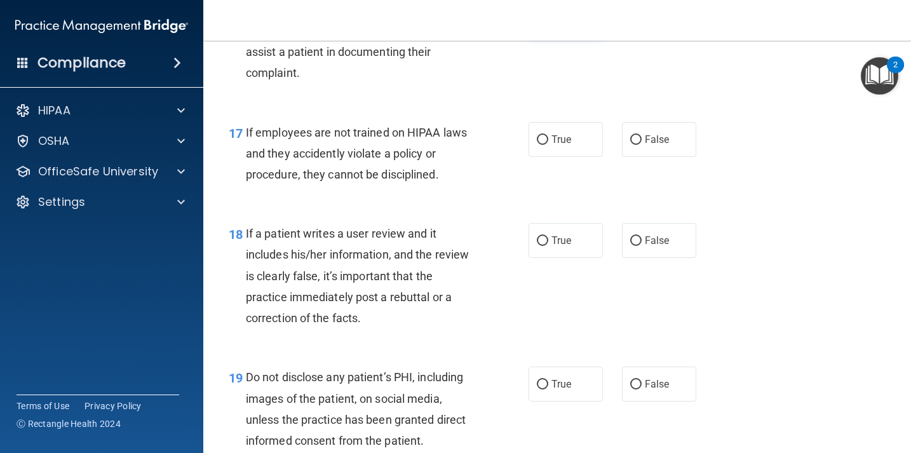
scroll to position [2150, 0]
click at [635, 244] on input "False" at bounding box center [635, 241] width 11 height 10
radio input "true"
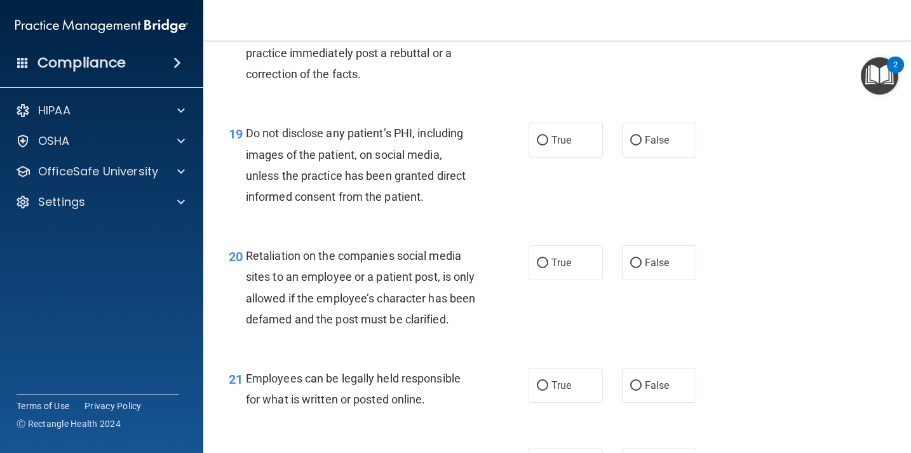
scroll to position [2401, 0]
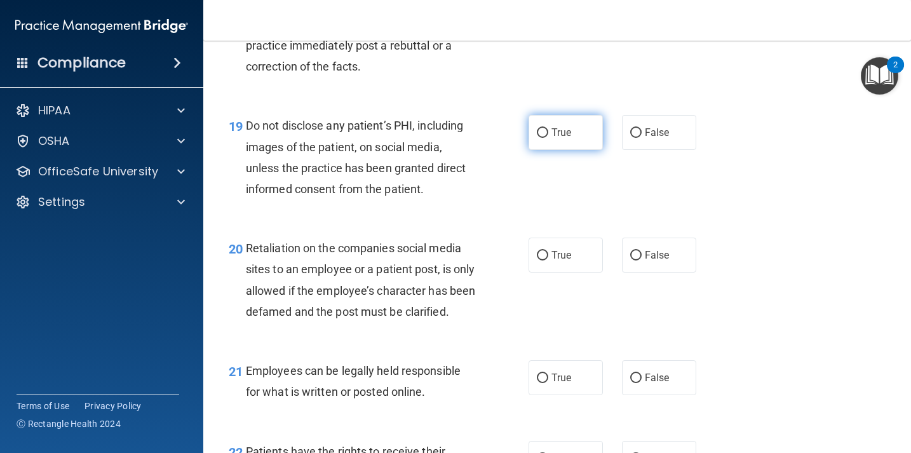
click at [544, 137] on input "True" at bounding box center [542, 133] width 11 height 10
radio input "true"
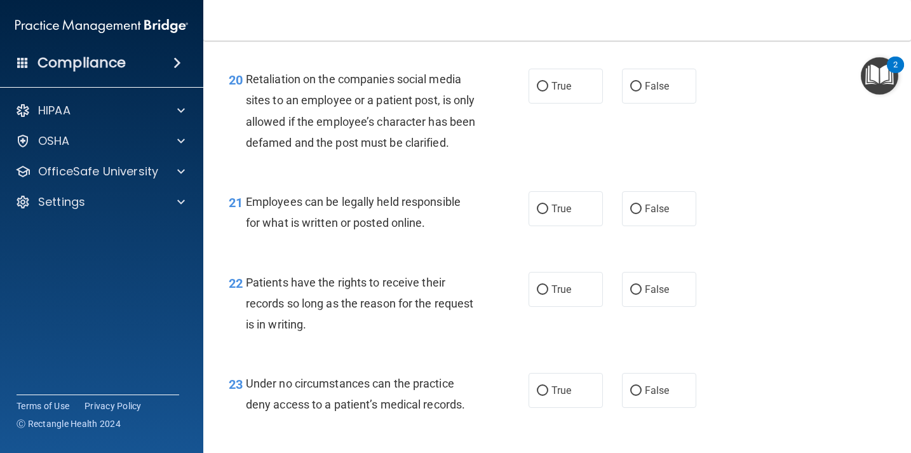
scroll to position [2571, 0]
click at [629, 90] on label "False" at bounding box center [659, 85] width 74 height 35
click at [630, 90] on input "False" at bounding box center [635, 86] width 11 height 10
radio input "true"
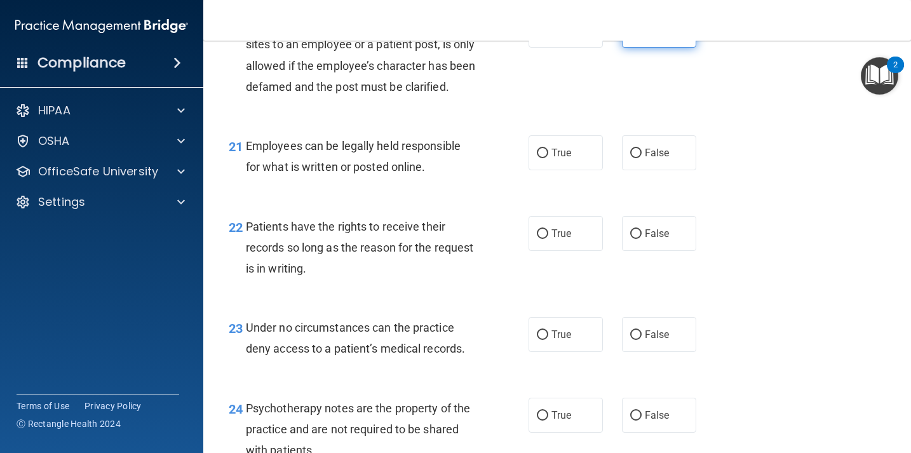
scroll to position [2633, 0]
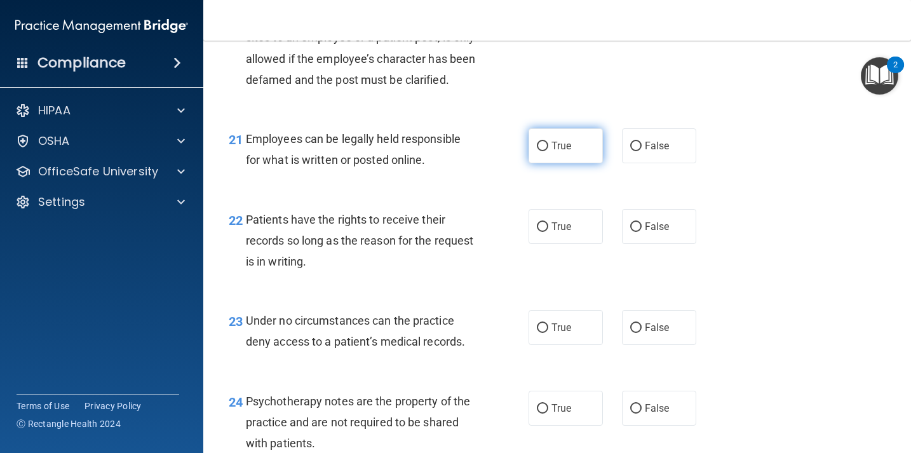
click at [542, 151] on input "True" at bounding box center [542, 147] width 11 height 10
radio input "true"
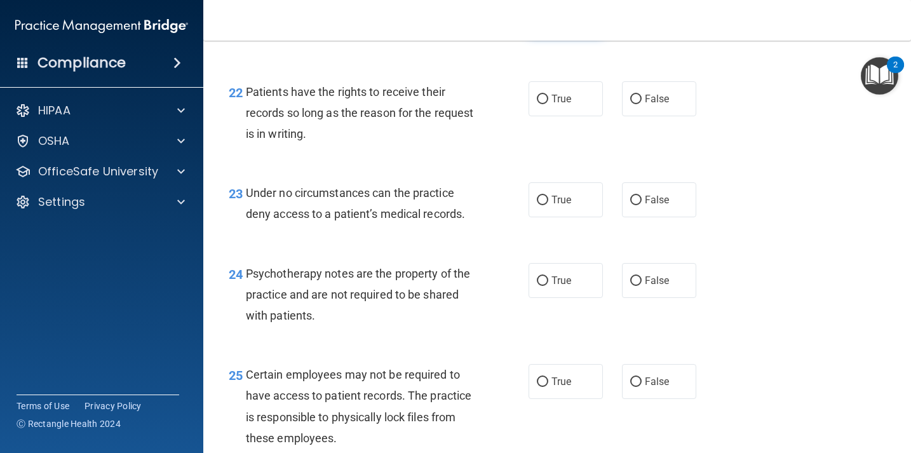
scroll to position [2759, 0]
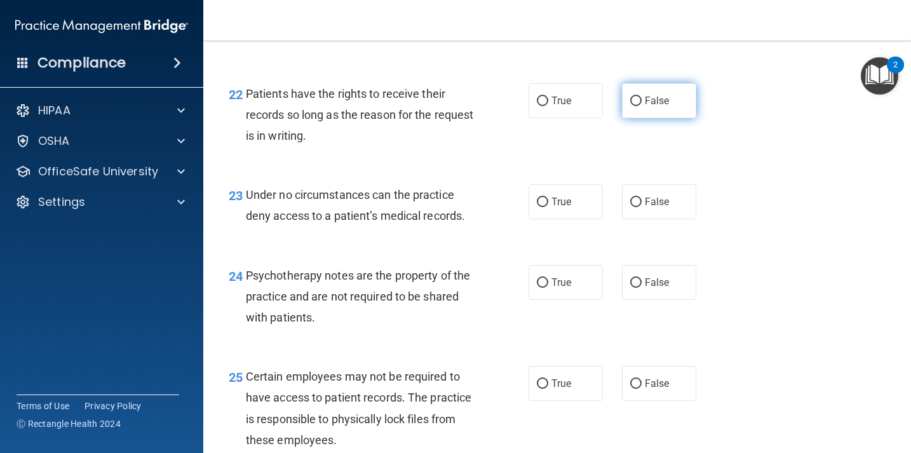
click at [636, 106] on input "False" at bounding box center [635, 102] width 11 height 10
radio input "true"
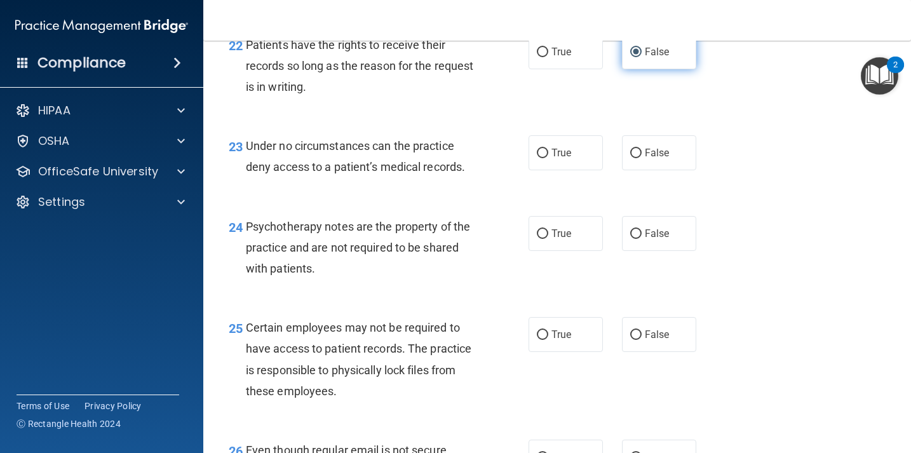
scroll to position [2807, 0]
click at [636, 159] on input "False" at bounding box center [635, 154] width 11 height 10
radio input "true"
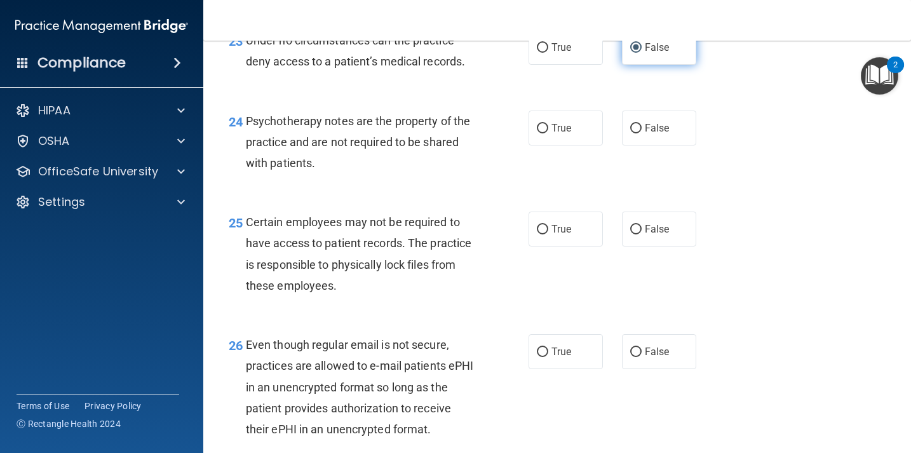
scroll to position [2913, 0]
click at [545, 133] on input "True" at bounding box center [542, 128] width 11 height 10
radio input "true"
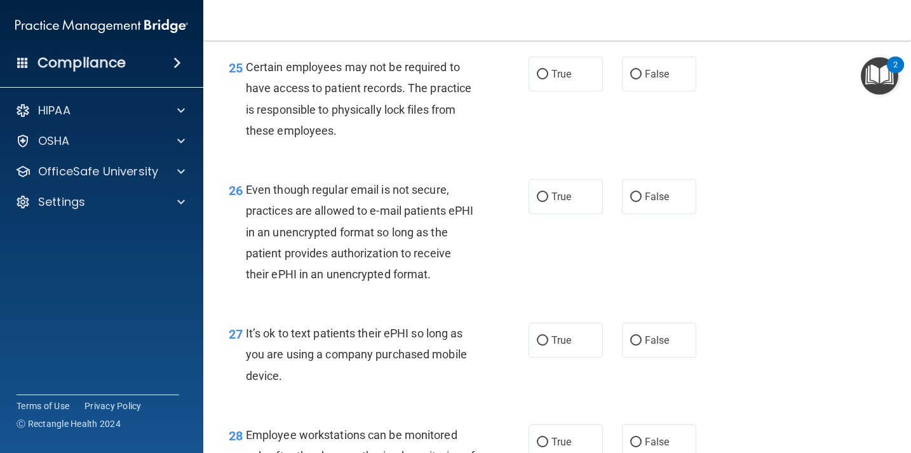
scroll to position [3069, 0]
click at [540, 78] on input "True" at bounding box center [542, 74] width 11 height 10
radio input "true"
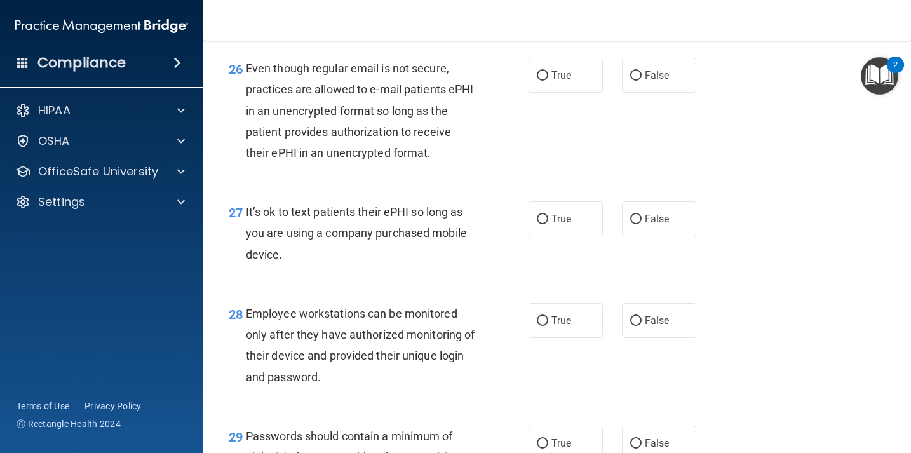
scroll to position [3190, 0]
click at [543, 80] on input "True" at bounding box center [542, 75] width 11 height 10
radio input "true"
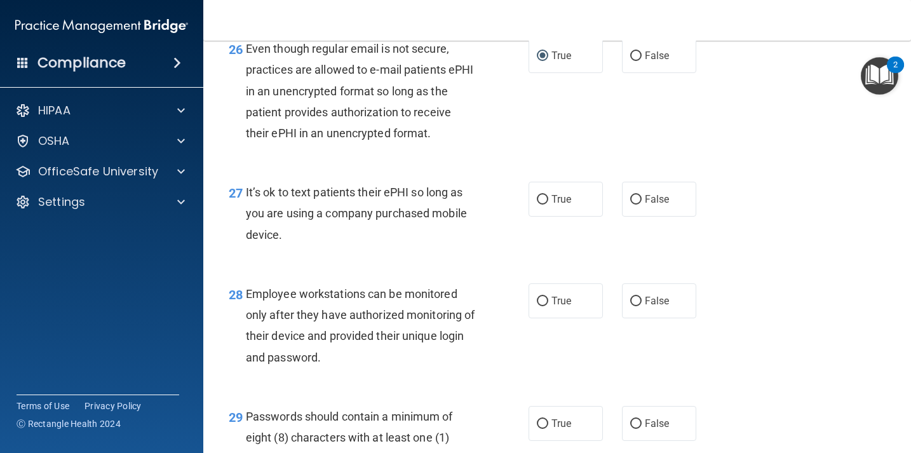
scroll to position [3206, 0]
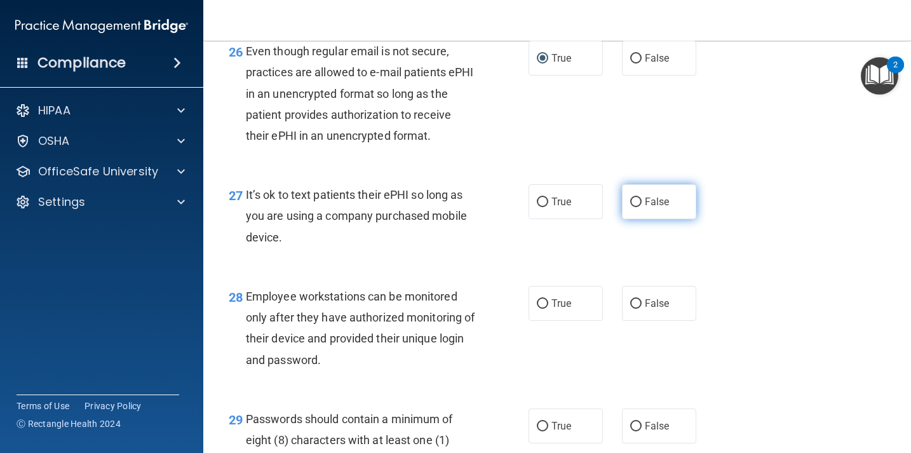
click at [634, 207] on input "False" at bounding box center [635, 202] width 11 height 10
radio input "true"
click at [541, 207] on input "True" at bounding box center [542, 202] width 11 height 10
radio input "true"
radio input "false"
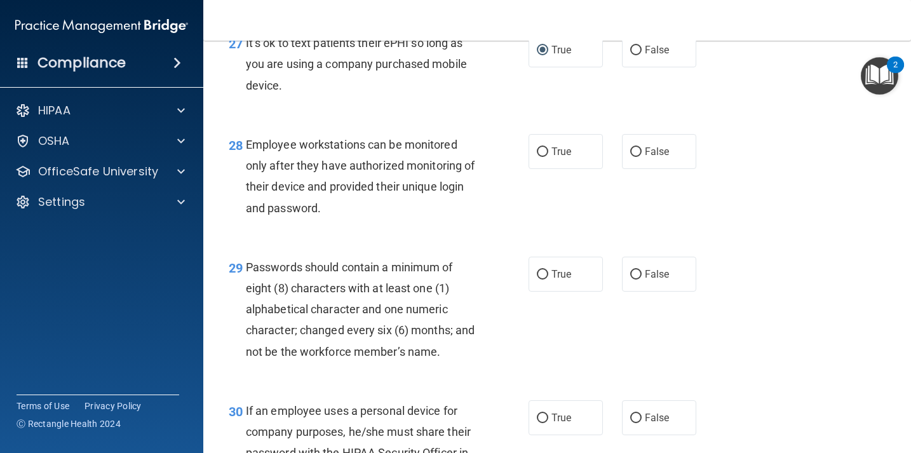
scroll to position [3360, 0]
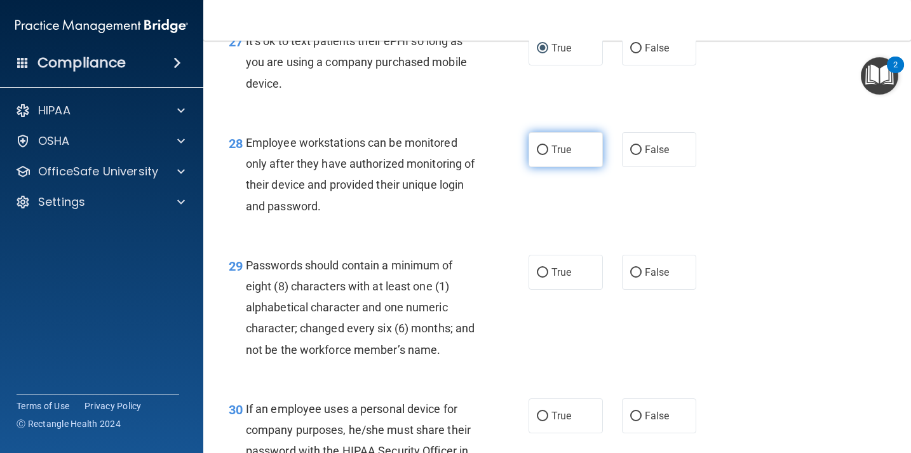
click at [544, 155] on input "True" at bounding box center [542, 150] width 11 height 10
radio input "true"
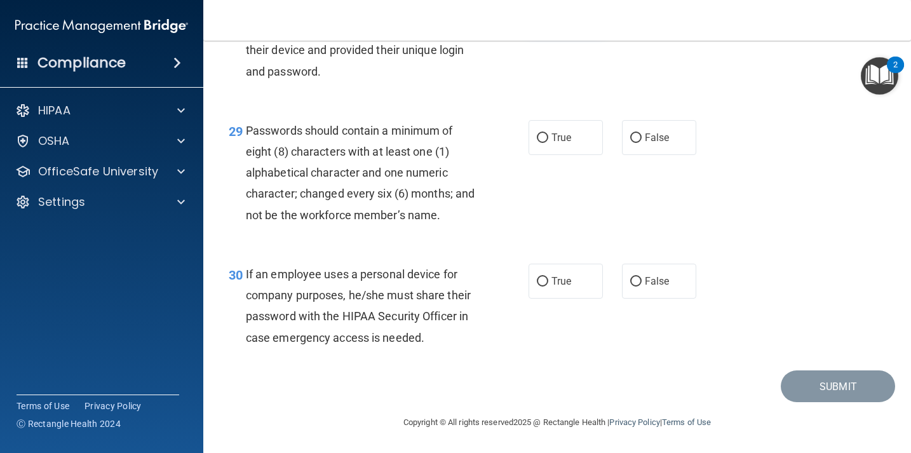
scroll to position [3512, 0]
click at [542, 141] on input "True" at bounding box center [542, 138] width 11 height 10
radio input "true"
click at [638, 283] on input "False" at bounding box center [635, 282] width 11 height 10
radio input "true"
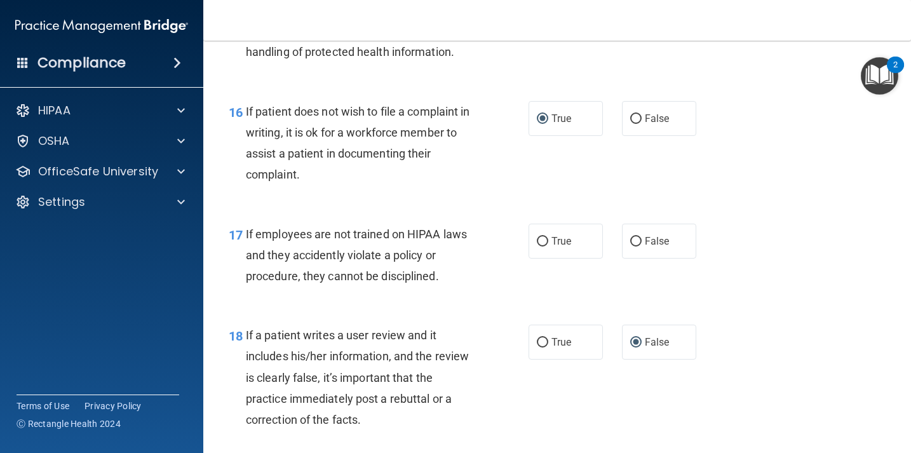
scroll to position [2045, 0]
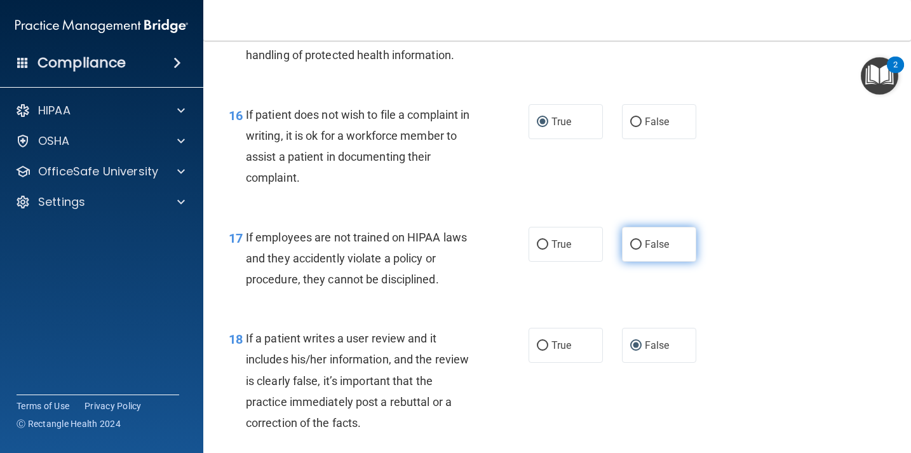
click at [634, 244] on input "False" at bounding box center [635, 245] width 11 height 10
radio input "true"
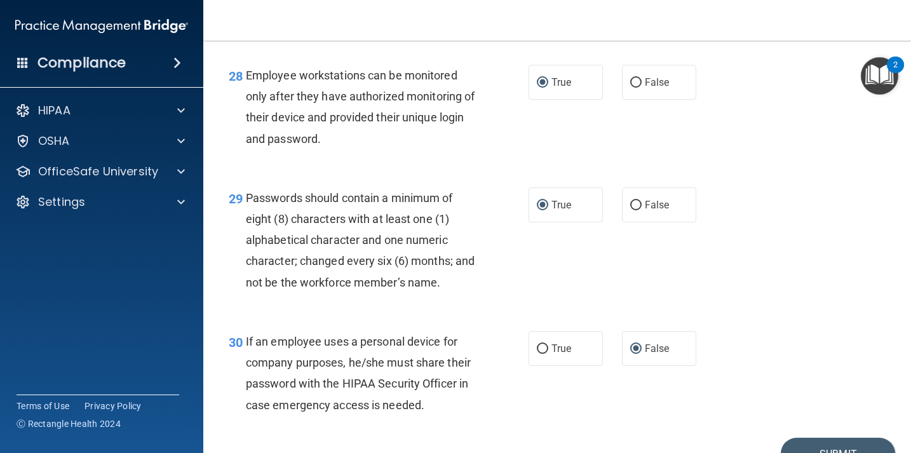
scroll to position [3516, 0]
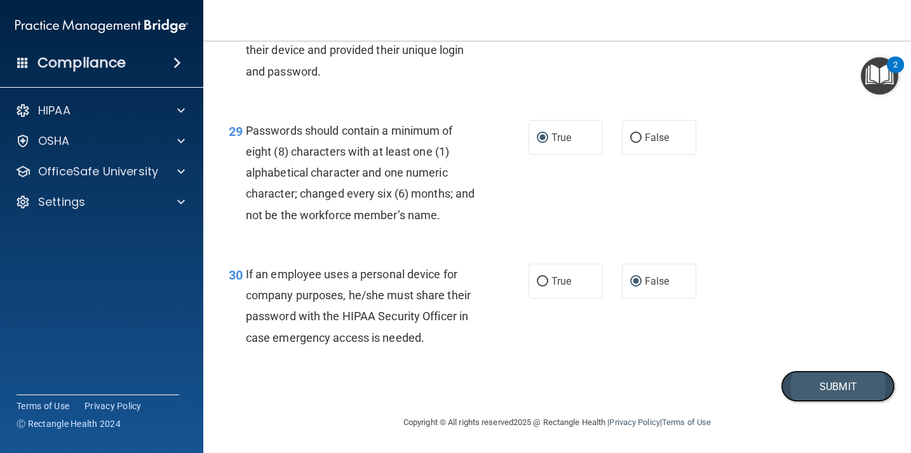
click at [808, 380] on button "Submit" at bounding box center [837, 386] width 114 height 32
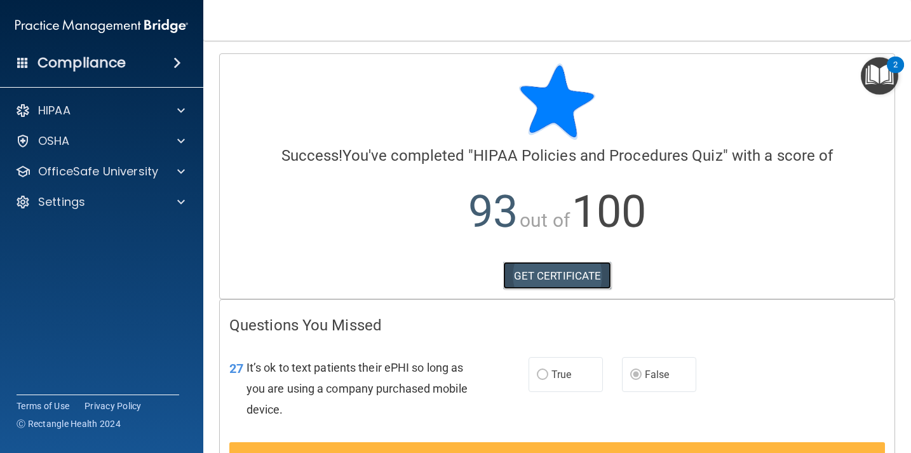
click at [544, 265] on link "GET CERTIFICATE" at bounding box center [557, 276] width 109 height 28
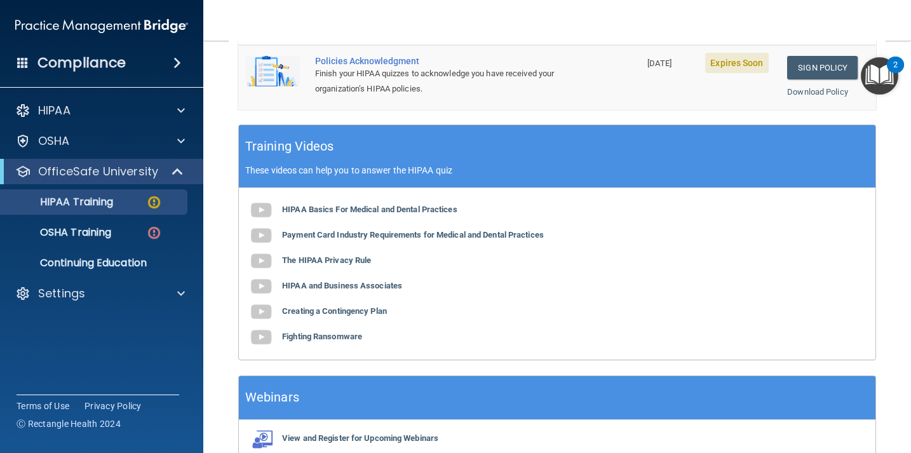
scroll to position [503, 0]
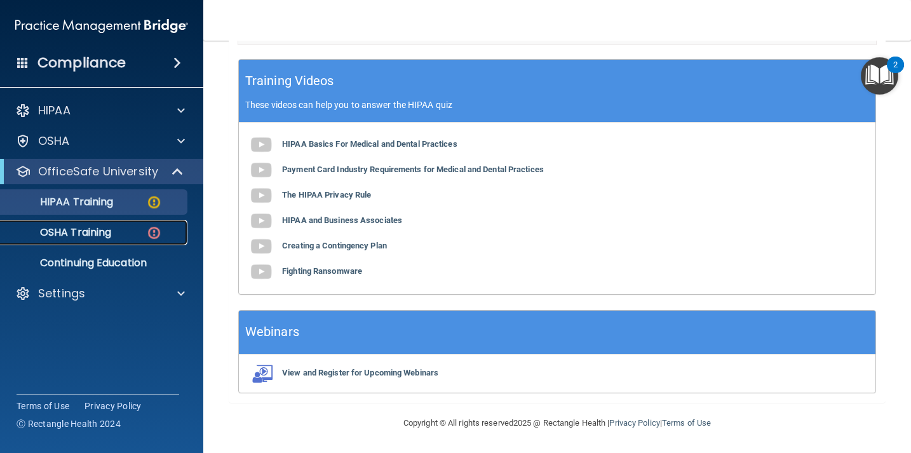
click at [91, 235] on p "OSHA Training" at bounding box center [59, 232] width 103 height 13
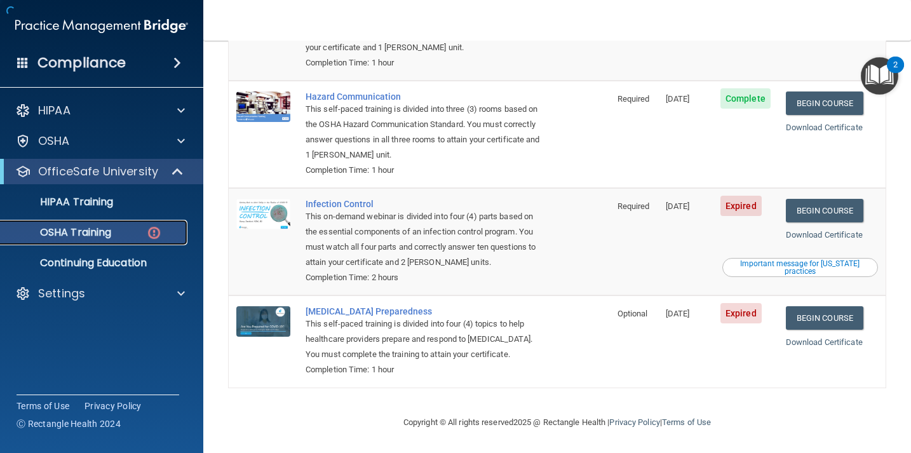
scroll to position [206, 0]
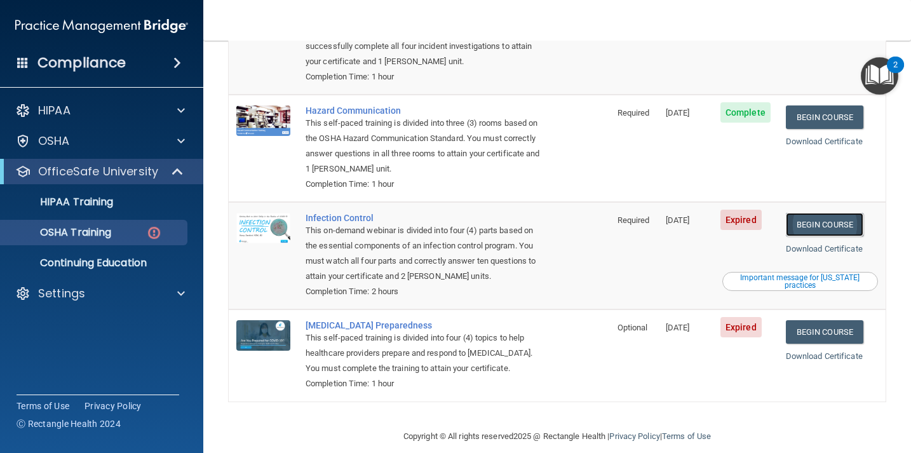
click at [812, 214] on link "Begin Course" at bounding box center [824, 224] width 77 height 23
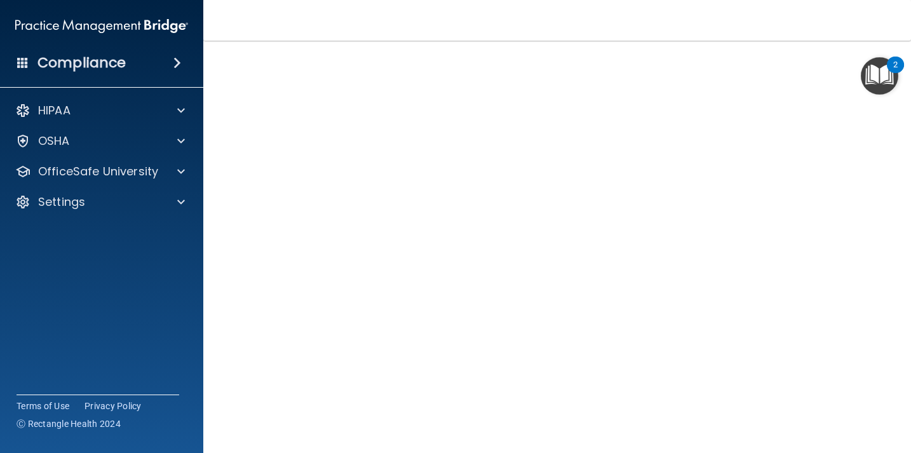
scroll to position [39, 0]
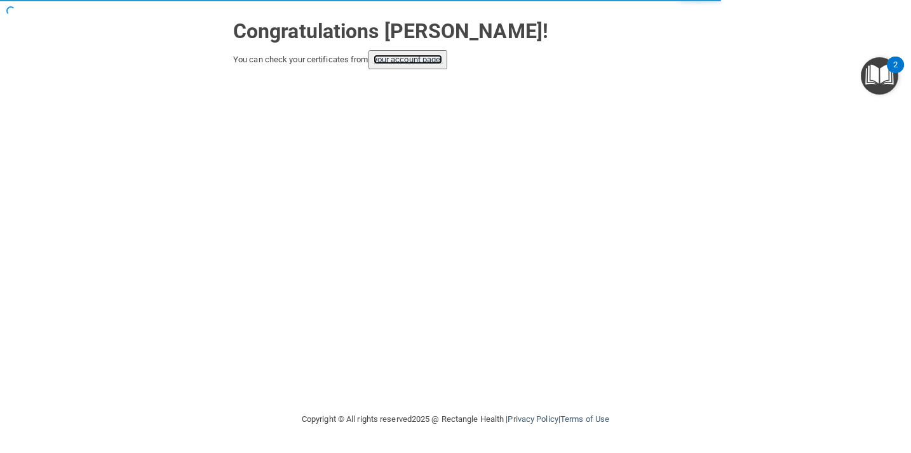
click at [406, 61] on link "your account page!" at bounding box center [407, 60] width 69 height 10
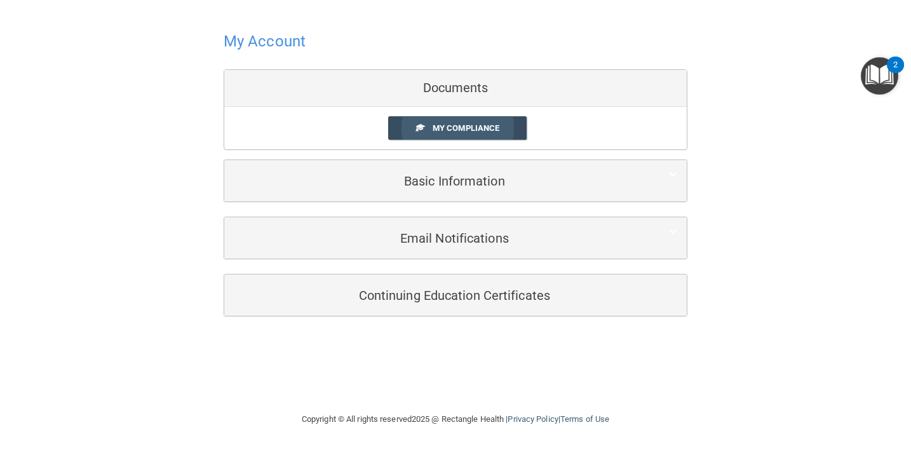
click at [438, 125] on span "My Compliance" at bounding box center [465, 128] width 67 height 10
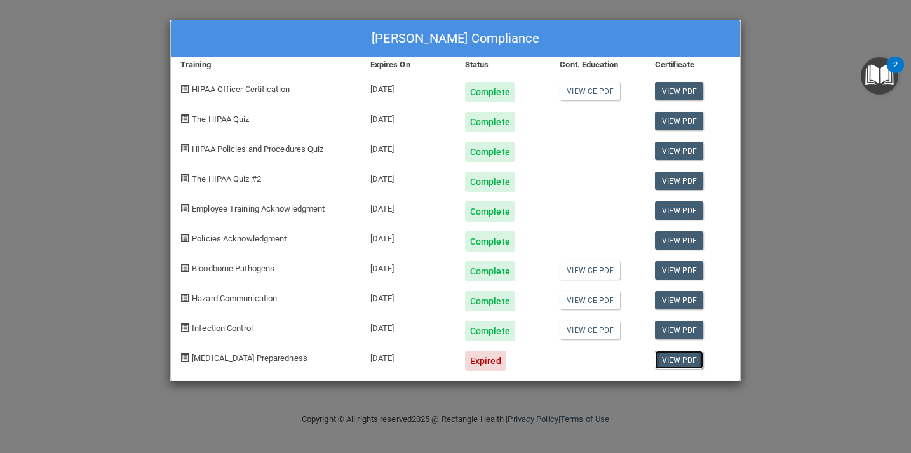
click at [665, 364] on link "View PDF" at bounding box center [679, 360] width 49 height 18
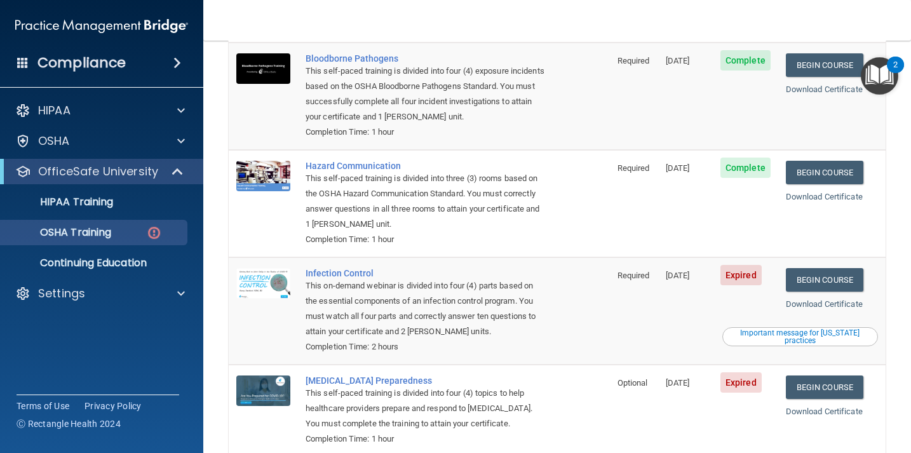
scroll to position [141, 0]
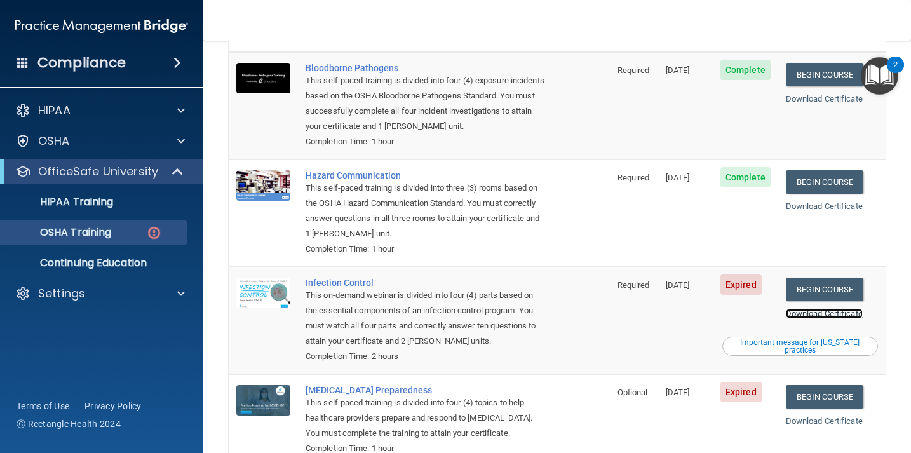
click at [796, 309] on link "Download Certificate" at bounding box center [824, 314] width 77 height 10
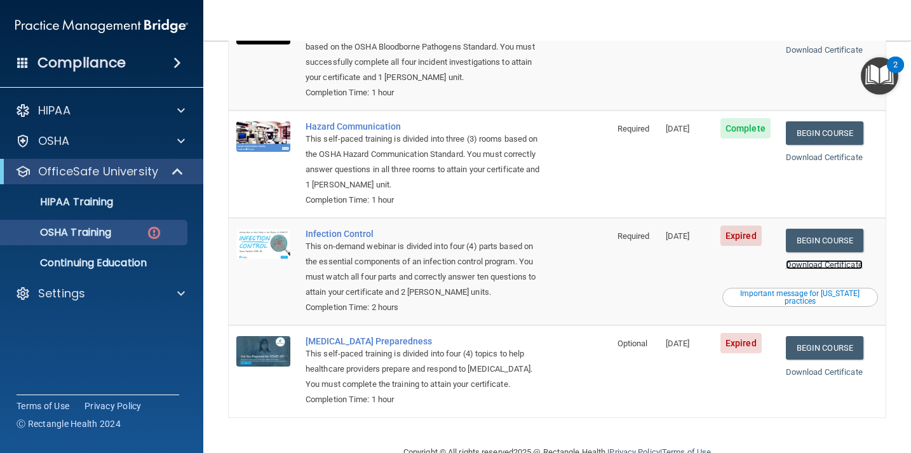
scroll to position [206, 0]
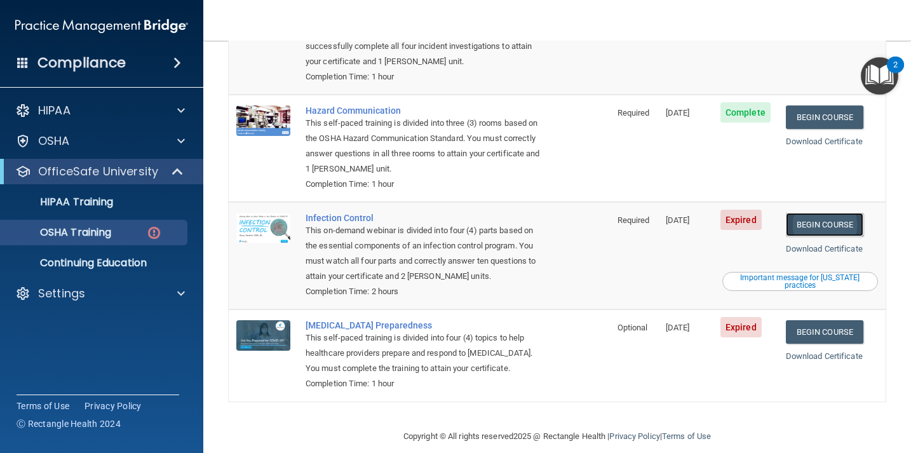
click at [804, 213] on link "Begin Course" at bounding box center [824, 224] width 77 height 23
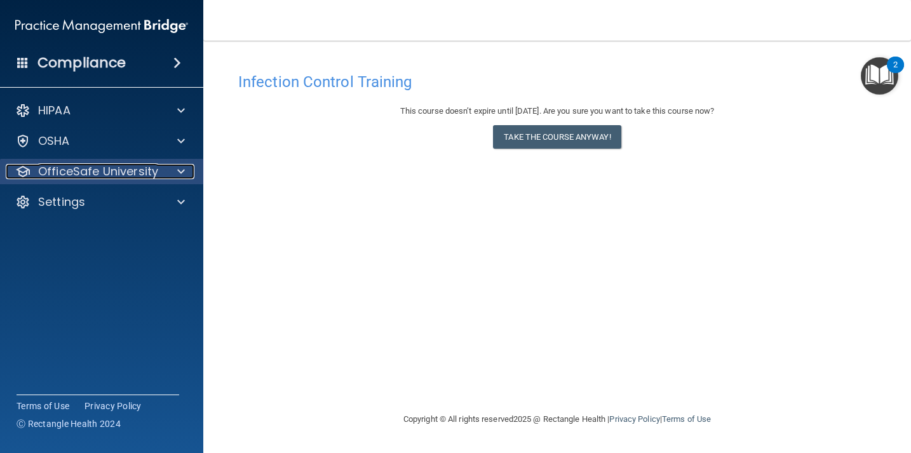
click at [175, 171] on div at bounding box center [179, 171] width 32 height 15
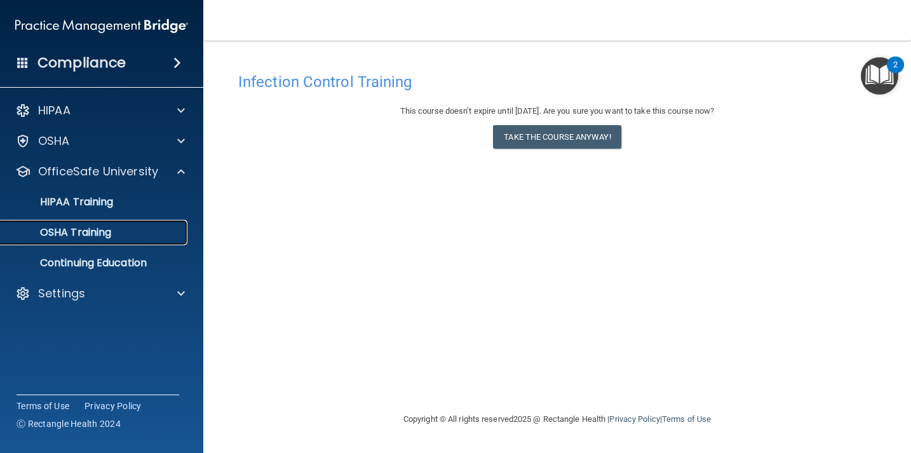
click at [99, 235] on p "OSHA Training" at bounding box center [59, 232] width 103 height 13
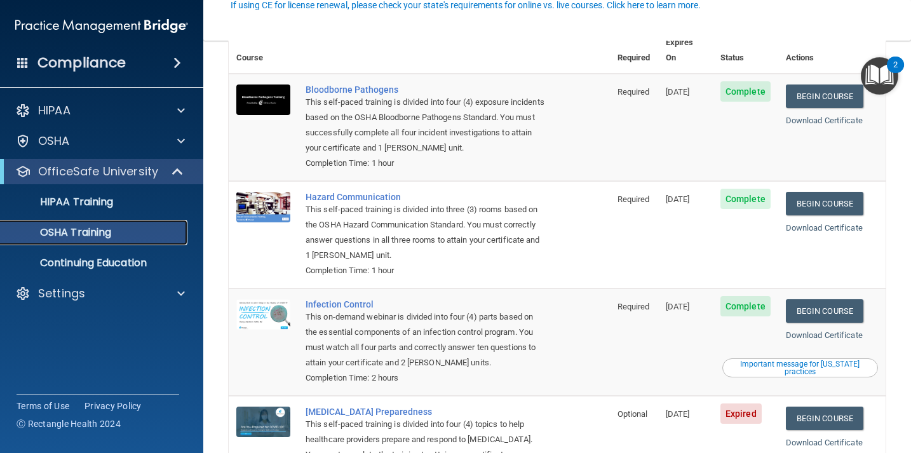
scroll to position [170, 0]
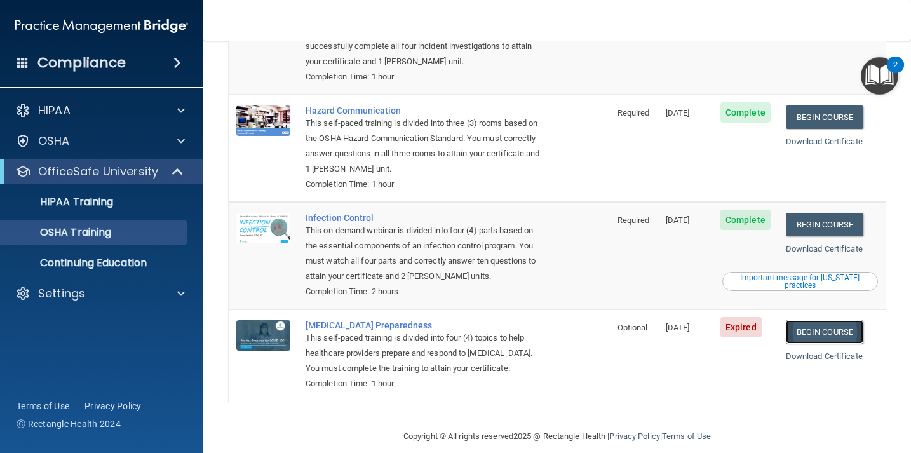
click at [813, 323] on link "Begin Course" at bounding box center [824, 331] width 77 height 23
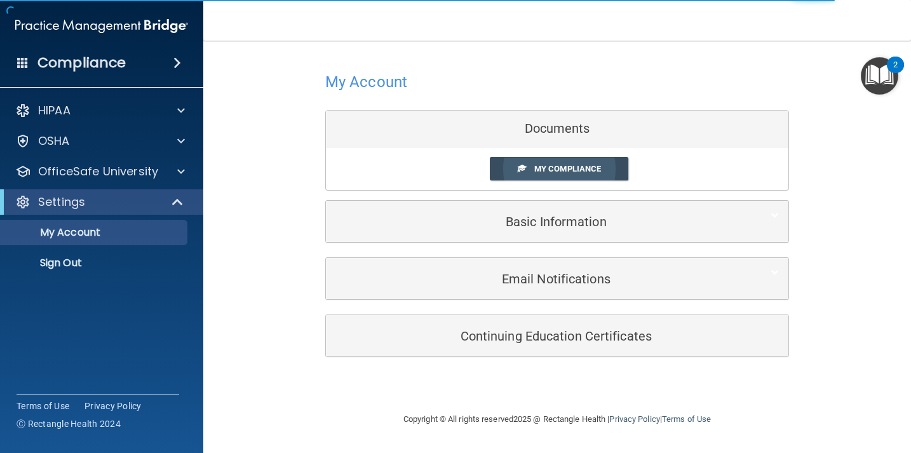
click at [521, 171] on span at bounding box center [522, 168] width 8 height 8
